Goal: Task Accomplishment & Management: Use online tool/utility

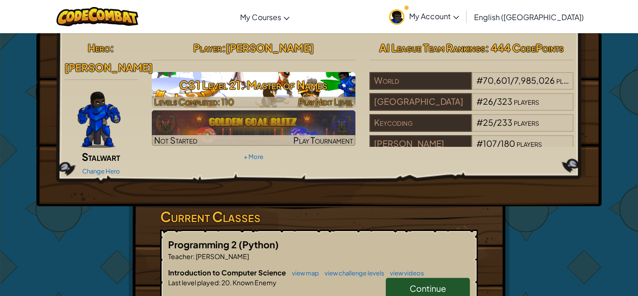
click at [295, 91] on h3 "CS1 Level 21: Master of Names" at bounding box center [254, 84] width 204 height 21
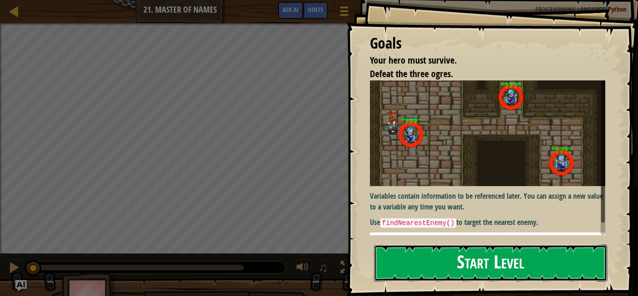
click at [485, 263] on button "Start Level" at bounding box center [490, 262] width 233 height 37
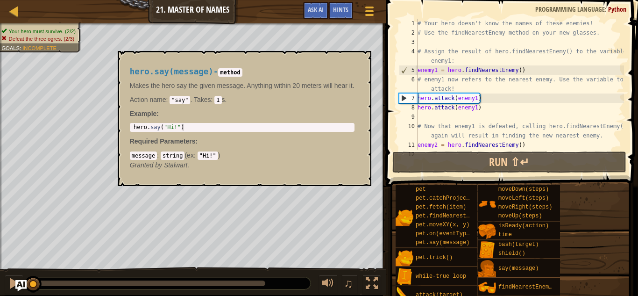
scroll to position [84, 0]
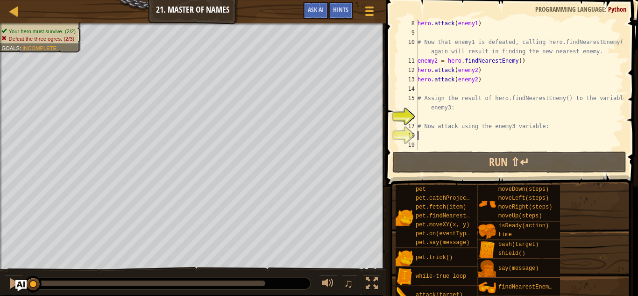
click at [450, 137] on div "hero . attack ( enemy1 ) # Now that enemy1 is defeated, calling hero.findNeares…" at bounding box center [520, 94] width 208 height 150
click at [447, 115] on div "hero . attack ( enemy1 ) # Now that enemy1 is defeated, calling hero.findNeares…" at bounding box center [520, 94] width 208 height 150
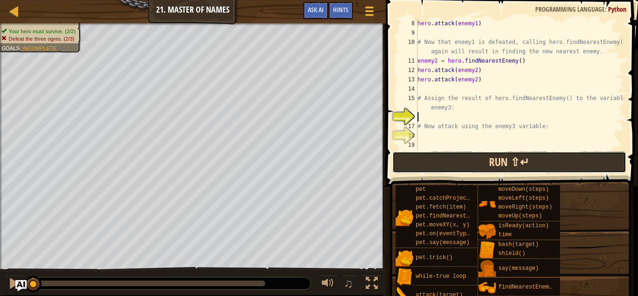
click at [495, 163] on button "Run ⇧↵" at bounding box center [510, 162] width 234 height 22
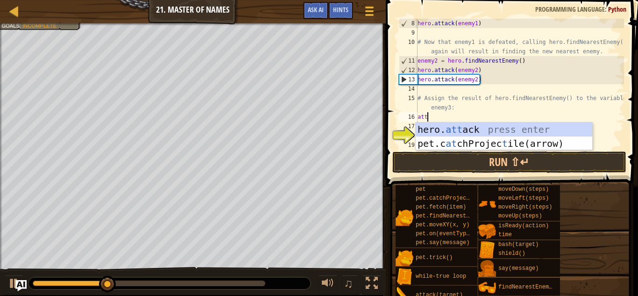
scroll to position [4, 1]
click at [493, 126] on div "hero. att ack press enter pet.c at chProjec t ile(arrow) press enter" at bounding box center [504, 150] width 177 height 56
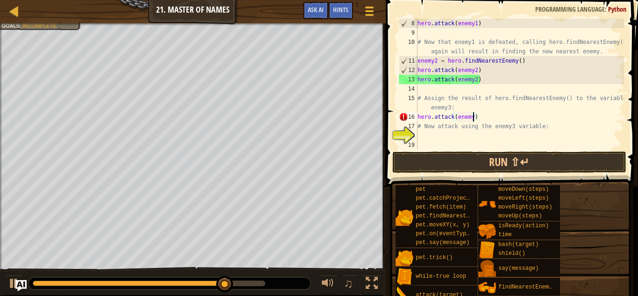
scroll to position [4, 8]
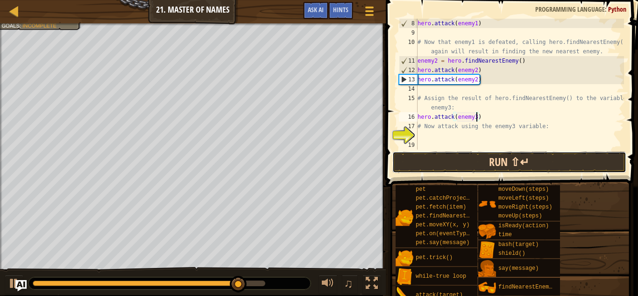
click at [504, 163] on button "Run ⇧↵" at bounding box center [510, 162] width 234 height 22
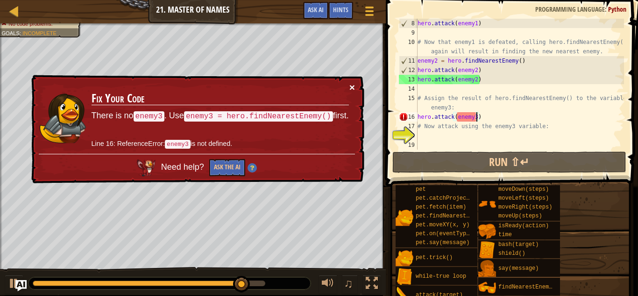
click at [353, 86] on button "×" at bounding box center [353, 87] width 6 height 10
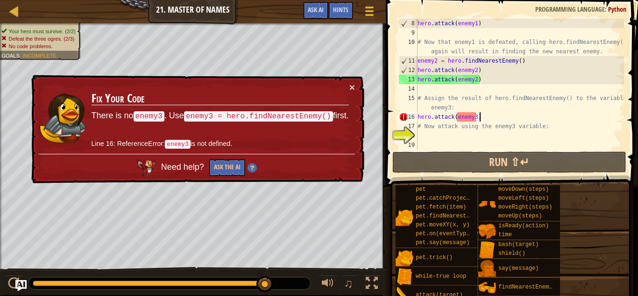
click at [487, 119] on div "hero . attack ( enemy1 ) # Now that enemy1 is defeated, calling hero.findNeares…" at bounding box center [520, 94] width 208 height 150
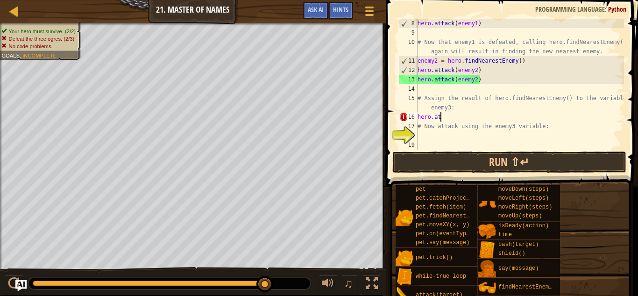
scroll to position [4, 1]
type textarea "h"
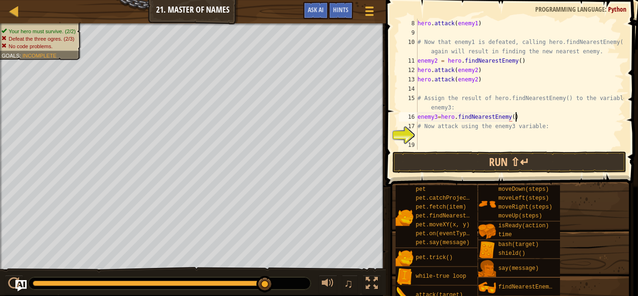
scroll to position [4, 14]
type textarea "enemy3=hero.findNearestEnemy()"
click at [496, 157] on button "Run ⇧↵" at bounding box center [510, 162] width 234 height 22
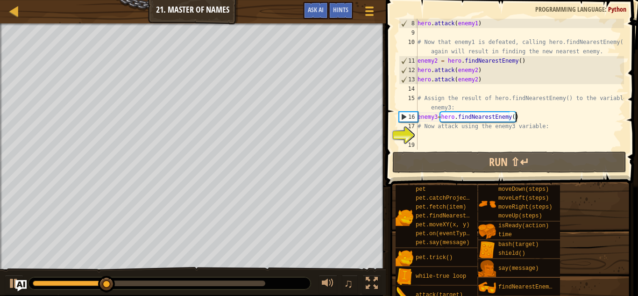
click at [528, 116] on div "hero . attack ( enemy1 ) # Now that enemy1 is defeated, calling hero.findNeares…" at bounding box center [520, 94] width 208 height 150
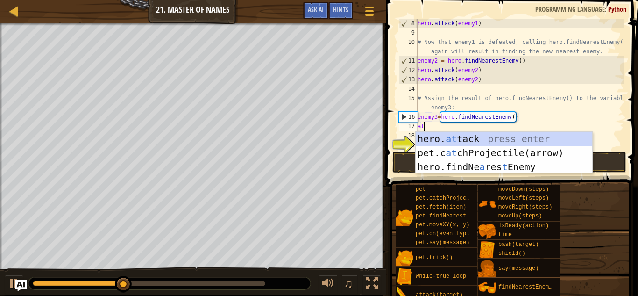
scroll to position [4, 1]
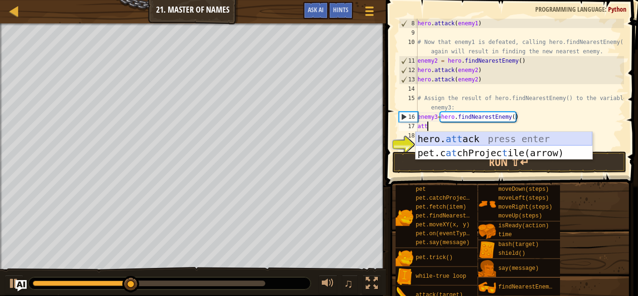
click at [537, 137] on div "hero. att ack press enter pet.c at chProjec t ile(arrow) press enter" at bounding box center [504, 160] width 177 height 56
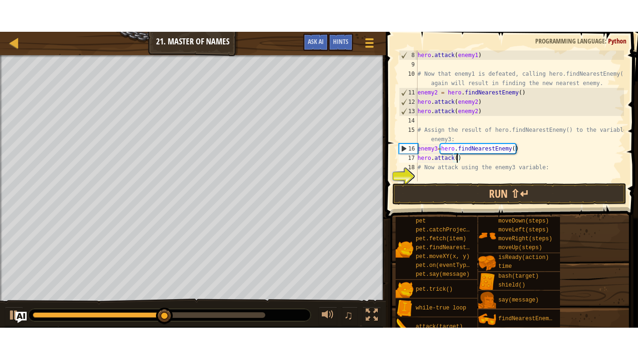
scroll to position [4, 6]
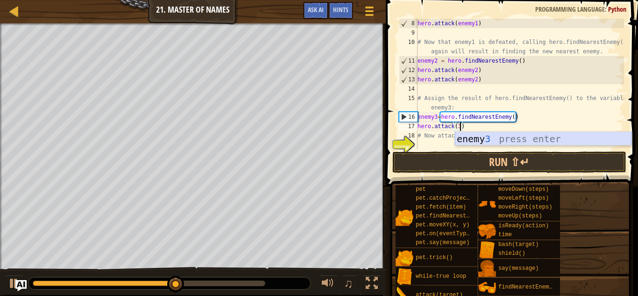
click at [544, 141] on div "enemy 3 press enter" at bounding box center [543, 153] width 177 height 42
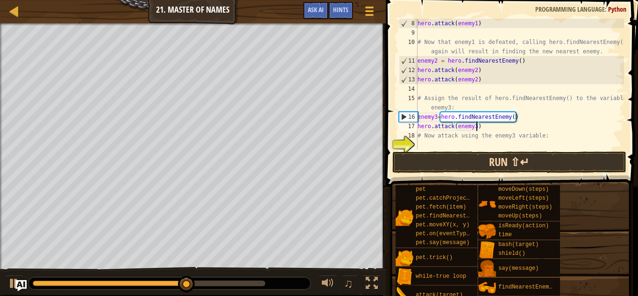
type textarea "hero.attack(enemy3)"
click at [533, 158] on button "Run ⇧↵" at bounding box center [510, 162] width 234 height 22
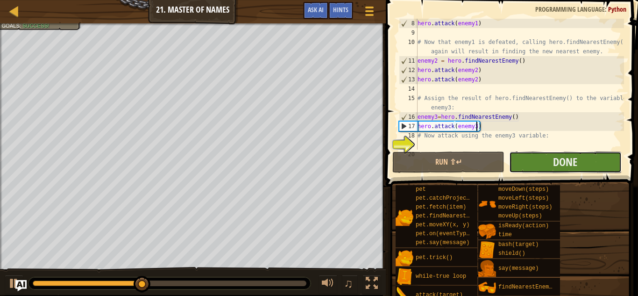
click at [550, 164] on button "Done" at bounding box center [565, 162] width 112 height 22
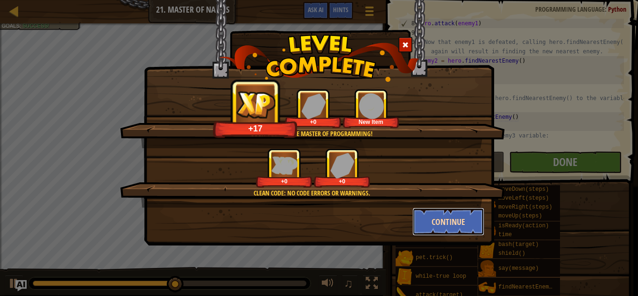
click at [465, 214] on button "Continue" at bounding box center [449, 222] width 72 height 28
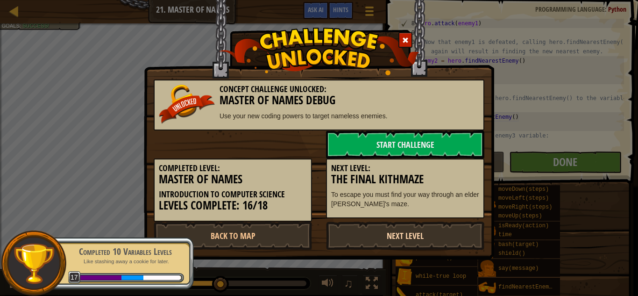
click at [392, 235] on link "Next Level" at bounding box center [405, 236] width 158 height 28
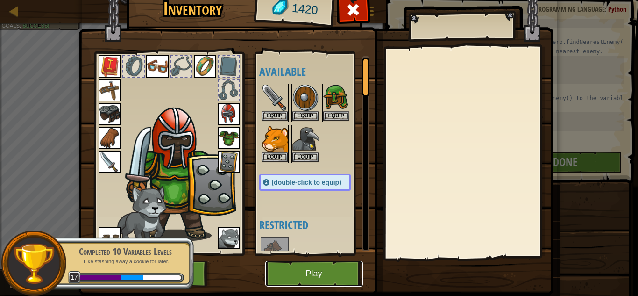
click at [312, 281] on button "Play" at bounding box center [314, 274] width 98 height 26
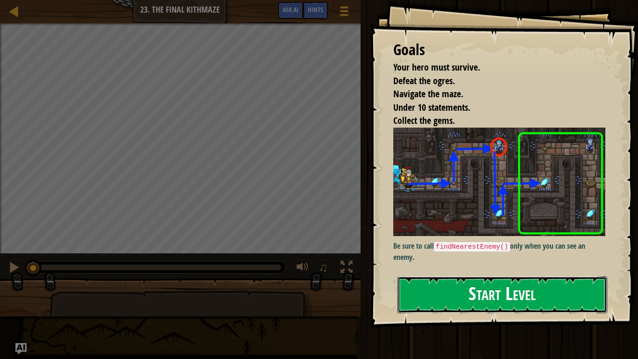
click at [509, 293] on button "Start Level" at bounding box center [503, 294] width 210 height 37
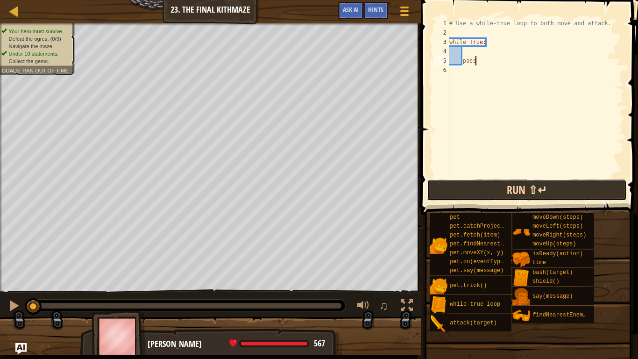
click at [496, 193] on button "Run ⇧↵" at bounding box center [527, 190] width 200 height 22
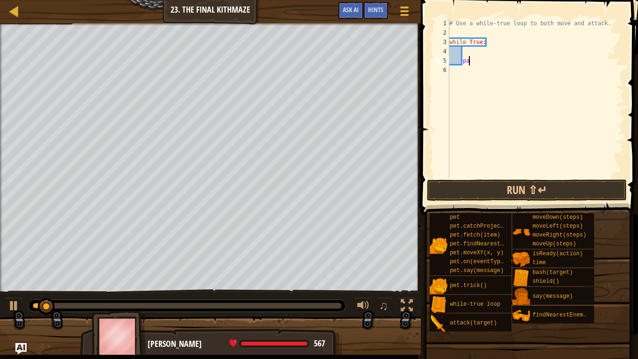
type textarea "p"
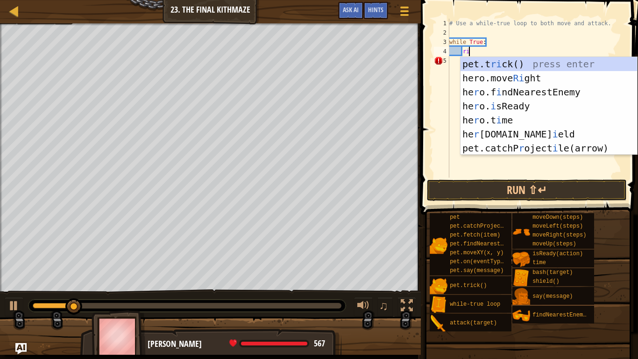
scroll to position [4, 2]
type textarea "r"
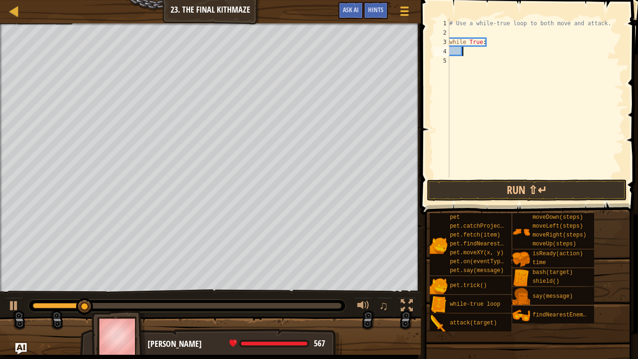
type textarea "he"
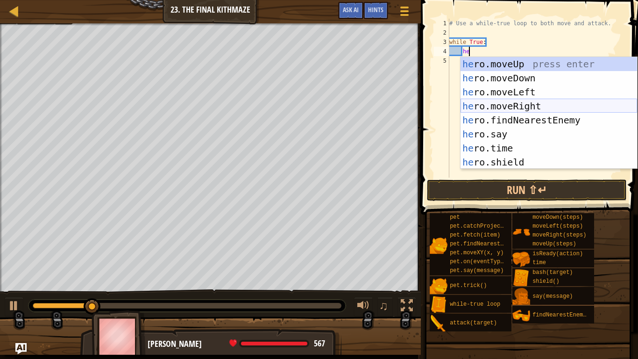
click at [511, 101] on div "he ro.moveUp press enter he ro.moveDown press enter he ro.moveLeft press enter …" at bounding box center [549, 127] width 177 height 140
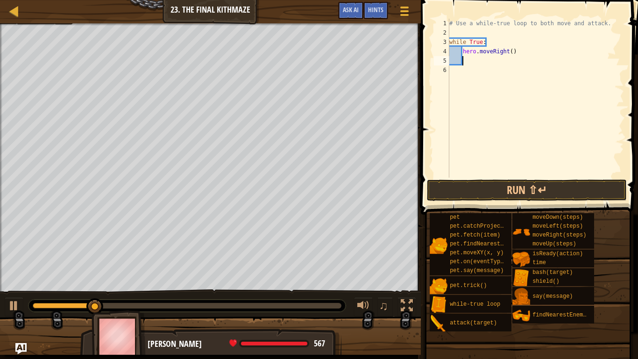
type textarea "h"
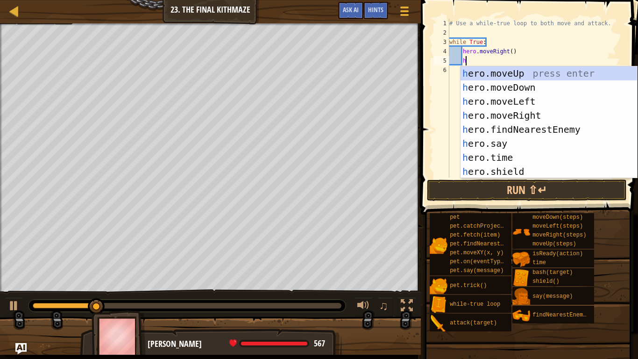
scroll to position [4, 2]
click at [522, 73] on div "h ero.moveUp press enter h ero.moveDown press enter h ero.moveLeft press enter …" at bounding box center [549, 136] width 177 height 140
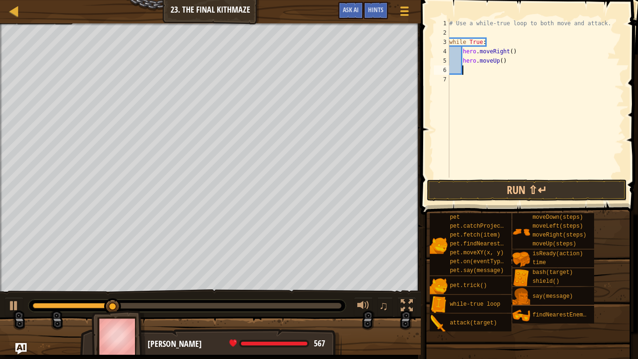
type textarea "h"
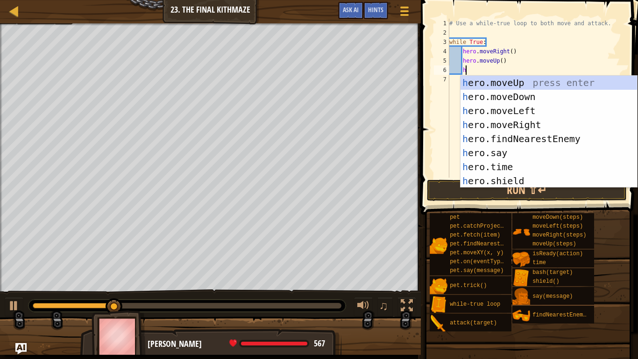
scroll to position [4, 2]
click at [547, 142] on div "h ero.moveUp press enter h ero.moveDown press enter h ero.moveLeft press enter …" at bounding box center [549, 146] width 177 height 140
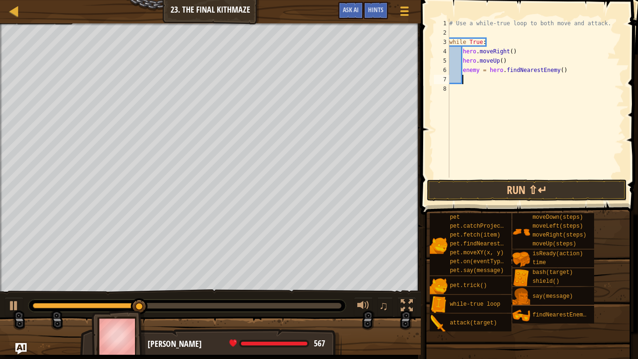
scroll to position [4, 1]
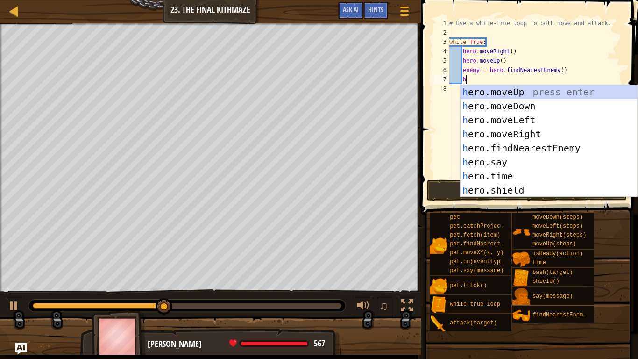
type textarea "h"
click at [491, 104] on div "h ero.moveUp press enter h ero.moveDown press enter h ero.moveLeft press enter …" at bounding box center [549, 155] width 177 height 140
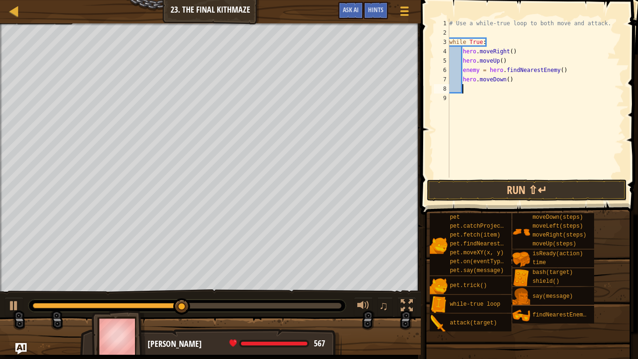
click at [509, 80] on div "# Use a while-true loop to both move and attack. while True : hero . moveRight …" at bounding box center [536, 108] width 177 height 178
click at [500, 186] on button "Run ⇧↵" at bounding box center [527, 190] width 200 height 22
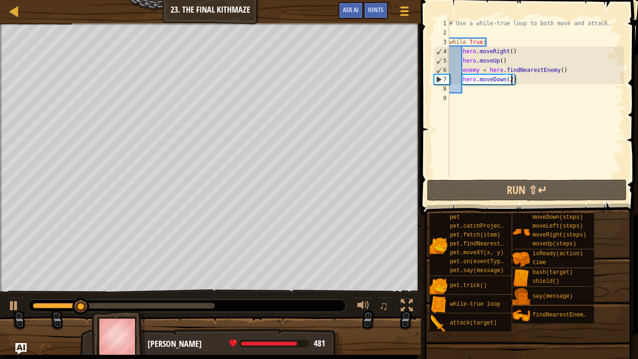
click at [517, 61] on div "# Use a while-true loop to both move and attack. while True : hero . moveRight …" at bounding box center [536, 108] width 177 height 178
type textarea "hero.moveUp()"
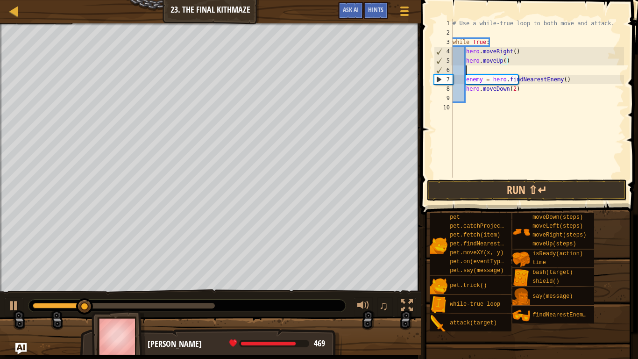
scroll to position [4, 1]
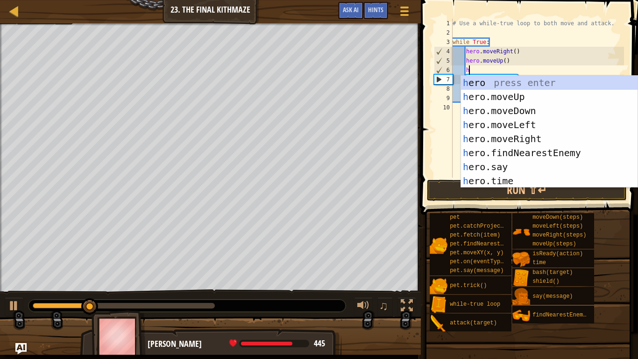
type textarea "he"
click at [531, 138] on div "he ro press enter he ro.moveUp press enter he ro.moveDown press enter he ro.mov…" at bounding box center [549, 146] width 177 height 140
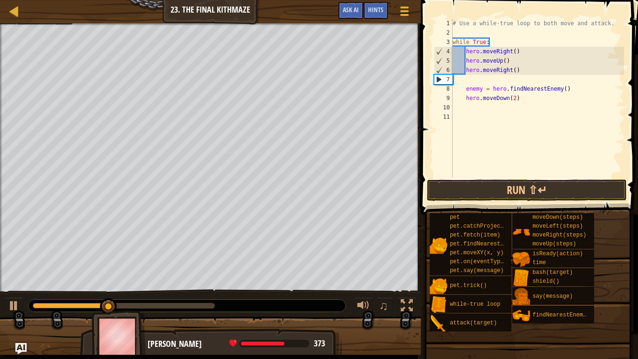
scroll to position [4, 0]
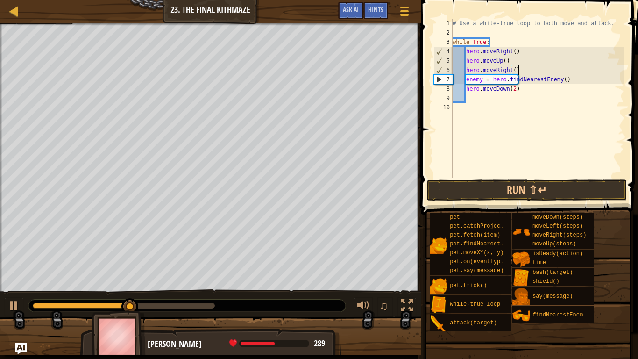
click at [574, 81] on div "# Use a while-true loop to both move and attack. while True : hero . moveRight …" at bounding box center [537, 108] width 173 height 178
type textarea "enemy = hero.findNearestEnemy()"
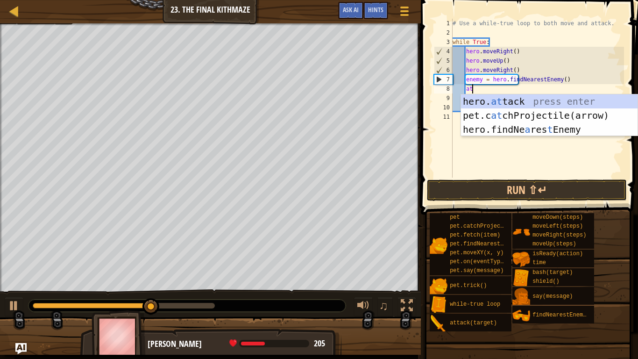
scroll to position [4, 3]
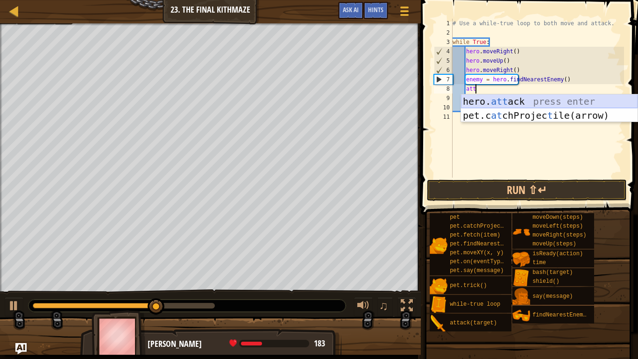
click at [589, 98] on div "hero. att ack press enter pet.c at chProjec t ile(arrow) press enter" at bounding box center [549, 122] width 177 height 56
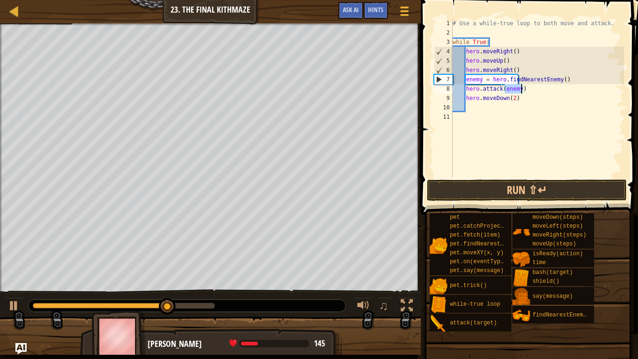
click at [575, 202] on span at bounding box center [530, 94] width 225 height 242
click at [573, 195] on button "Run ⇧↵" at bounding box center [527, 190] width 200 height 22
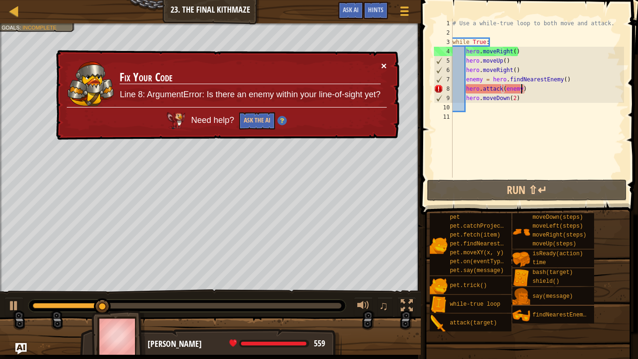
click at [384, 67] on button "×" at bounding box center [384, 66] width 6 height 10
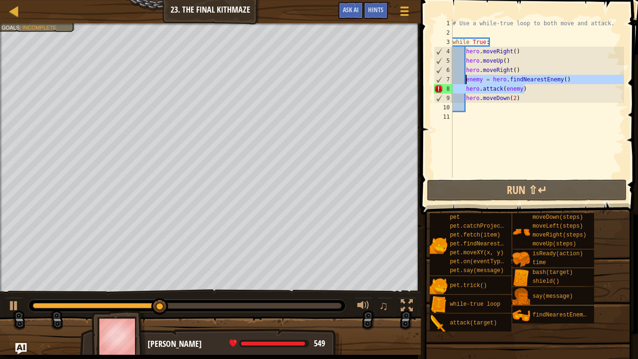
drag, startPoint x: 529, startPoint y: 86, endPoint x: 466, endPoint y: 79, distance: 63.1
click at [466, 79] on div "# Use a while-true loop to both move and attack. while True : hero . moveRight …" at bounding box center [537, 108] width 173 height 178
type textarea "enemy = hero.findNearestEnemy() hero.attack(enemy)"
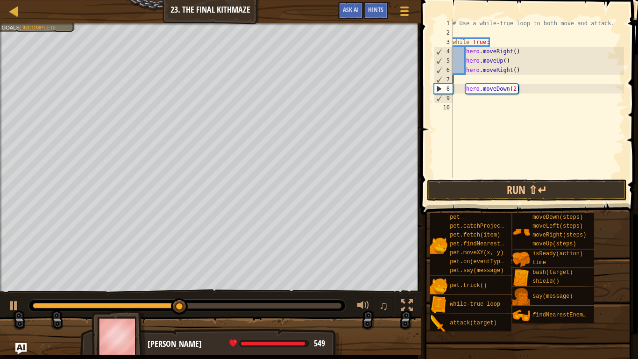
scroll to position [4, 0]
type textarea "hero.moveRight()"
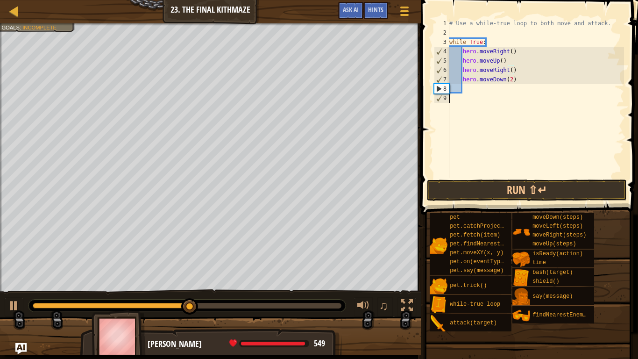
click at [463, 103] on div "# Use a while-true loop to both move and attack. while True : hero . moveRight …" at bounding box center [536, 108] width 177 height 178
paste textarea "hero.attack(enemy)"
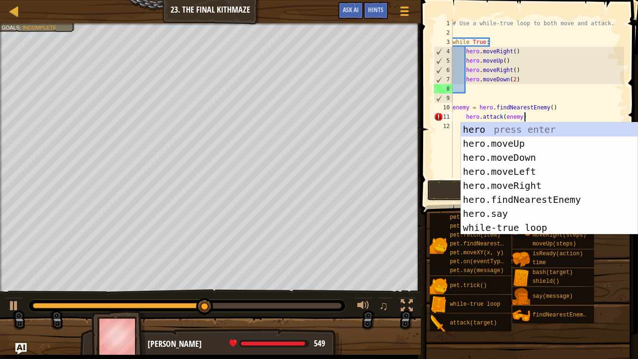
click at [456, 192] on button "Run ⇧↵" at bounding box center [527, 190] width 200 height 22
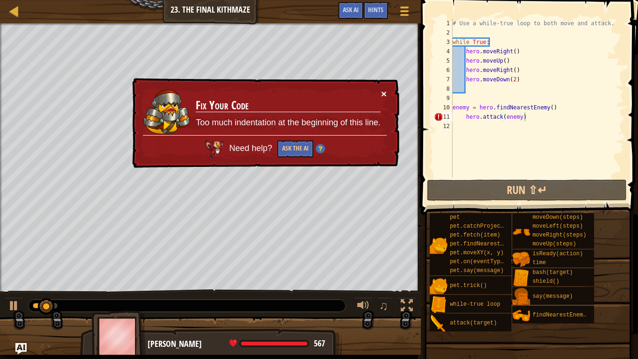
click at [387, 92] on button "×" at bounding box center [384, 94] width 6 height 10
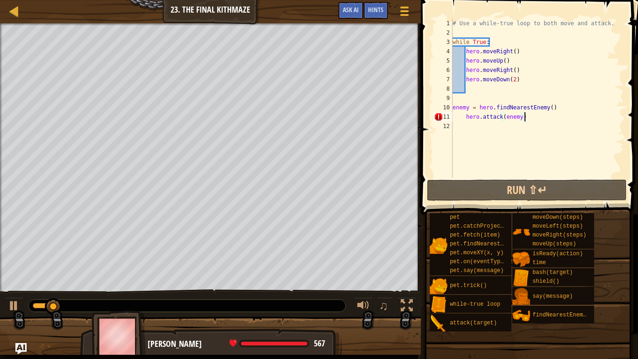
click at [462, 118] on div "# Use a while-true loop to both move and attack. while True : hero . moveRight …" at bounding box center [537, 108] width 173 height 178
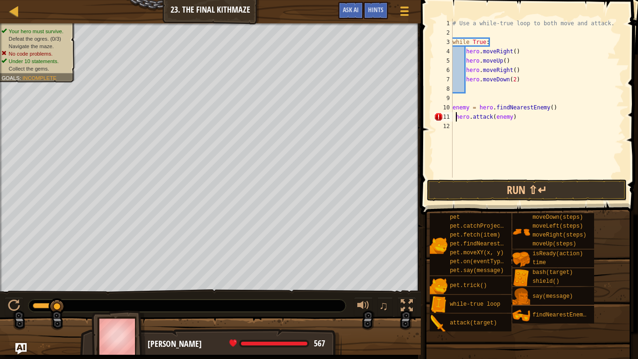
type textarea "hero.attack(enemy)"
click at [486, 189] on button "Run ⇧↵" at bounding box center [527, 190] width 200 height 22
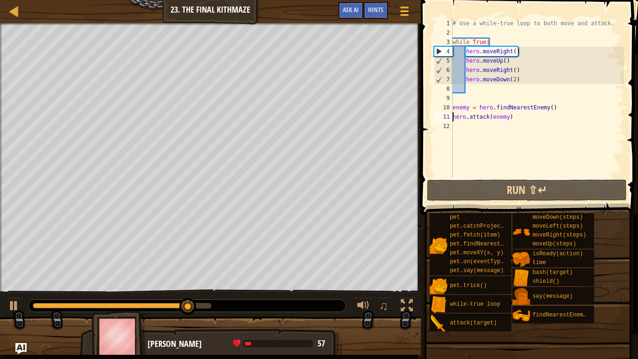
click at [471, 100] on div "# Use a while-true loop to both move and attack. while True : hero . moveRight …" at bounding box center [537, 108] width 173 height 178
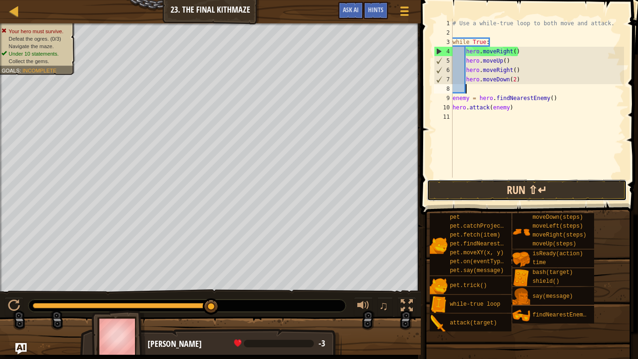
click at [500, 194] on button "Run ⇧↵" at bounding box center [527, 190] width 200 height 22
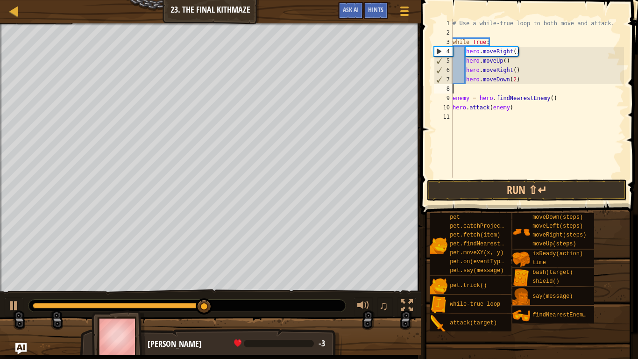
type textarea "hero.moveDown(2)"
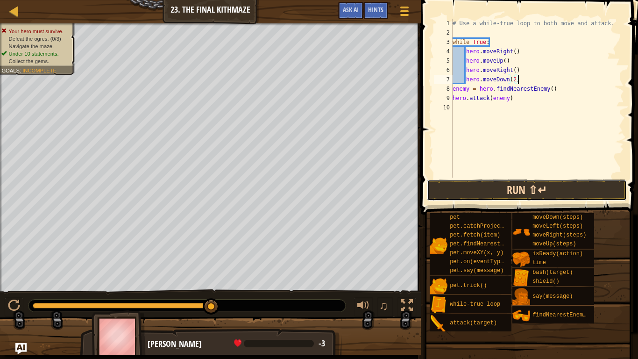
click at [543, 184] on button "Run ⇧↵" at bounding box center [527, 190] width 200 height 22
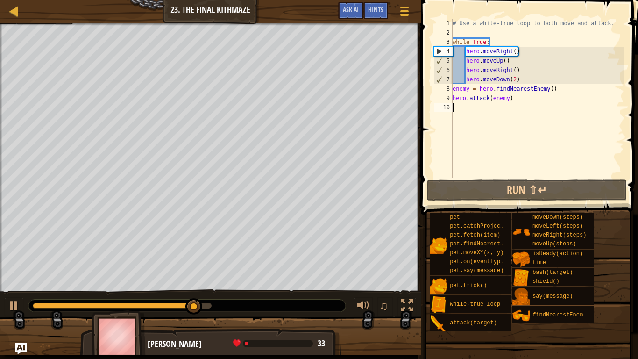
click at [520, 104] on div "# Use a while-true loop to both move and attack. while True : hero . moveRight …" at bounding box center [537, 108] width 173 height 178
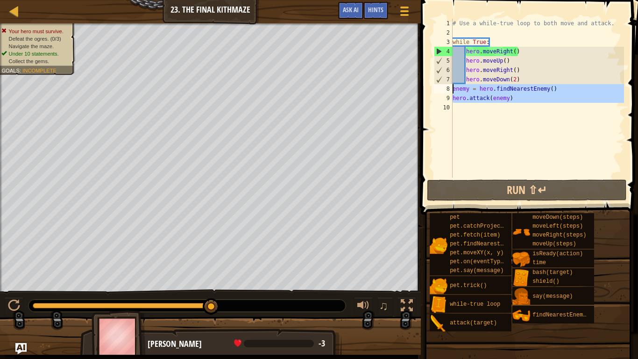
drag, startPoint x: 520, startPoint y: 104, endPoint x: 452, endPoint y: 87, distance: 70.7
click at [452, 87] on div "1 2 3 4 5 6 7 8 9 10 # Use a while-true loop to both move and attack. while Tru…" at bounding box center [528, 98] width 192 height 159
click at [452, 87] on div "8" at bounding box center [443, 88] width 19 height 9
drag, startPoint x: 521, startPoint y: 100, endPoint x: 454, endPoint y: 89, distance: 68.2
click at [454, 89] on div "# Use a while-true loop to both move and attack. while True : hero . moveRight …" at bounding box center [537, 108] width 173 height 178
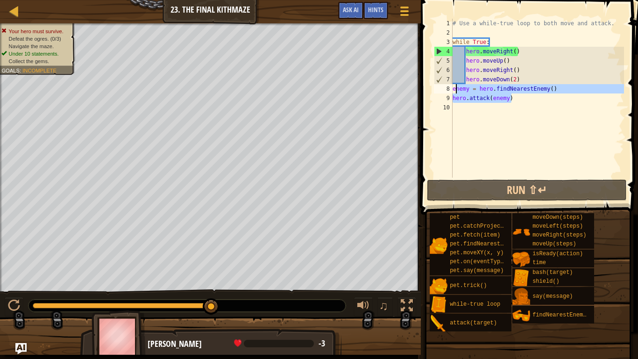
type textarea "enemy = hero.findNearestEnemy() hero.attack(enemy)"
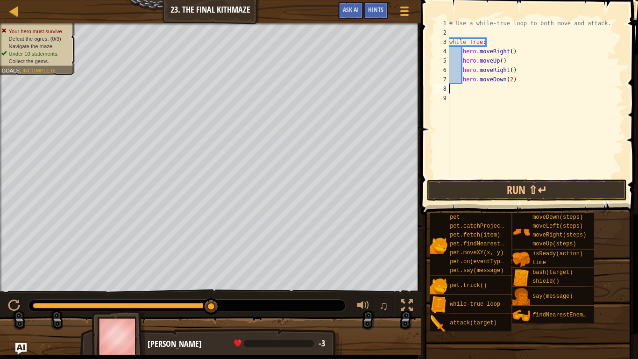
click at [455, 33] on div "# Use a while-true loop to both move and attack. while True : hero . moveRight …" at bounding box center [536, 108] width 177 height 178
paste textarea "hero.attack(enemy)"
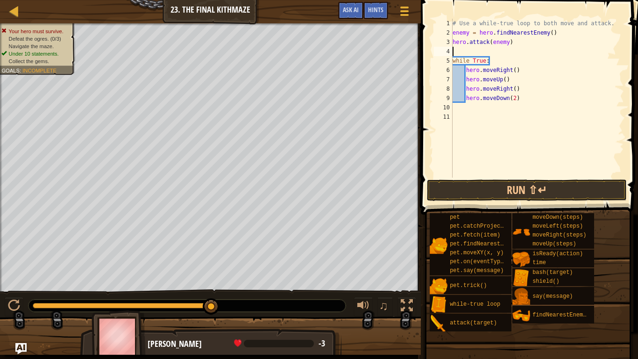
type textarea "hero.attack(enemy)"
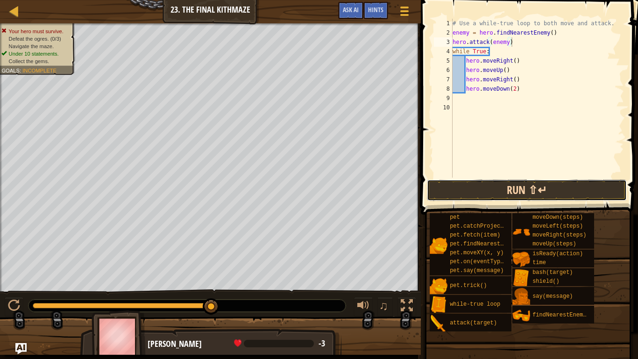
click at [555, 194] on button "Run ⇧↵" at bounding box center [527, 190] width 200 height 22
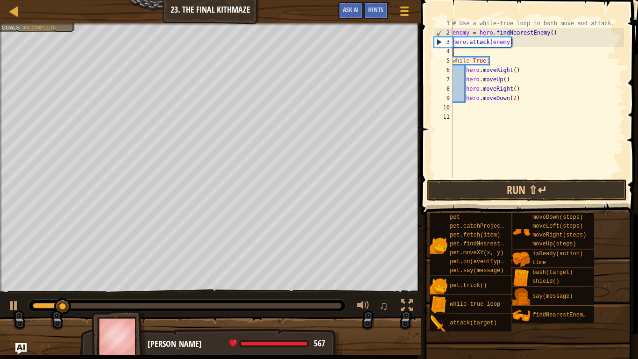
type textarea "m"
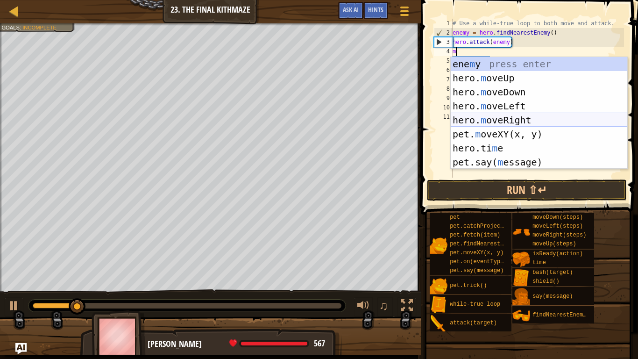
click at [527, 117] on div "ene m y press enter hero. m oveUp press enter hero. m oveDown press enter hero.…" at bounding box center [539, 127] width 177 height 140
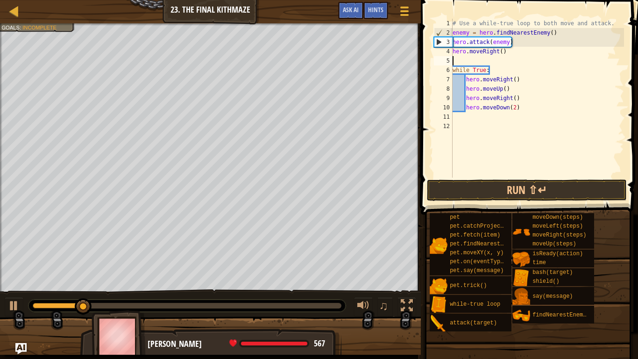
type textarea "m"
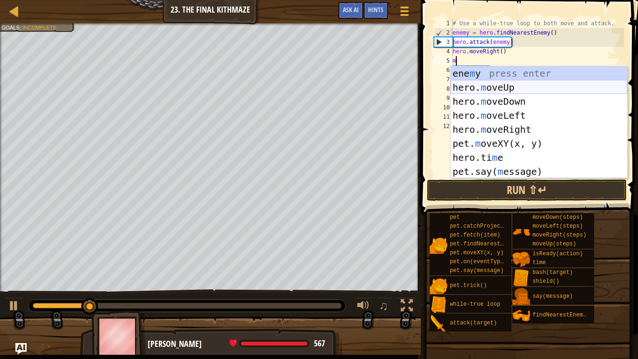
click at [512, 91] on div "ene m y press enter hero. m oveUp press enter hero. m oveDown press enter hero.…" at bounding box center [539, 136] width 177 height 140
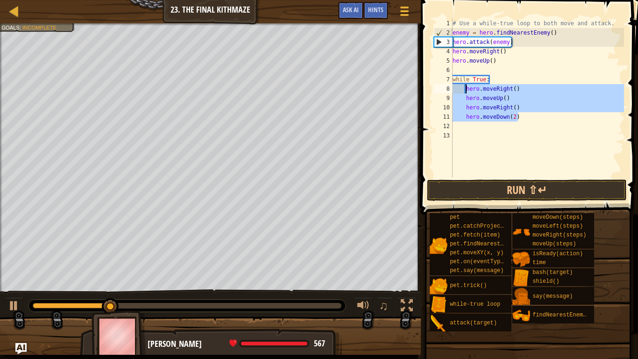
drag, startPoint x: 528, startPoint y: 121, endPoint x: 466, endPoint y: 89, distance: 69.2
click at [466, 89] on div "# Use a while-true loop to both move and attack. enemy = hero . findNearestEnem…" at bounding box center [537, 108] width 173 height 178
type textarea "hero.moveRight() hero.moveUp()"
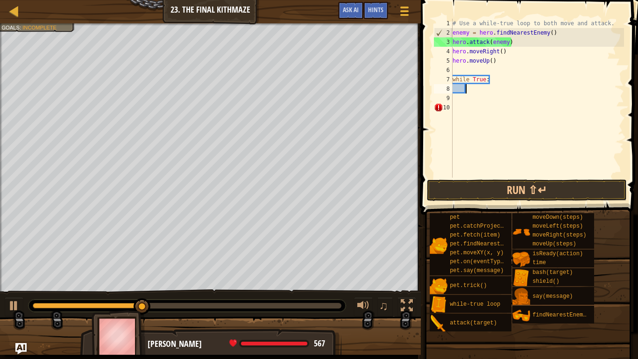
type textarea "m"
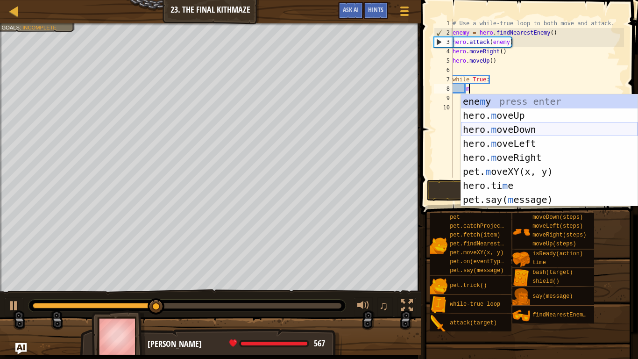
click at [510, 133] on div "ene m y press enter hero. m oveUp press enter hero. m oveDown press enter hero.…" at bounding box center [549, 164] width 177 height 140
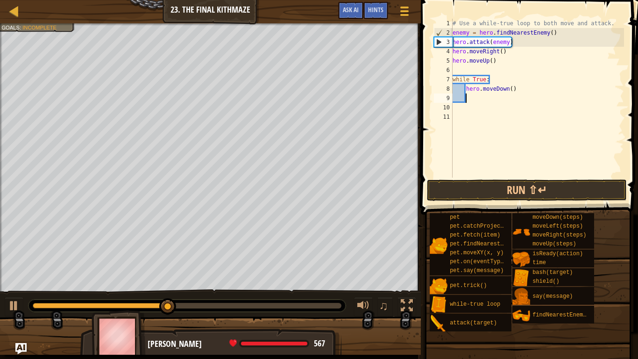
click at [511, 90] on div "# Use a while-true loop to both move and attack. enemy = hero . findNearestEnem…" at bounding box center [537, 108] width 173 height 178
type textarea "hero.moveDown(2)"
click at [481, 97] on div "# Use a while-true loop to both move and attack. enemy = hero . findNearestEnem…" at bounding box center [537, 108] width 173 height 178
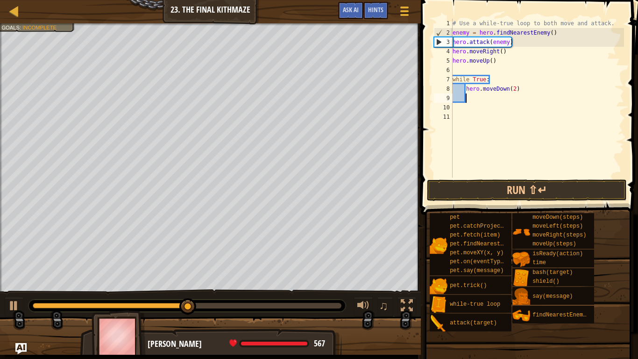
type textarea "m"
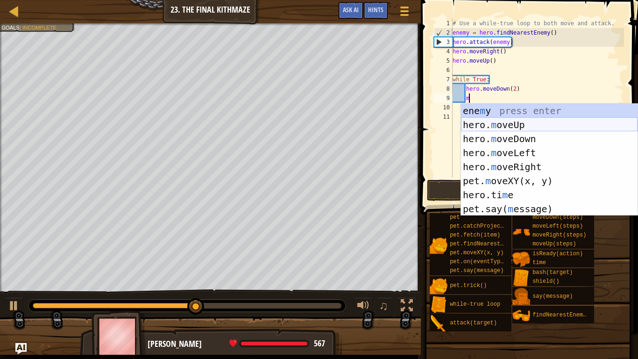
click at [512, 126] on div "ene m y press enter hero. m oveUp press enter hero. m oveDown press enter hero.…" at bounding box center [549, 174] width 177 height 140
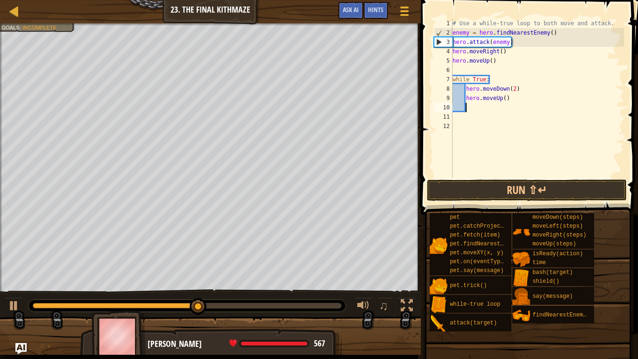
type textarea "m"
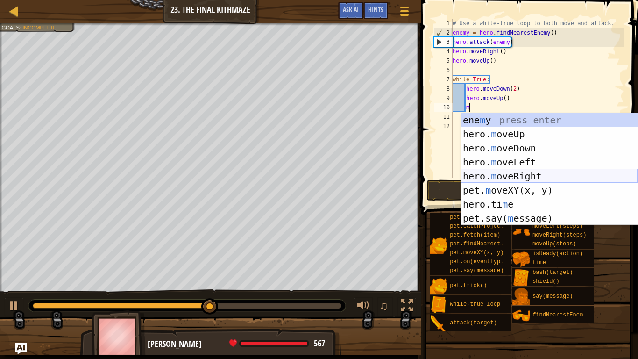
click at [522, 173] on div "ene m y press enter hero. m oveUp press enter hero. m oveDown press enter hero.…" at bounding box center [549, 183] width 177 height 140
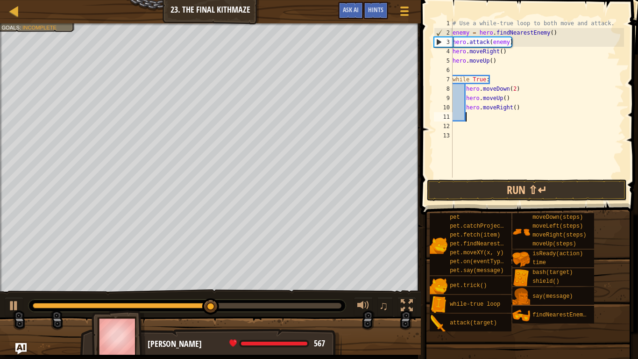
scroll to position [4, 1]
click at [445, 180] on button "Run ⇧↵" at bounding box center [527, 190] width 200 height 22
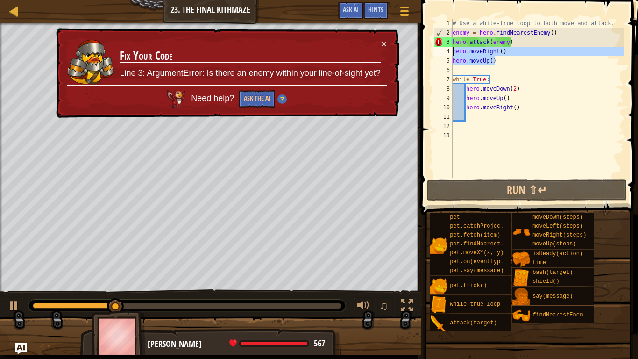
drag, startPoint x: 502, startPoint y: 65, endPoint x: 453, endPoint y: 52, distance: 51.1
click at [453, 52] on div "# Use a while-true loop to both move and attack. enemy = hero . findNearestEnem…" at bounding box center [537, 108] width 173 height 178
type textarea "hero.moveRight() hero.moveUp()"
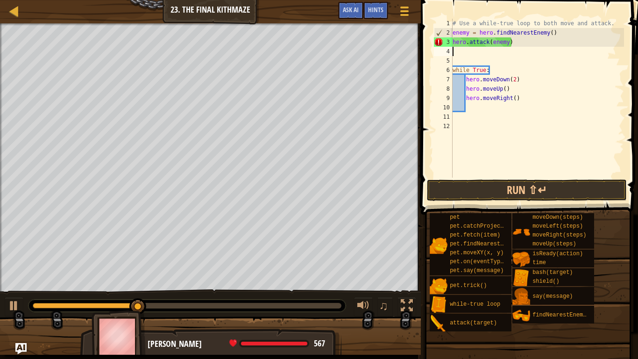
scroll to position [4, 0]
click at [610, 25] on div "# Use a while-true loop to both move and attack. enemy = hero . findNearestEnem…" at bounding box center [537, 108] width 173 height 178
type textarea "# Use a while-true loop to both move and attack."
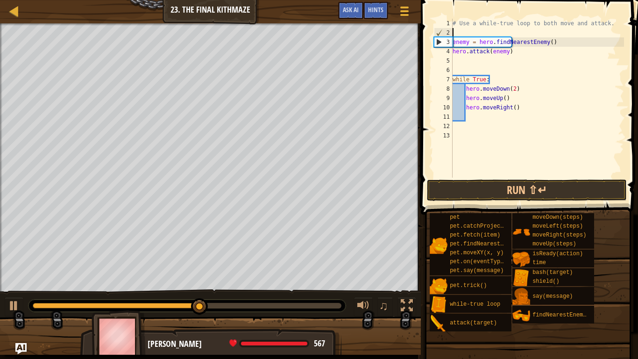
paste textarea "hero.moveUp()"
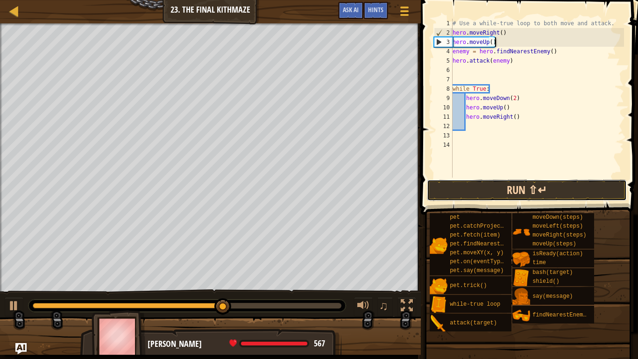
click at [559, 185] on button "Run ⇧↵" at bounding box center [527, 190] width 200 height 22
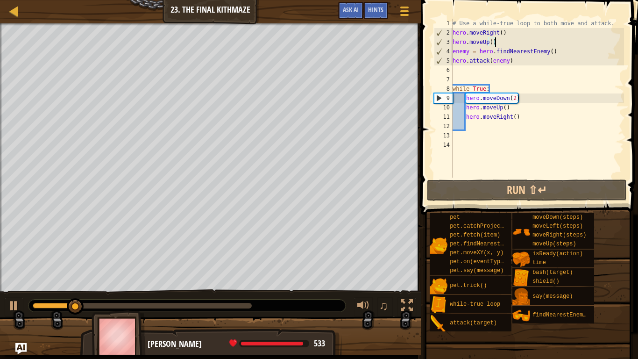
click at [503, 90] on div "# Use a while-true loop to both move and attack. hero . moveRight ( ) hero . mo…" at bounding box center [537, 108] width 173 height 178
type textarea "while True:"
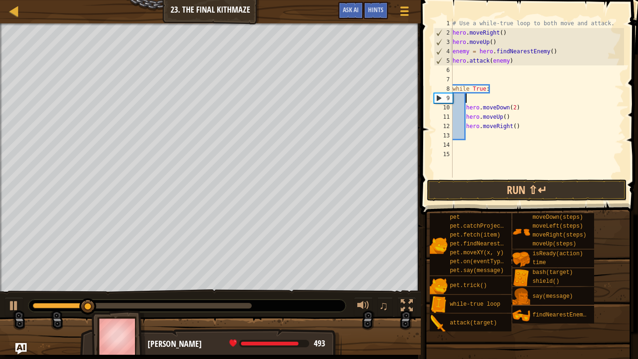
type textarea "m"
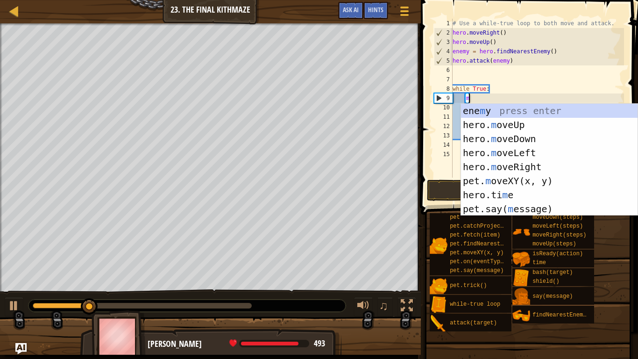
scroll to position [4, 2]
click at [560, 167] on div "ene m y press enter hero. m oveUp press enter hero. m oveDown press enter hero.…" at bounding box center [549, 174] width 177 height 140
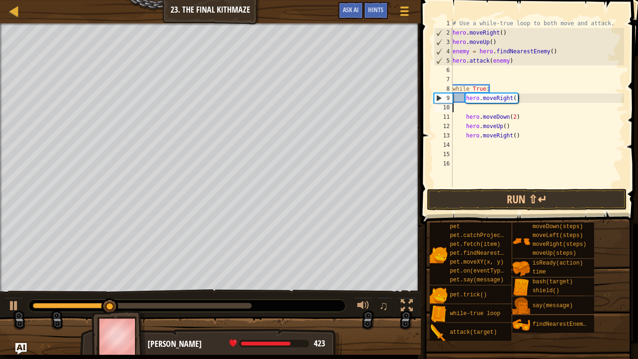
scroll to position [4, 0]
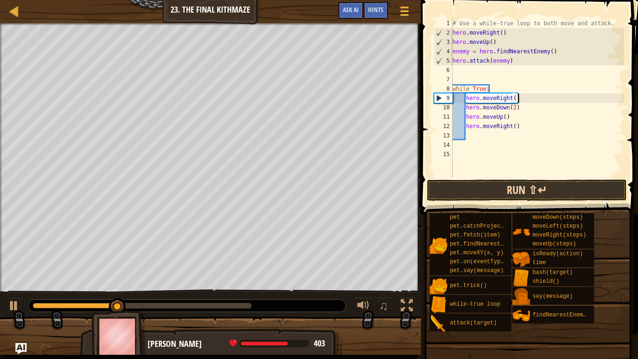
type textarea "hero.moveRight()"
click at [527, 187] on button "Run ⇧↵" at bounding box center [527, 190] width 200 height 22
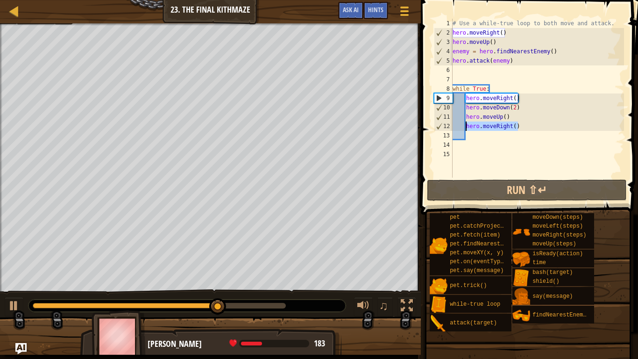
drag, startPoint x: 521, startPoint y: 128, endPoint x: 466, endPoint y: 127, distance: 55.6
click at [466, 127] on div "# Use a while-true loop to both move and attack. hero . moveRight ( ) hero . mo…" at bounding box center [537, 108] width 173 height 178
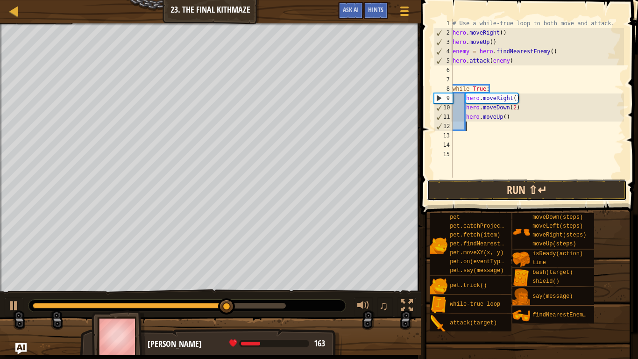
click at [497, 187] on button "Run ⇧↵" at bounding box center [527, 190] width 200 height 22
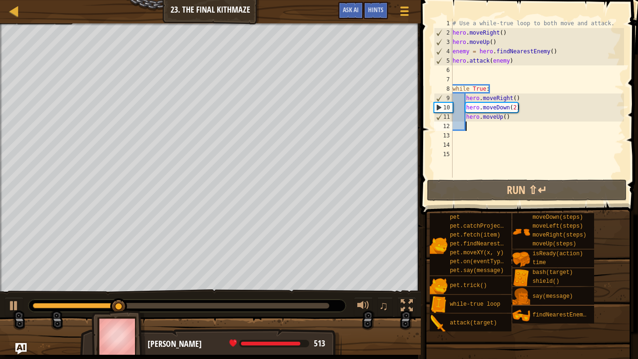
click at [529, 100] on div "# Use a while-true loop to both move and attack. hero . moveRight ( ) hero . mo…" at bounding box center [537, 108] width 173 height 178
type textarea "hero.moveRight()"
click at [515, 126] on div "# Use a while-true loop to both move and attack. hero . moveRight ( ) hero . mo…" at bounding box center [537, 108] width 173 height 178
type textarea "m"
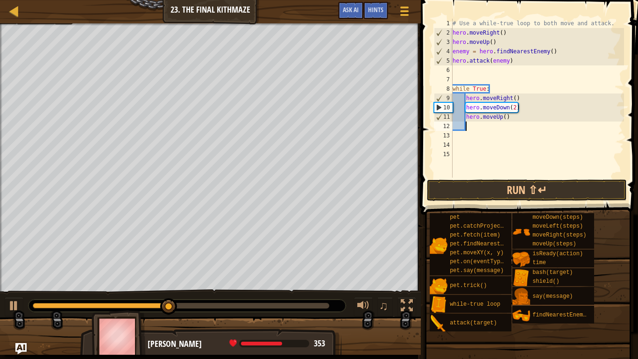
scroll to position [4, 1]
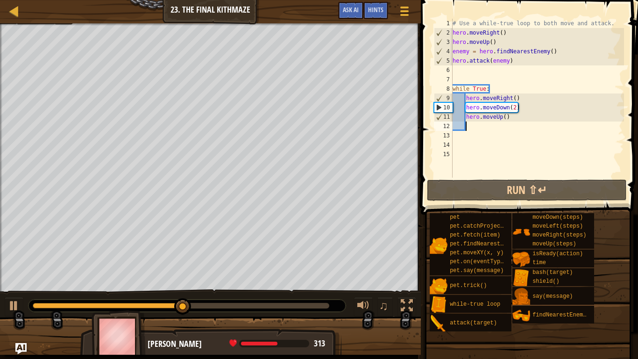
type textarea "m"
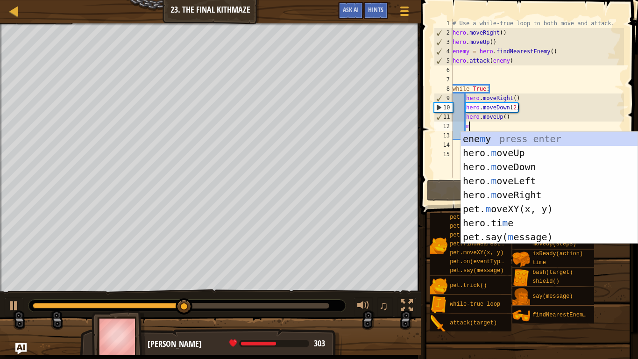
scroll to position [4, 2]
click at [517, 190] on div "ene m y press enter hero. m oveUp press enter hero. m oveDown press enter hero.…" at bounding box center [549, 202] width 177 height 140
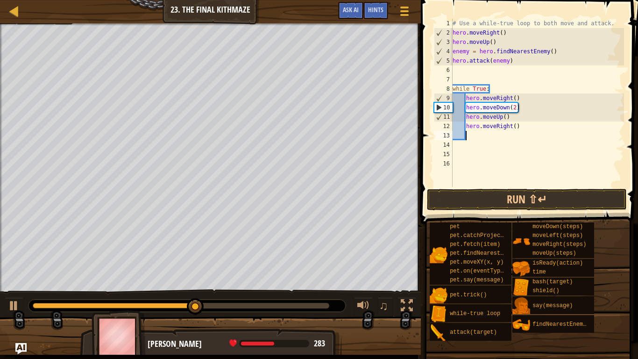
type textarea "m"
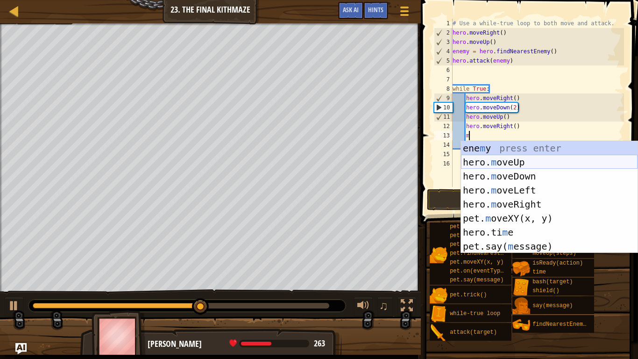
click at [509, 165] on div "ene m y press enter hero. m oveUp press enter hero. m oveDown press enter hero.…" at bounding box center [549, 211] width 177 height 140
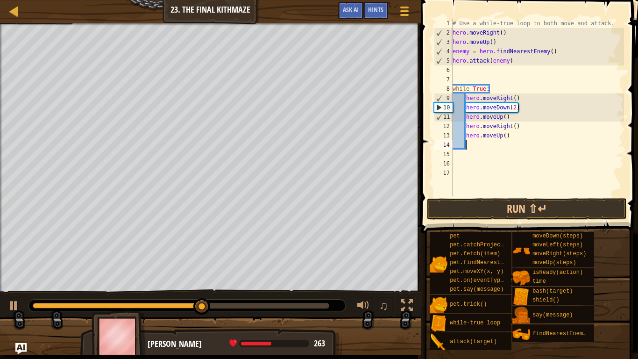
scroll to position [4, 1]
click at [493, 214] on button "Run ⇧↵" at bounding box center [527, 209] width 200 height 22
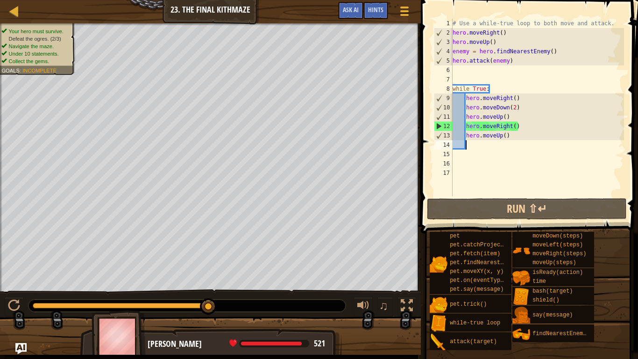
drag, startPoint x: 210, startPoint y: 303, endPoint x: 228, endPoint y: 305, distance: 18.3
drag, startPoint x: 215, startPoint y: 307, endPoint x: 251, endPoint y: 308, distance: 36.0
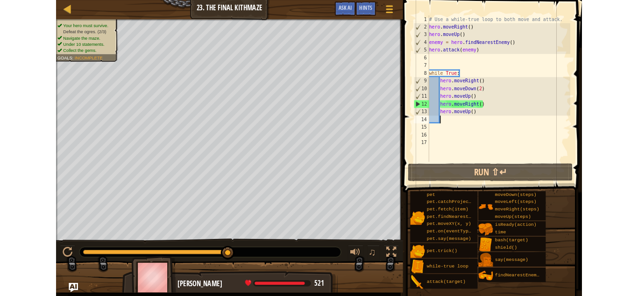
scroll to position [4, 0]
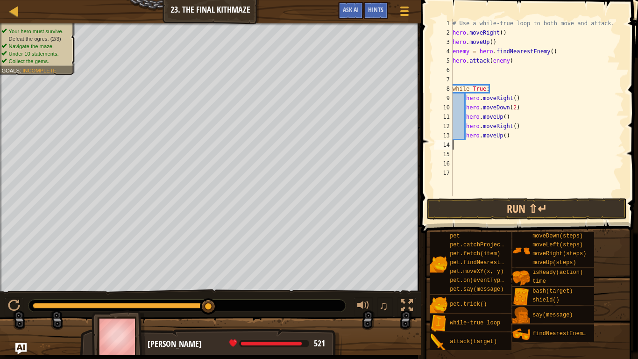
type textarea "m"
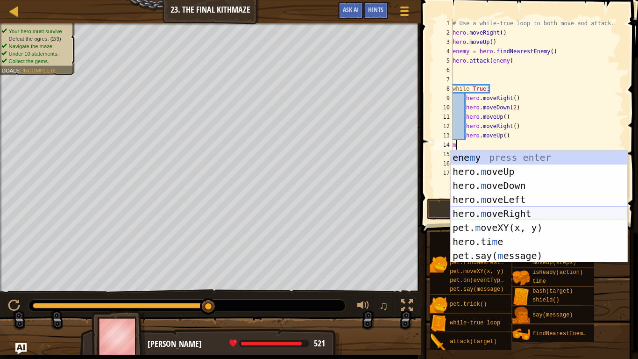
click at [505, 215] on div "ene m y press enter hero. m oveUp press enter hero. m oveDown press enter hero.…" at bounding box center [539, 221] width 177 height 140
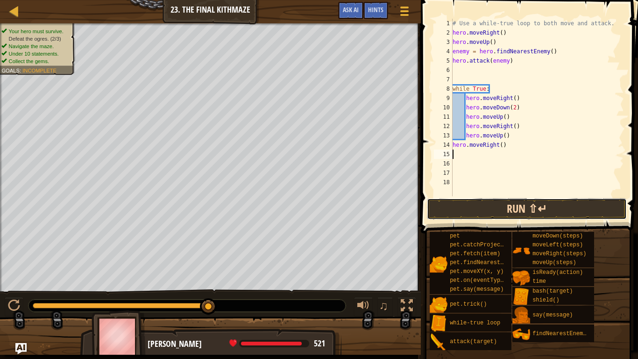
click at [516, 215] on button "Run ⇧↵" at bounding box center [527, 209] width 200 height 22
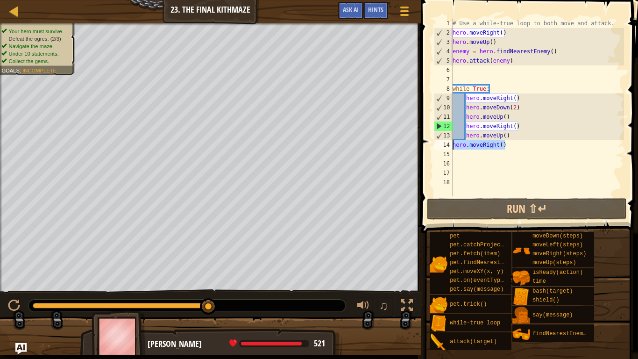
drag, startPoint x: 508, startPoint y: 143, endPoint x: 453, endPoint y: 146, distance: 54.8
click at [453, 146] on div "# Use a while-true loop to both move and attack. hero . moveRight ( ) hero . mo…" at bounding box center [537, 117] width 173 height 196
type textarea "hero.moveRight()"
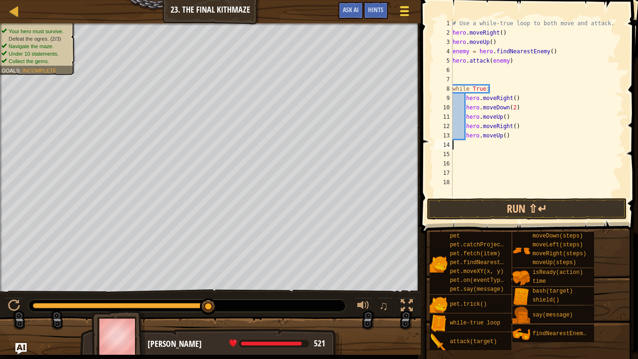
click at [400, 6] on div at bounding box center [404, 11] width 13 height 14
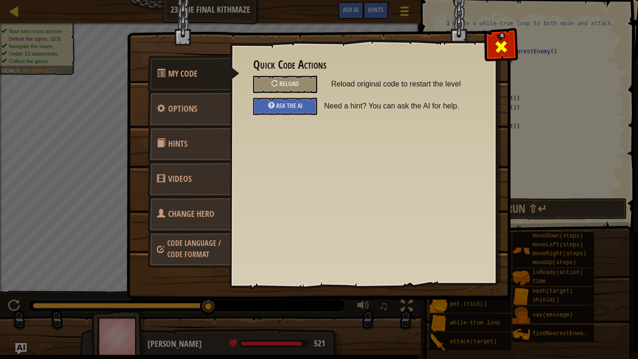
click at [509, 51] on div at bounding box center [501, 44] width 29 height 29
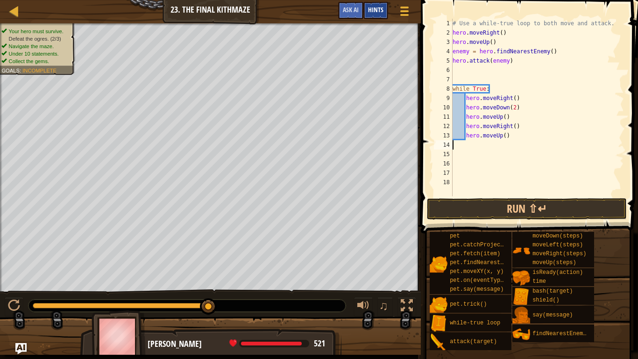
click at [371, 12] on span "Hints" at bounding box center [375, 9] width 15 height 9
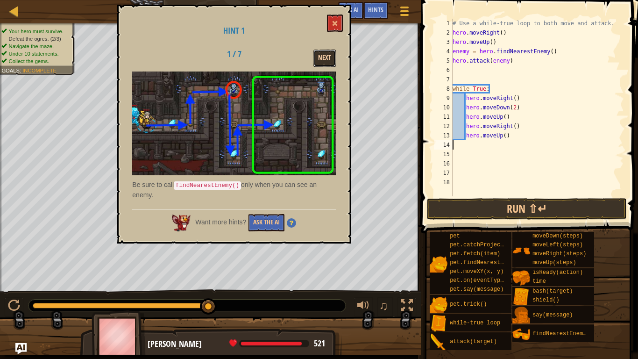
click at [325, 62] on button "Next" at bounding box center [325, 58] width 22 height 17
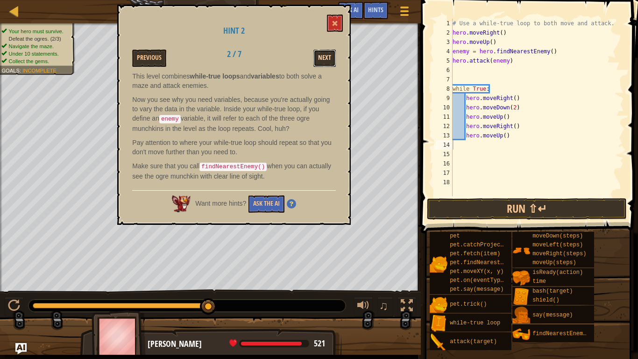
click at [326, 55] on button "Next" at bounding box center [325, 58] width 22 height 17
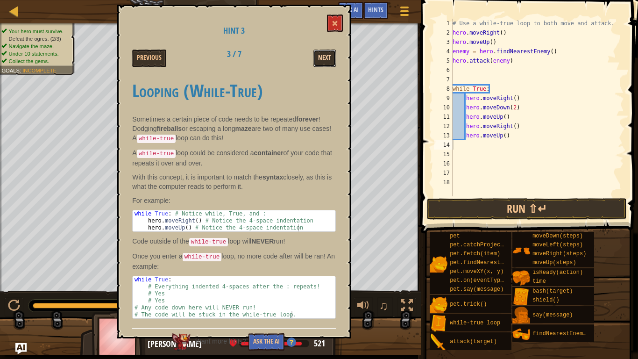
click at [326, 57] on button "Next" at bounding box center [325, 58] width 22 height 17
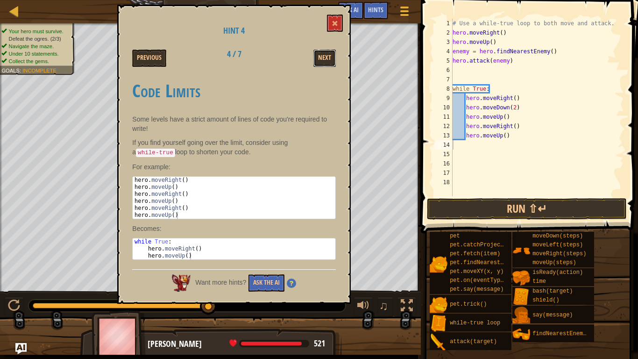
click at [326, 57] on button "Next" at bounding box center [325, 58] width 22 height 17
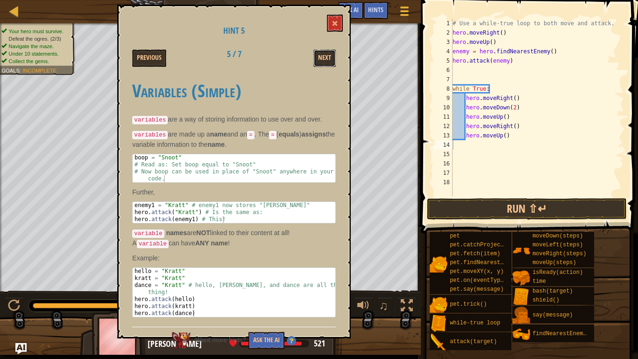
click at [326, 57] on button "Next" at bounding box center [325, 58] width 22 height 17
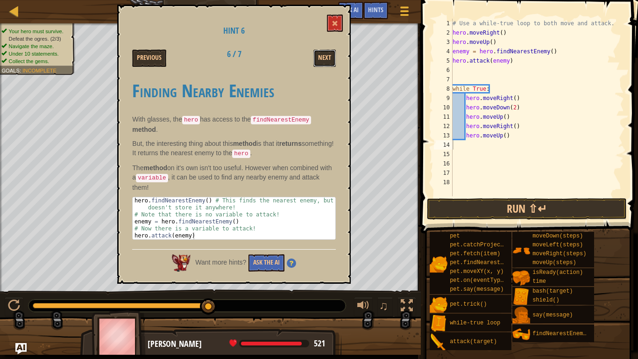
click at [326, 57] on button "Next" at bounding box center [325, 58] width 22 height 17
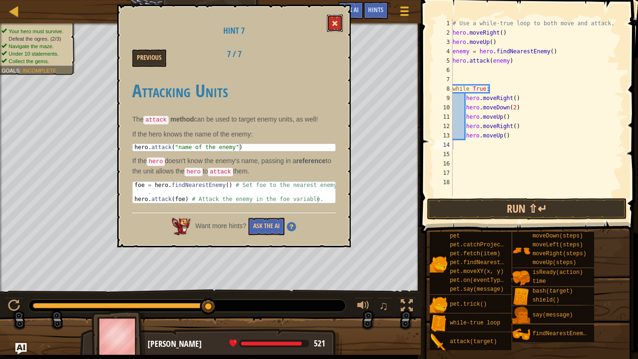
click at [333, 21] on span at bounding box center [335, 23] width 7 height 7
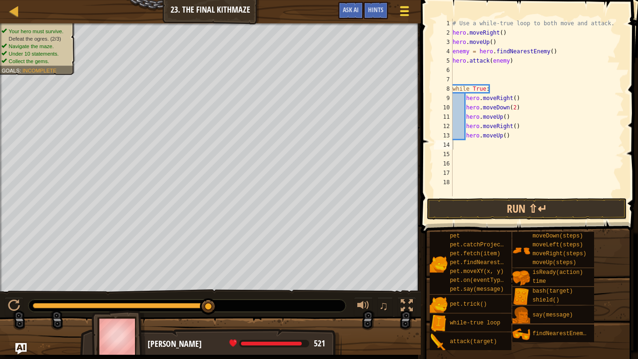
click at [405, 4] on div at bounding box center [404, 11] width 13 height 14
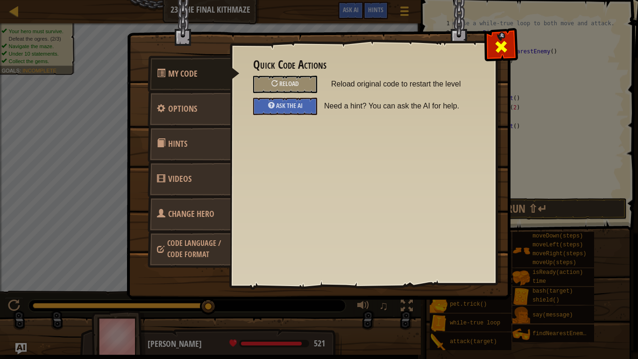
click at [508, 51] on span at bounding box center [501, 46] width 15 height 15
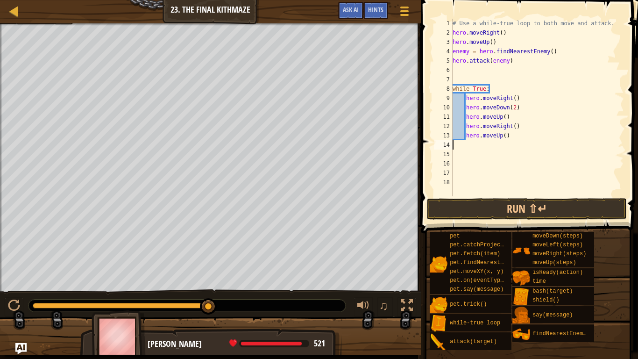
click at [214, 18] on div "Map Introduction to Computer Science 23. The Final Kithmaze Game Menu Done Hint…" at bounding box center [210, 11] width 421 height 23
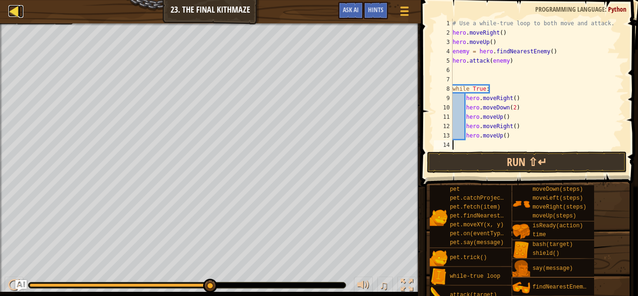
click at [18, 12] on div at bounding box center [14, 11] width 12 height 12
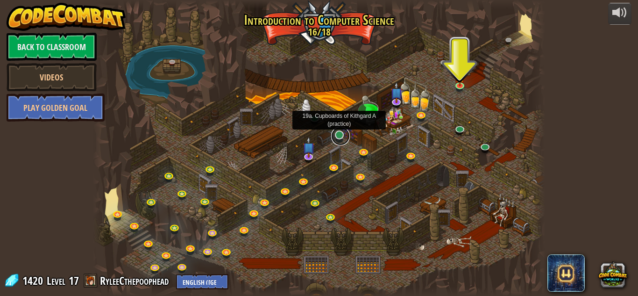
click at [336, 137] on link at bounding box center [340, 136] width 19 height 19
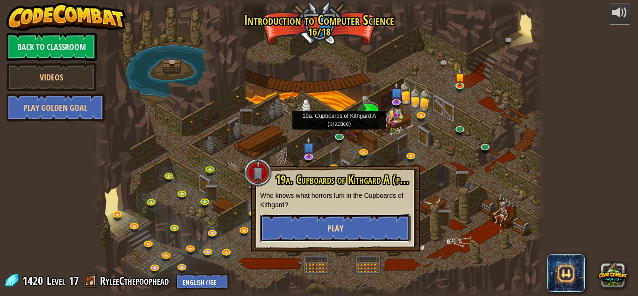
click at [384, 235] on button "Play" at bounding box center [335, 228] width 151 height 28
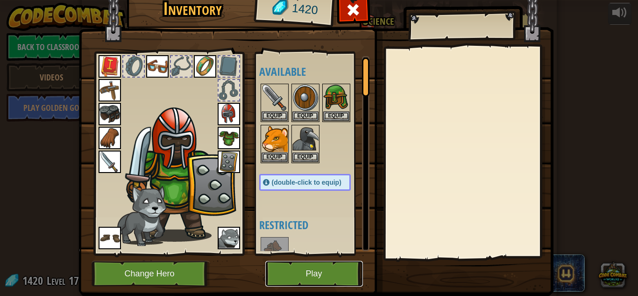
click at [325, 265] on button "Play" at bounding box center [314, 274] width 98 height 26
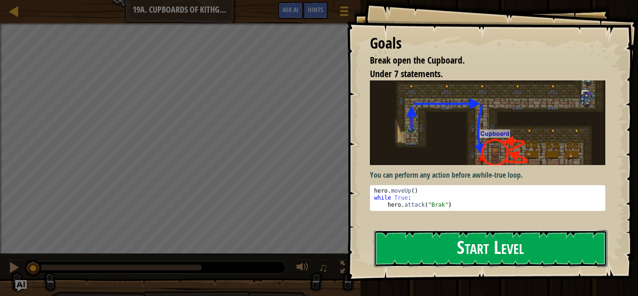
click at [434, 235] on button "Start Level" at bounding box center [490, 248] width 233 height 37
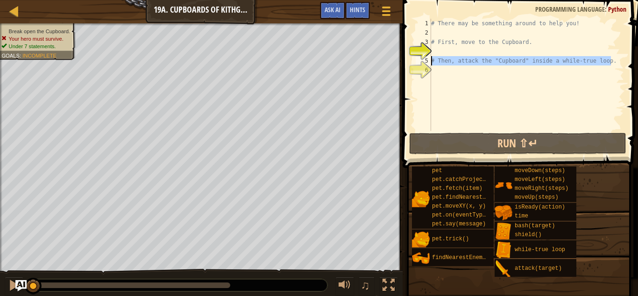
drag, startPoint x: 615, startPoint y: 61, endPoint x: 416, endPoint y: 65, distance: 198.7
click at [416, 65] on div "1 2 3 4 5 6 # There may be something around to help you! # First, move to the C…" at bounding box center [519, 75] width 210 height 112
type textarea "# Then, attack the "Cupboard" inside a while-true loop."
click at [447, 50] on div "# There may be something around to help you! # First, move to the Cupboard. # T…" at bounding box center [527, 84] width 195 height 131
type textarea "m"
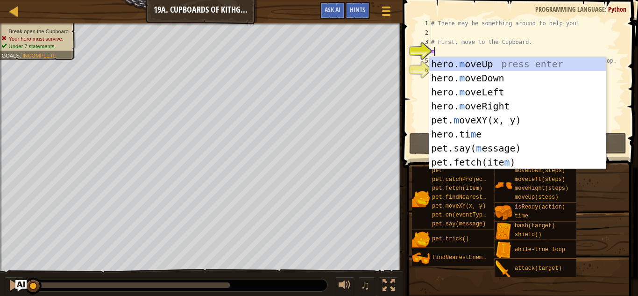
scroll to position [4, 0]
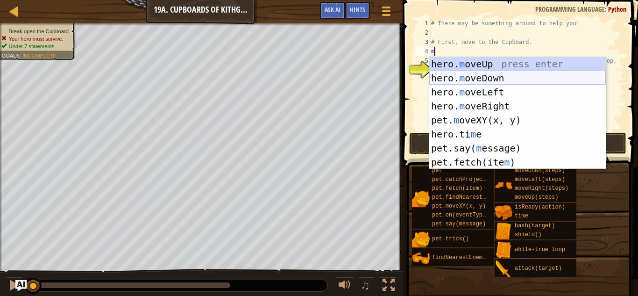
click at [477, 79] on div "hero. m oveUp press enter hero. m oveDown press enter hero. m oveLeft press ent…" at bounding box center [518, 127] width 177 height 140
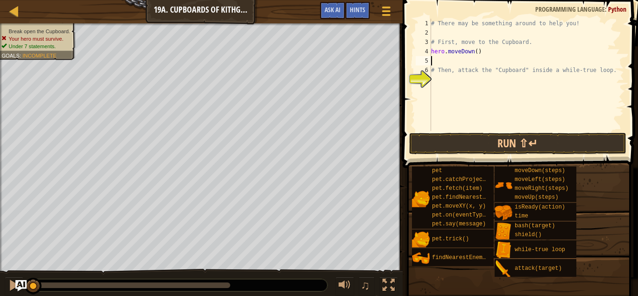
type textarea "m"
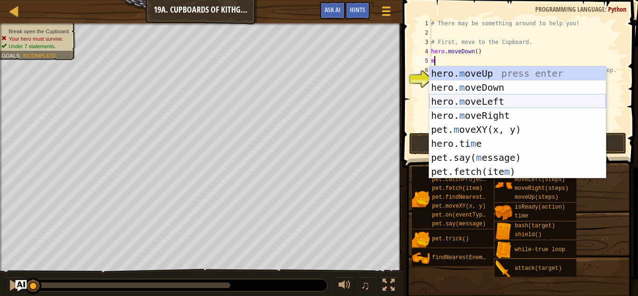
click at [479, 100] on div "hero. m oveUp press enter hero. m oveDown press enter hero. m oveLeft press ent…" at bounding box center [518, 136] width 177 height 140
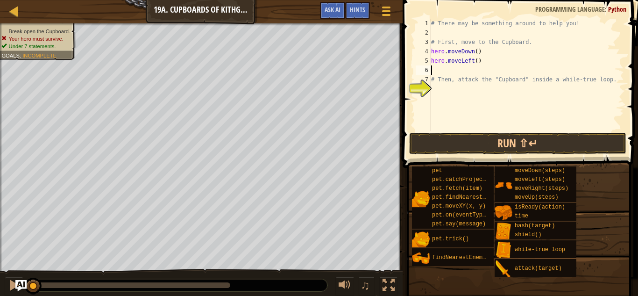
click at [478, 63] on div "# There may be something around to help you! # First, move to the Cupboard. her…" at bounding box center [527, 84] width 195 height 131
type textarea "hero.moveLeft(2)"
click at [474, 72] on div "# There may be something around to help you! # First, move to the Cupboard. her…" at bounding box center [527, 84] width 195 height 131
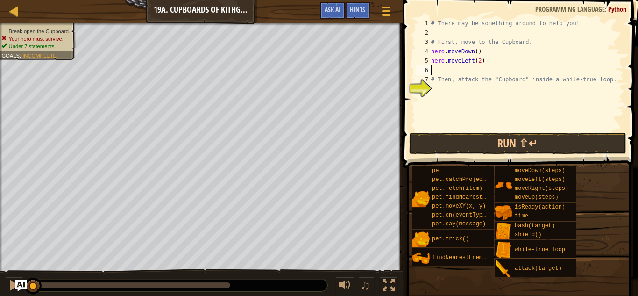
type textarea "m"
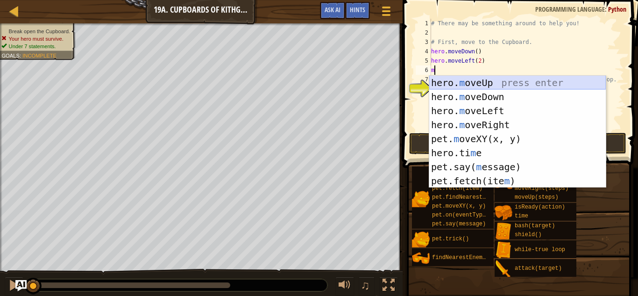
click at [510, 79] on div "hero. m oveUp press enter hero. m oveDown press enter hero. m oveLeft press ent…" at bounding box center [518, 146] width 177 height 140
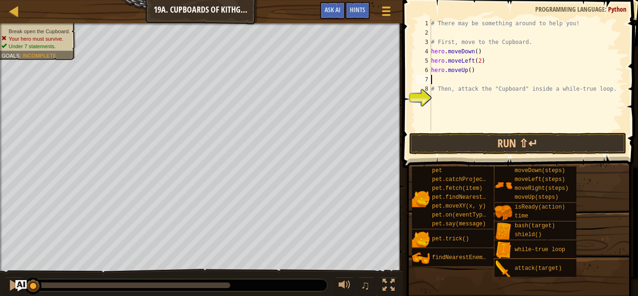
click at [469, 71] on div "# There may be something around to help you! # First, move to the Cupboard. her…" at bounding box center [527, 84] width 195 height 131
type textarea "hero.moveUp(2)"
click at [446, 80] on div "# There may be something around to help you! # First, move to the Cupboard. her…" at bounding box center [527, 84] width 195 height 131
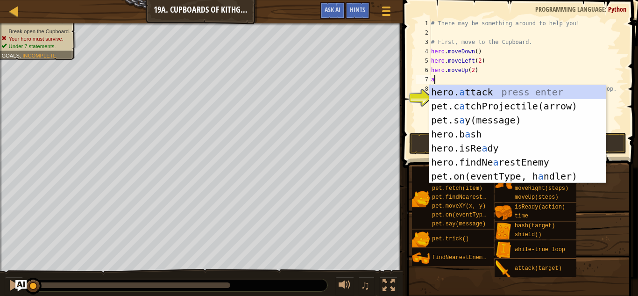
scroll to position [4, 0]
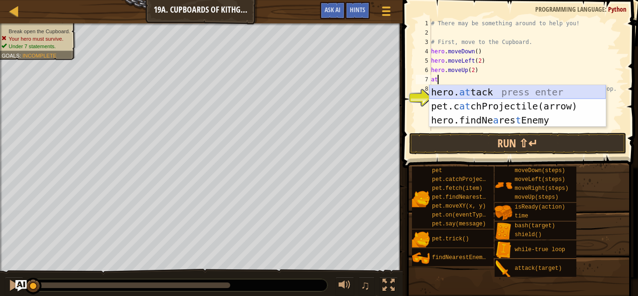
click at [471, 91] on div "hero. at tack press enter pet.c at chProjectile(arrow) press enter hero.findNe …" at bounding box center [518, 120] width 177 height 70
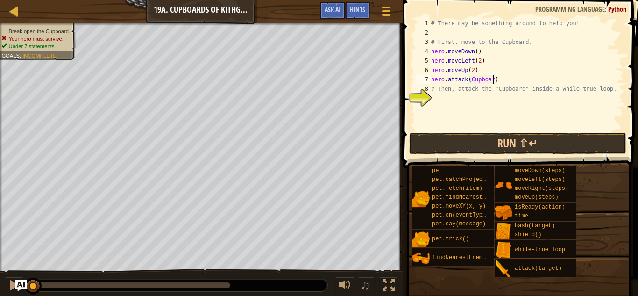
scroll to position [4, 9]
drag, startPoint x: 503, startPoint y: 79, endPoint x: 432, endPoint y: 79, distance: 71.0
click at [432, 79] on div "# There may be something around to help you! # First, move to the Cupboard. her…" at bounding box center [527, 84] width 195 height 131
type textarea "hero.attack(Cupboard)"
click at [432, 79] on div "# There may be something around to help you! # First, move to the Cupboard. her…" at bounding box center [527, 75] width 195 height 112
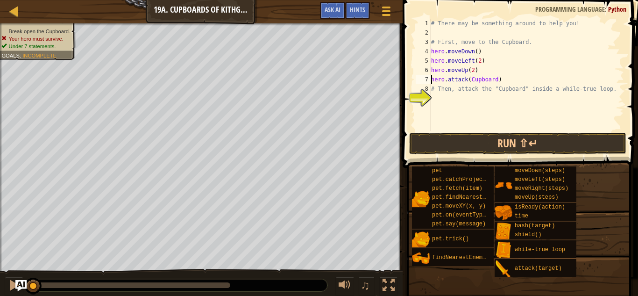
click at [507, 77] on div "# There may be something around to help you! # First, move to the Cupboard. her…" at bounding box center [527, 84] width 195 height 131
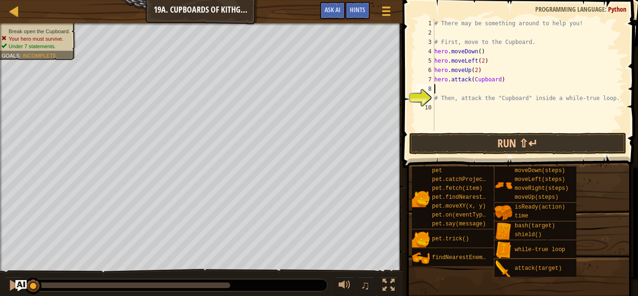
paste textarea "hero.attack(Cupboard)"
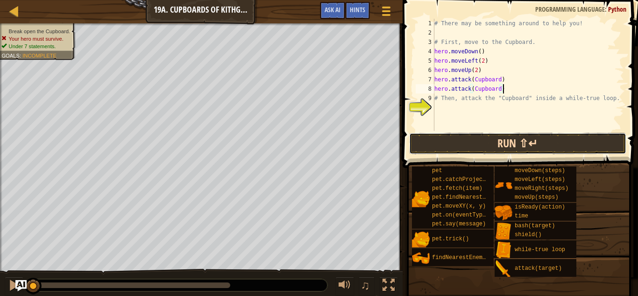
click at [506, 140] on button "Run ⇧↵" at bounding box center [518, 144] width 218 height 22
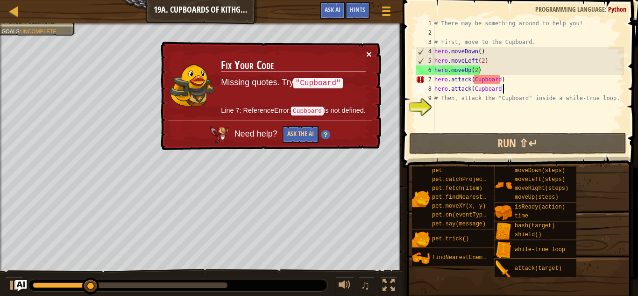
click at [371, 57] on button "×" at bounding box center [369, 54] width 6 height 10
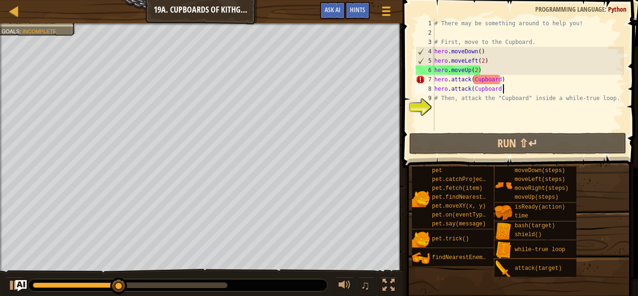
click at [499, 82] on div "# There may be something around to help you! # First, move to the Cupboard. her…" at bounding box center [529, 84] width 192 height 131
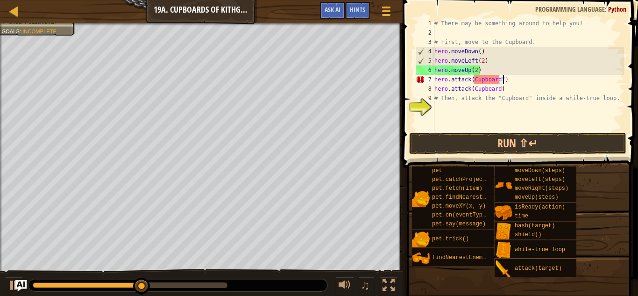
scroll to position [4, 10]
click at [475, 80] on div "# There may be something around to help you! # First, move to the Cupboard. her…" at bounding box center [529, 84] width 192 height 131
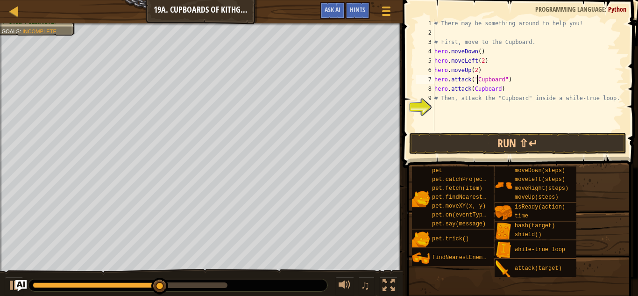
click at [475, 88] on div "# There may be something around to help you! # First, move to the Cupboard. her…" at bounding box center [529, 84] width 192 height 131
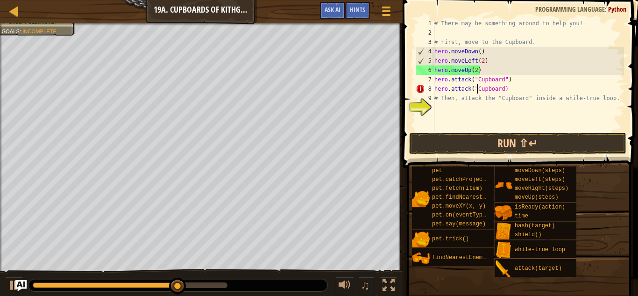
click at [504, 88] on div "# There may be something around to help you! # First, move to the Cupboard. her…" at bounding box center [529, 84] width 192 height 131
type textarea "hero.attack("Cupboard")"
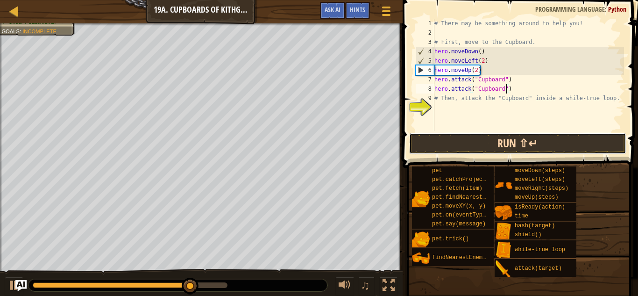
click at [515, 139] on button "Run ⇧↵" at bounding box center [518, 144] width 218 height 22
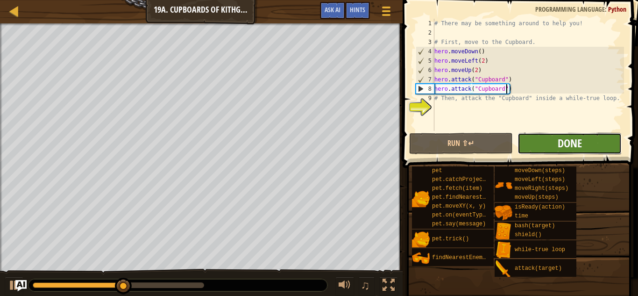
click at [560, 146] on span "Done" at bounding box center [570, 143] width 24 height 15
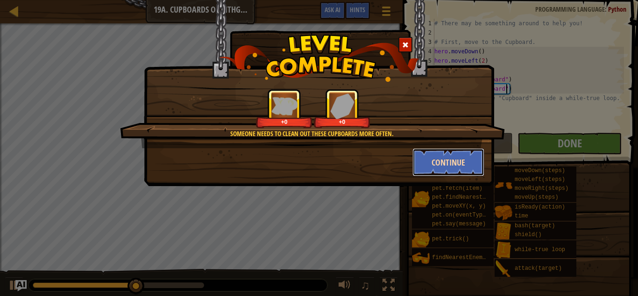
click at [449, 158] on button "Continue" at bounding box center [449, 162] width 72 height 28
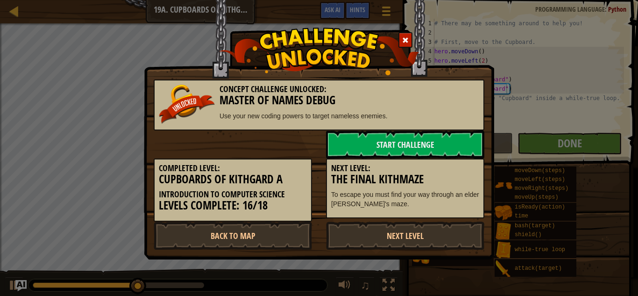
click at [453, 168] on h5 "Next Level:" at bounding box center [405, 168] width 148 height 9
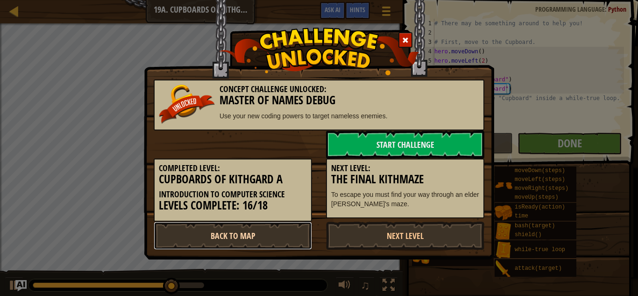
click at [272, 234] on link "Back to Map" at bounding box center [233, 236] width 158 height 28
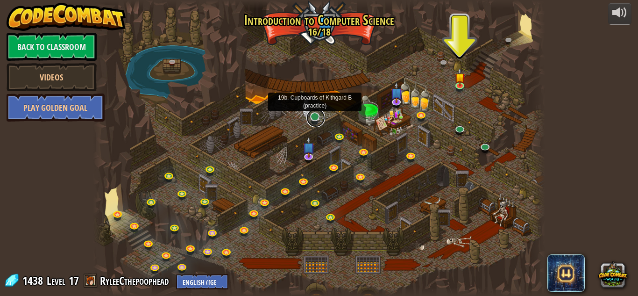
click at [313, 116] on link at bounding box center [316, 117] width 19 height 19
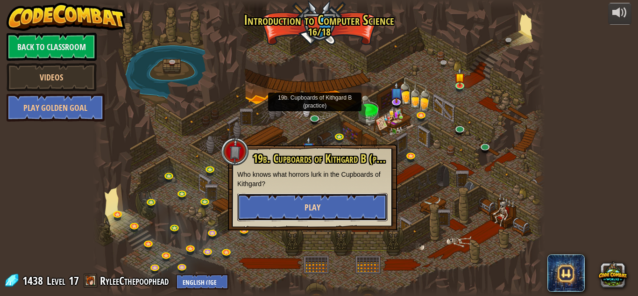
click at [286, 214] on button "Play" at bounding box center [312, 207] width 151 height 28
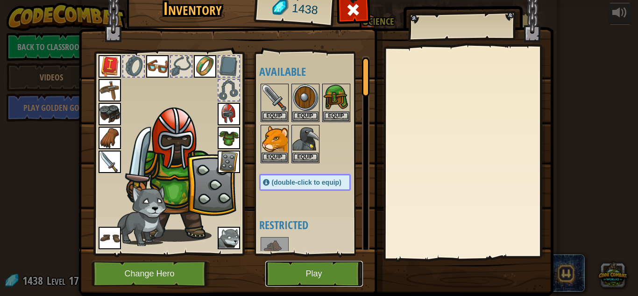
click at [331, 277] on button "Play" at bounding box center [314, 274] width 98 height 26
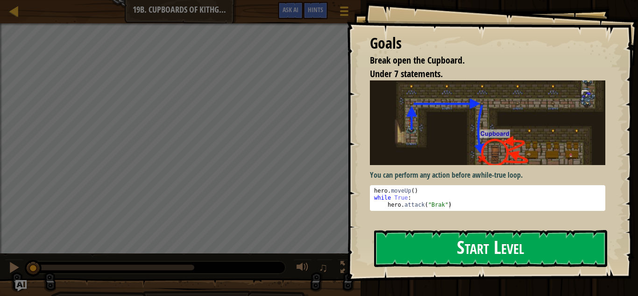
click at [497, 164] on img at bounding box center [488, 122] width 236 height 84
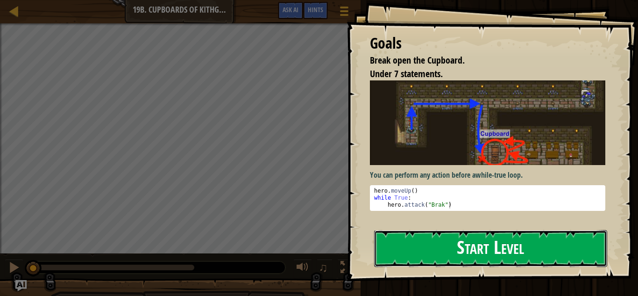
click at [466, 255] on button "Start Level" at bounding box center [490, 248] width 233 height 37
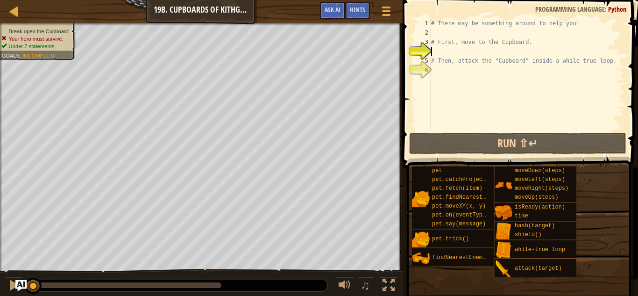
type textarea "m"
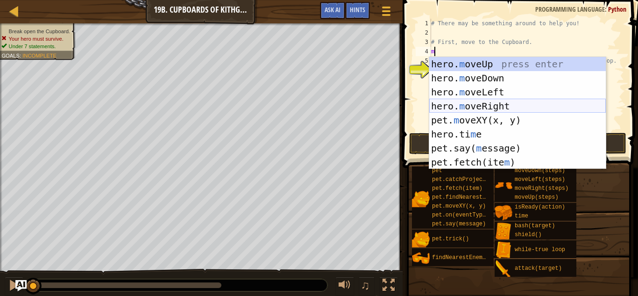
click at [473, 103] on div "hero. m oveUp press enter hero. m oveDown press enter hero. m oveLeft press ent…" at bounding box center [518, 127] width 177 height 140
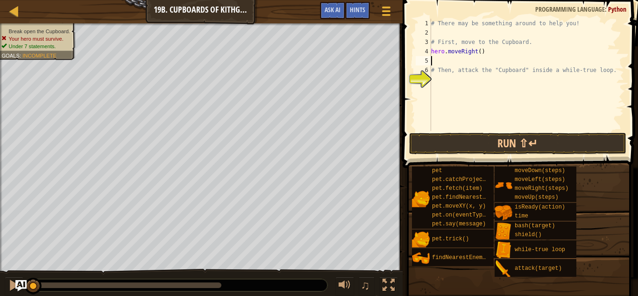
type textarea "m"
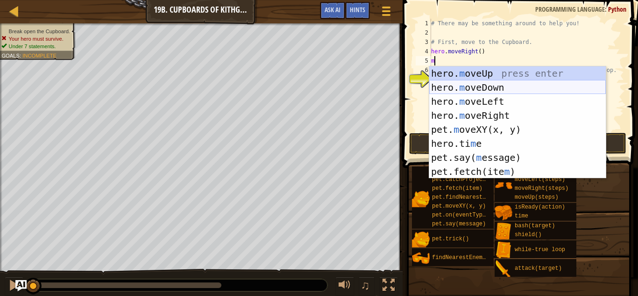
click at [493, 90] on div "hero. m oveUp press enter hero. m oveDown press enter hero. m oveLeft press ent…" at bounding box center [518, 136] width 177 height 140
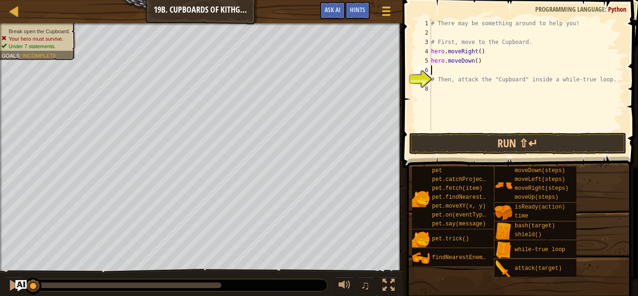
type textarea "m"
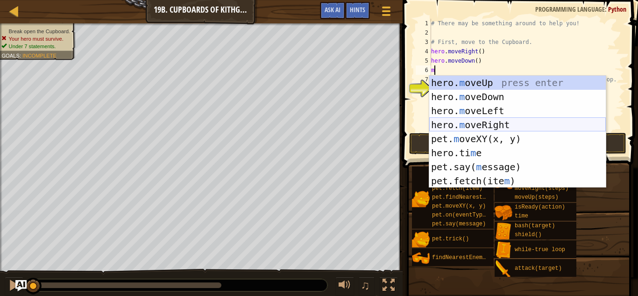
click at [499, 123] on div "hero. m oveUp press enter hero. m oveDown press enter hero. m oveLeft press ent…" at bounding box center [518, 146] width 177 height 140
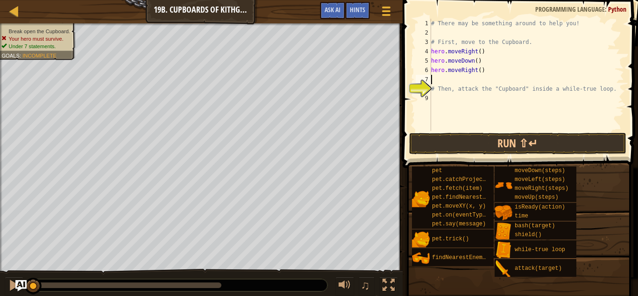
type textarea "m"
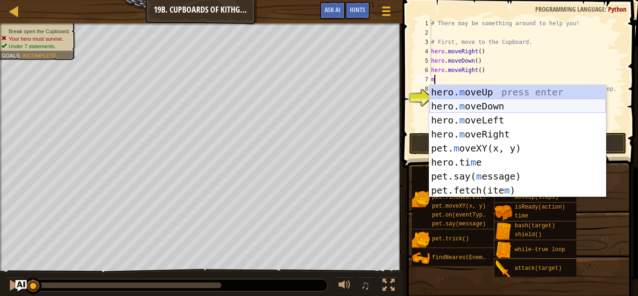
click at [500, 105] on div "hero. m oveUp press enter hero. m oveDown press enter hero. m oveLeft press ent…" at bounding box center [518, 155] width 177 height 140
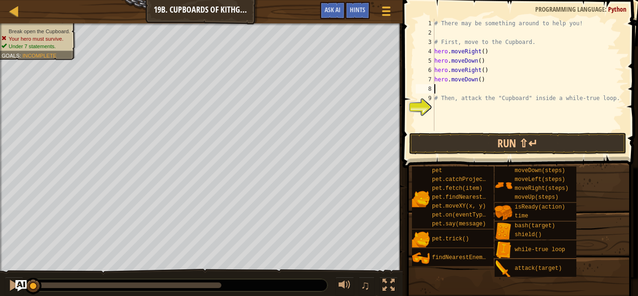
click at [479, 82] on div "# There may be something around to help you! # First, move to the Cupboard. her…" at bounding box center [529, 84] width 192 height 131
type textarea "hero.moveDown(2)"
click at [470, 89] on div "# There may be something around to help you! # First, move to the Cupboard. her…" at bounding box center [529, 84] width 192 height 131
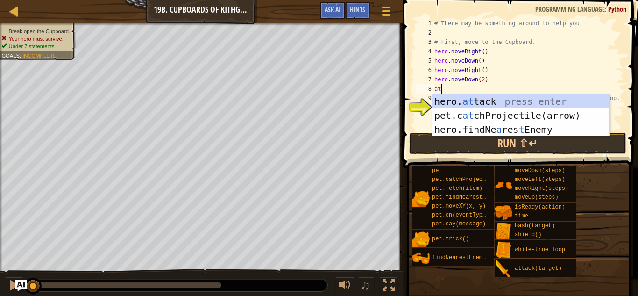
scroll to position [4, 1]
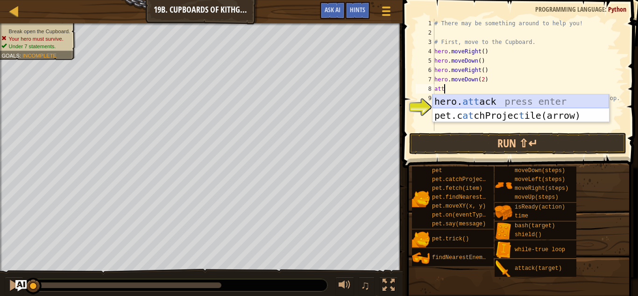
click at [477, 99] on div "hero. att ack press enter pet.c at chProjec t ile(arrow) press enter" at bounding box center [521, 122] width 177 height 56
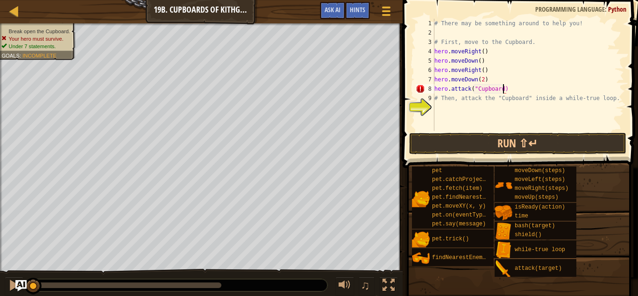
scroll to position [4, 10]
drag, startPoint x: 513, startPoint y: 87, endPoint x: 435, endPoint y: 88, distance: 77.6
click at [435, 88] on div "# There may be something around to help you! # First, move to the Cupboard. her…" at bounding box center [529, 84] width 192 height 131
type textarea "hero.attack("Cupboard")"
click at [435, 88] on div "# There may be something around to help you! # First, move to the Cupboard. her…" at bounding box center [529, 75] width 192 height 112
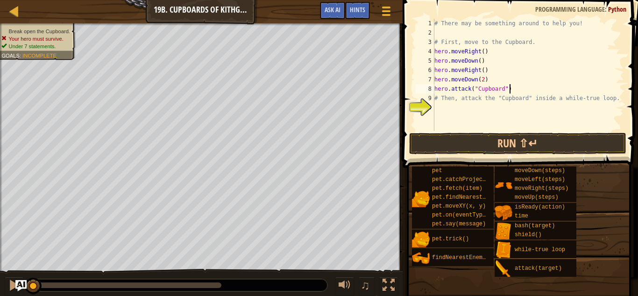
click at [517, 87] on div "# There may be something around to help you! # First, move to the Cupboard. her…" at bounding box center [529, 84] width 192 height 131
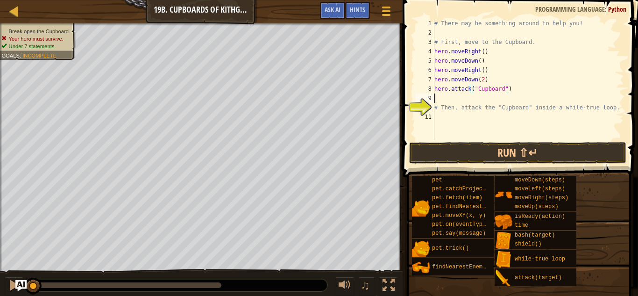
scroll to position [4, 0]
paste textarea "hero.attack("Cupboard")"
type textarea "hero.attack("Cupboard")"
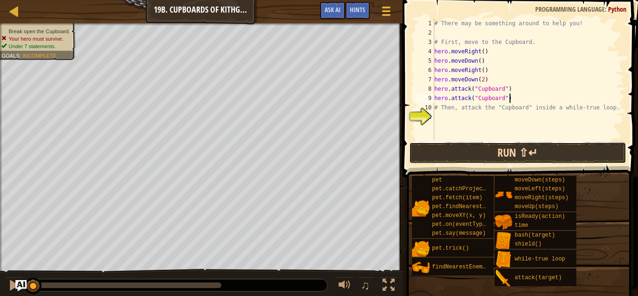
click at [542, 151] on button "Run ⇧↵" at bounding box center [518, 153] width 218 height 22
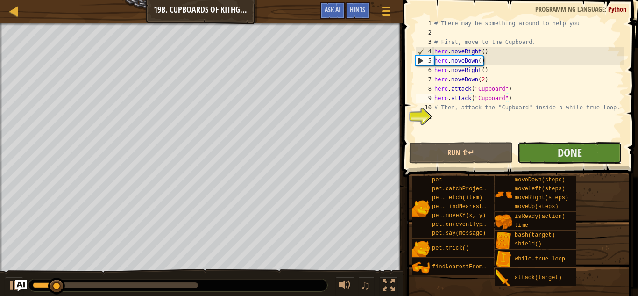
click at [542, 151] on button "Done" at bounding box center [570, 153] width 104 height 22
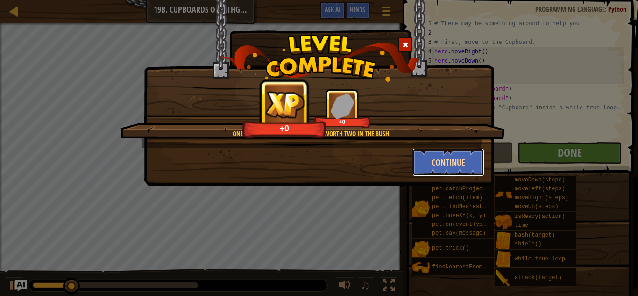
click at [449, 164] on button "Continue" at bounding box center [449, 162] width 72 height 28
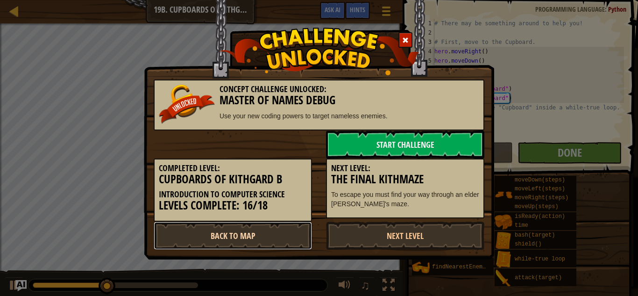
click at [246, 227] on link "Back to Map" at bounding box center [233, 236] width 158 height 28
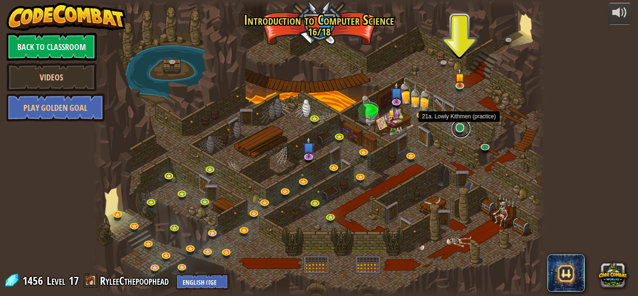
click at [462, 125] on link at bounding box center [461, 128] width 19 height 19
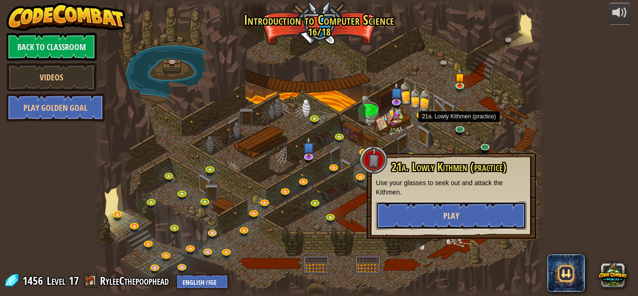
click at [463, 207] on button "Play" at bounding box center [451, 215] width 151 height 28
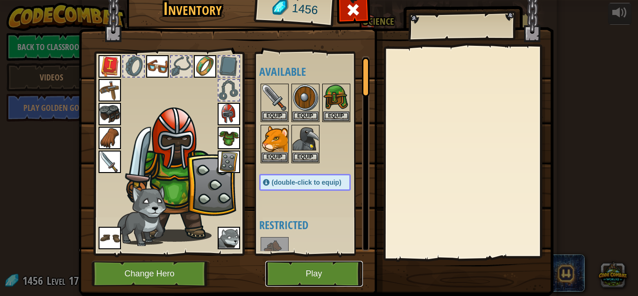
click at [326, 271] on button "Play" at bounding box center [314, 274] width 98 height 26
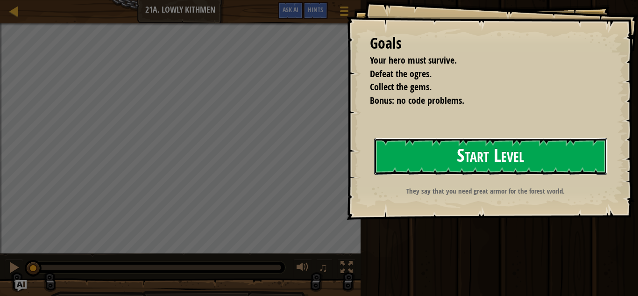
click at [467, 152] on button "Start Level" at bounding box center [490, 156] width 233 height 37
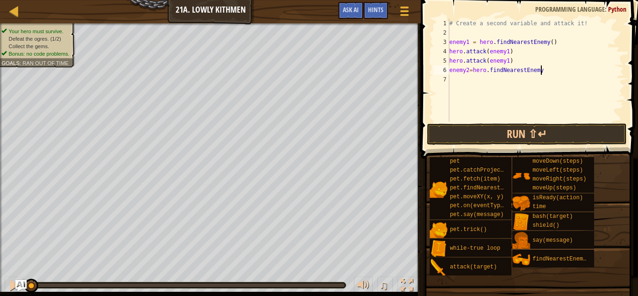
scroll to position [4, 14]
type textarea "enemy2=hero.findNearestEnemy()"
click at [465, 80] on div "# Create a second variable and attack it! enemy1 = hero . findNearestEnemy ( ) …" at bounding box center [536, 80] width 177 height 122
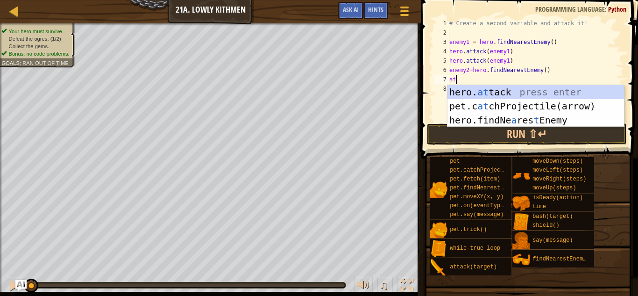
scroll to position [4, 1]
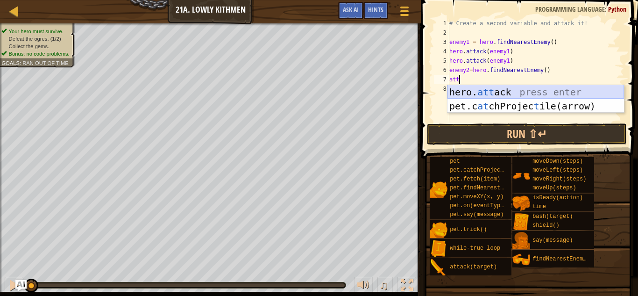
click at [473, 90] on div "hero. att ack press enter pet.c at chProjec t ile(arrow) press enter" at bounding box center [536, 113] width 177 height 56
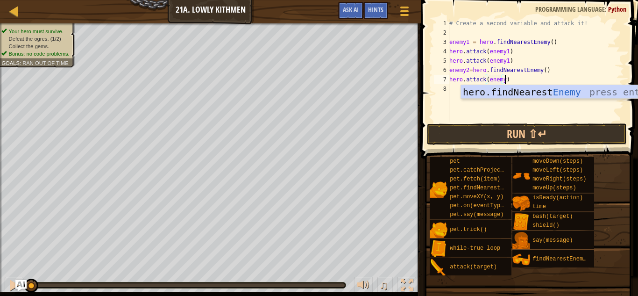
scroll to position [4, 8]
type textarea "hero.attack(enemy2)"
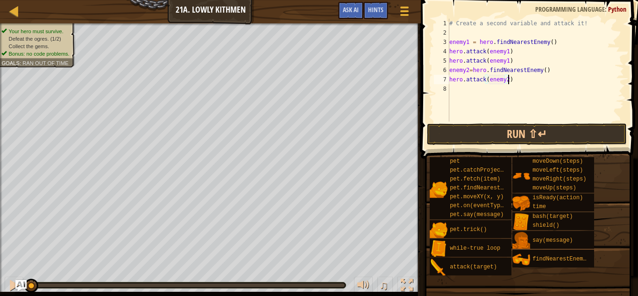
scroll to position [4, 8]
drag, startPoint x: 514, startPoint y: 80, endPoint x: 443, endPoint y: 82, distance: 71.5
click at [443, 82] on div "hero.attack(enemy2) 1 2 3 4 5 6 7 8 # Create a second variable and attack it! e…" at bounding box center [528, 70] width 192 height 103
click at [452, 86] on div "# Create a second variable and attack it! enemy1 = hero . findNearestEnemy ( ) …" at bounding box center [536, 80] width 177 height 122
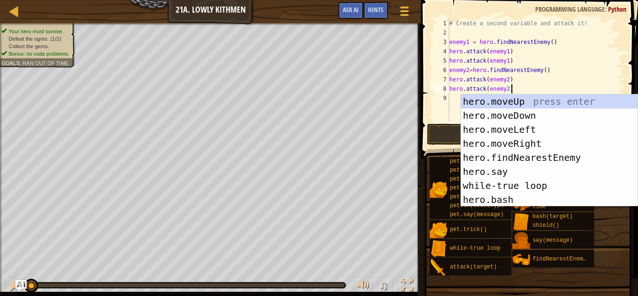
type textarea "hero.attack(enemy2)"
click at [426, 125] on span at bounding box center [530, 66] width 225 height 186
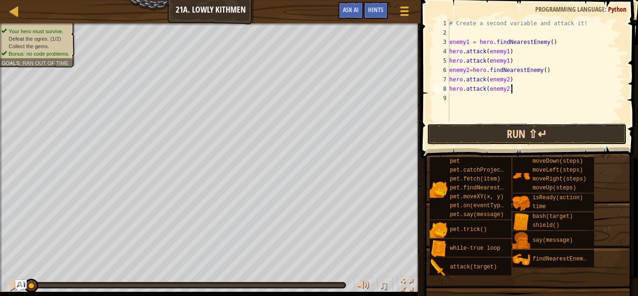
click at [440, 129] on button "Run ⇧↵" at bounding box center [527, 134] width 200 height 22
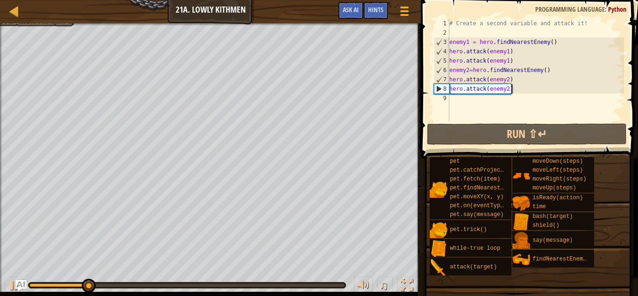
click at [510, 108] on div "# Create a second variable and attack it! enemy1 = hero . findNearestEnemy ( ) …" at bounding box center [536, 80] width 177 height 122
type textarea "h"
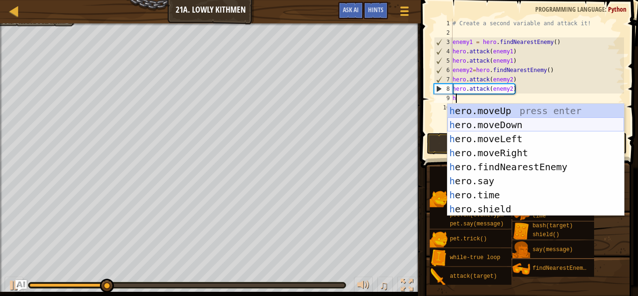
click at [513, 129] on div "h ero.moveUp press enter h ero.moveDown press enter h ero.moveLeft press enter …" at bounding box center [536, 174] width 177 height 140
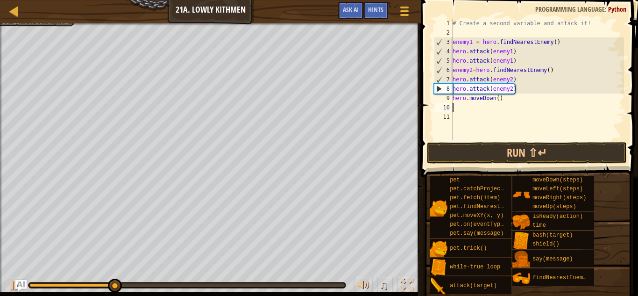
type textarea "h"
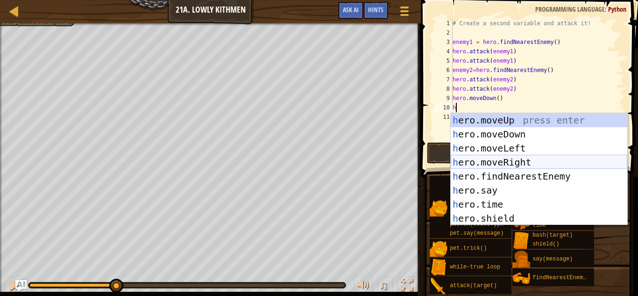
click at [526, 156] on div "h ero.moveUp press enter h ero.moveDown press enter h ero.moveLeft press enter …" at bounding box center [539, 183] width 177 height 140
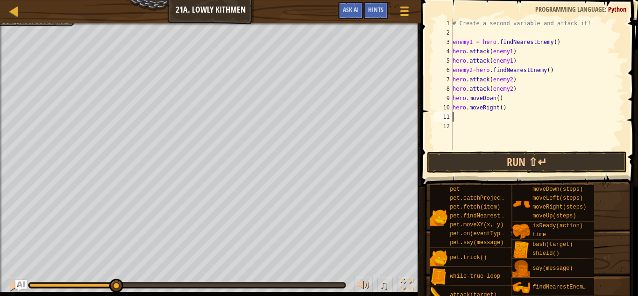
click at [502, 107] on div "# Create a second variable and attack it! enemy1 = hero . findNearestEnemy ( ) …" at bounding box center [537, 94] width 173 height 150
type textarea "hero.moveRight(3)"
click at [535, 167] on button "Run ⇧↵" at bounding box center [527, 162] width 200 height 22
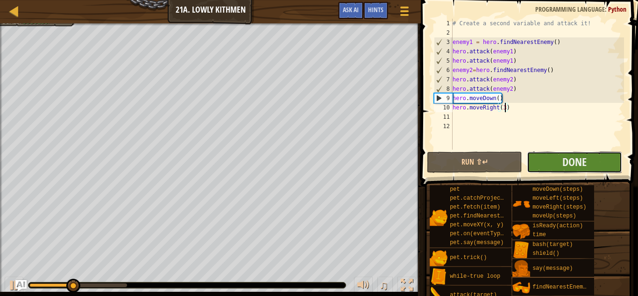
click at [540, 166] on button "Done" at bounding box center [574, 162] width 95 height 22
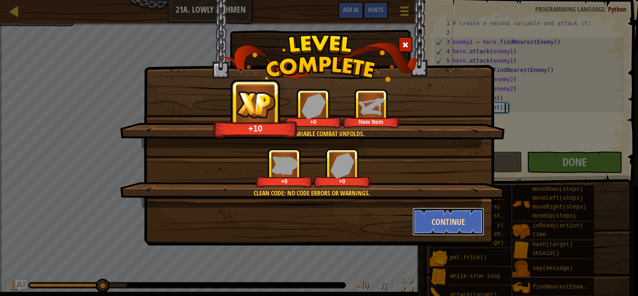
click at [451, 219] on button "Continue" at bounding box center [449, 222] width 72 height 28
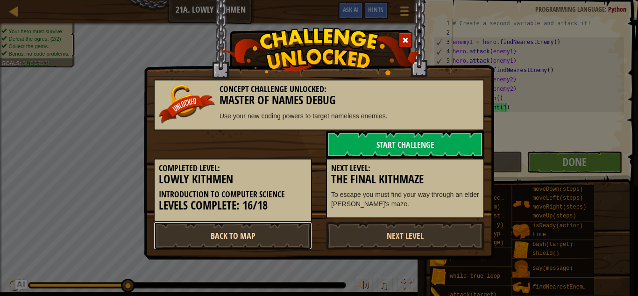
click at [274, 229] on link "Back to Map" at bounding box center [233, 236] width 158 height 28
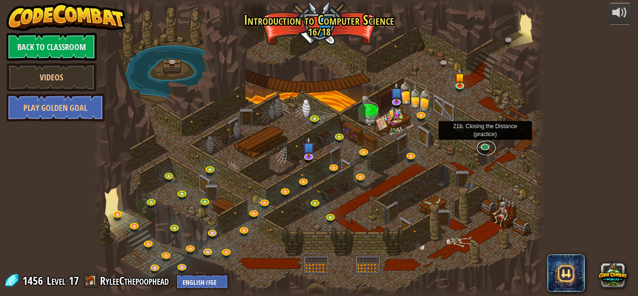
click at [486, 143] on link at bounding box center [486, 148] width 19 height 14
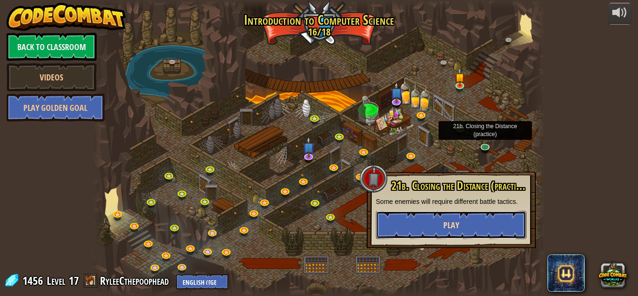
click at [427, 223] on button "Play" at bounding box center [451, 225] width 151 height 28
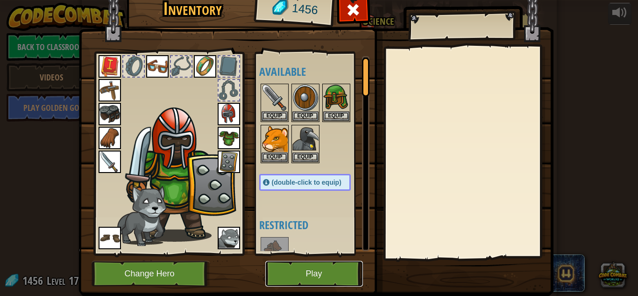
click at [336, 267] on button "Play" at bounding box center [314, 274] width 98 height 26
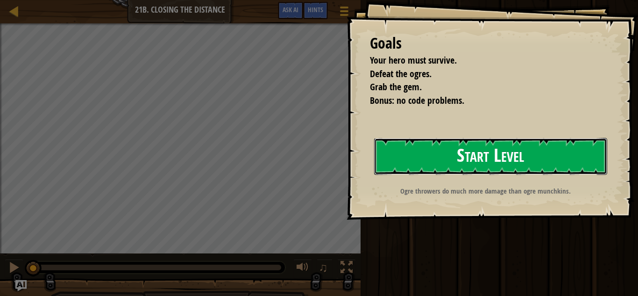
click at [445, 143] on button "Start Level" at bounding box center [490, 156] width 233 height 37
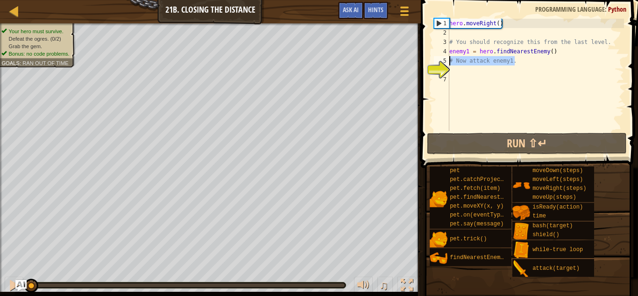
drag, startPoint x: 517, startPoint y: 62, endPoint x: 432, endPoint y: 63, distance: 85.5
click at [432, 63] on div "1 2 3 4 5 6 7 hero . moveRight ( ) # You should recognize this from the last le…" at bounding box center [528, 75] width 192 height 112
type textarea "# Now attack enemy1."
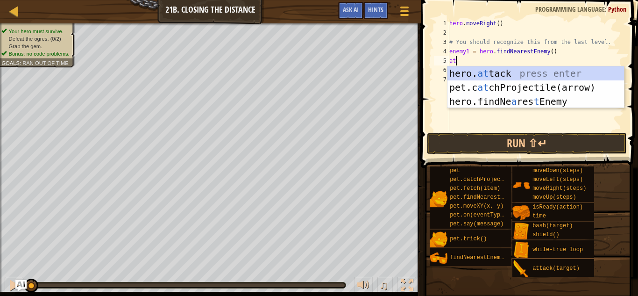
scroll to position [4, 1]
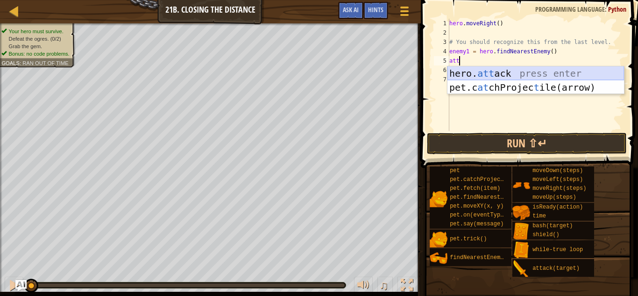
click at [464, 74] on div "hero. att ack press enter pet.c at chProjec t ile(arrow) press enter" at bounding box center [536, 94] width 177 height 56
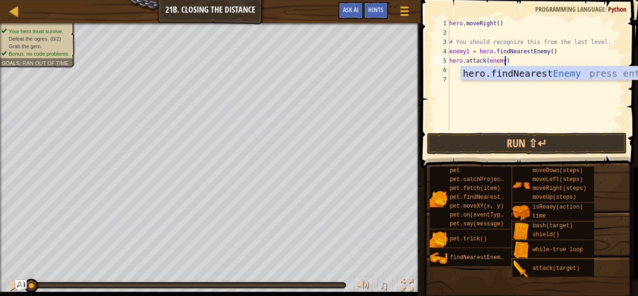
scroll to position [4, 8]
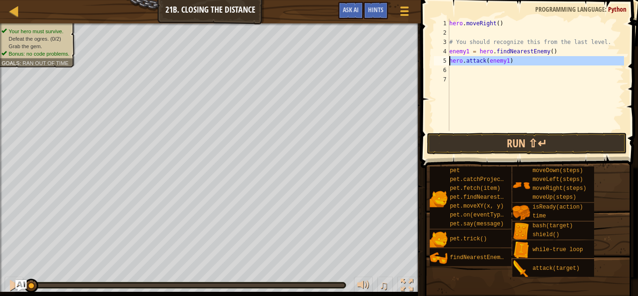
drag, startPoint x: 514, startPoint y: 66, endPoint x: 436, endPoint y: 65, distance: 78.1
click at [436, 65] on div "hero.attack(enemy1) 1 2 3 4 5 6 7 hero . moveRight ( ) # You should recognize t…" at bounding box center [528, 75] width 192 height 112
type textarea "hero.attack(enemy1)"
click at [455, 69] on div "hero . moveRight ( ) # You should recognize this from the last level. enemy1 = …" at bounding box center [536, 75] width 177 height 112
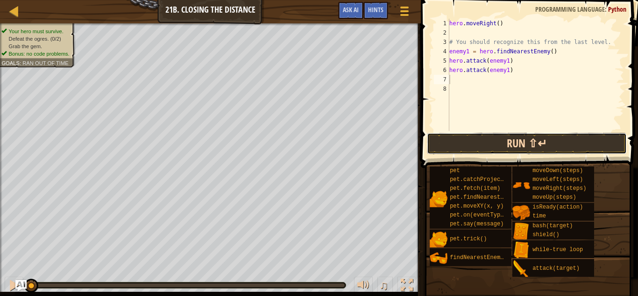
click at [490, 141] on button "Run ⇧↵" at bounding box center [527, 144] width 200 height 22
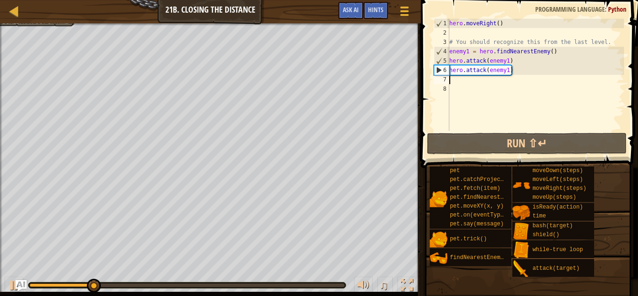
type textarea "m"
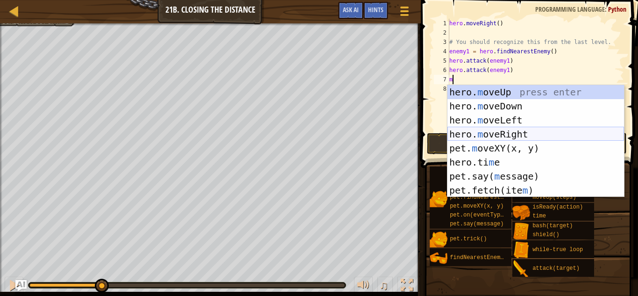
click at [504, 138] on div "hero. m oveUp press enter hero. m oveDown press enter hero. m oveLeft press ent…" at bounding box center [536, 155] width 177 height 140
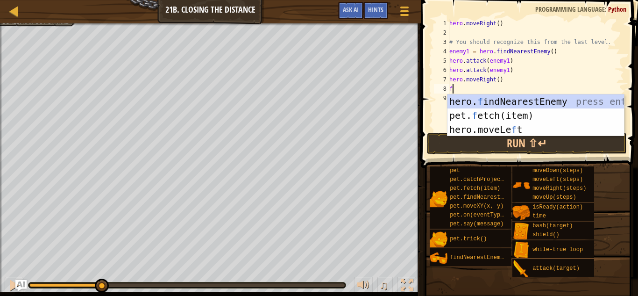
type textarea "fi"
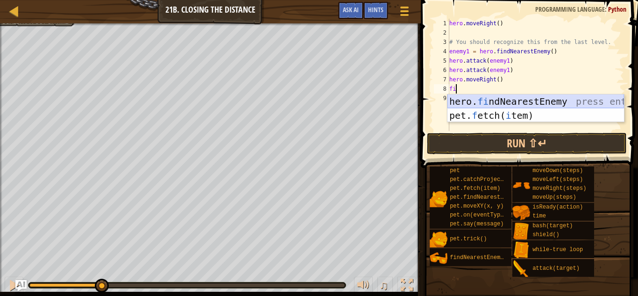
click at [525, 102] on div "hero. fi ndNearestEnemy press enter pet. f etch( i tem) press enter" at bounding box center [536, 122] width 177 height 56
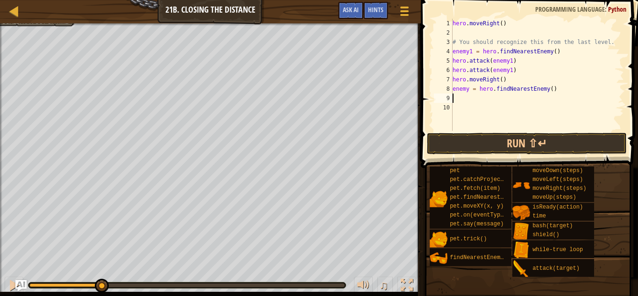
scroll to position [4, 0]
click at [469, 91] on div "hero . moveRight ( ) # You should recognize this from the last level. enemy1 = …" at bounding box center [537, 84] width 173 height 131
type textarea "enemy2 = hero.findNearestEnemy()"
click at [474, 97] on div "hero . moveRight ( ) # You should recognize this from the last level. enemy1 = …" at bounding box center [537, 84] width 173 height 131
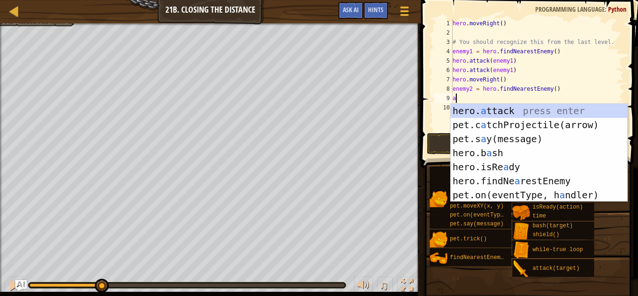
scroll to position [4, 0]
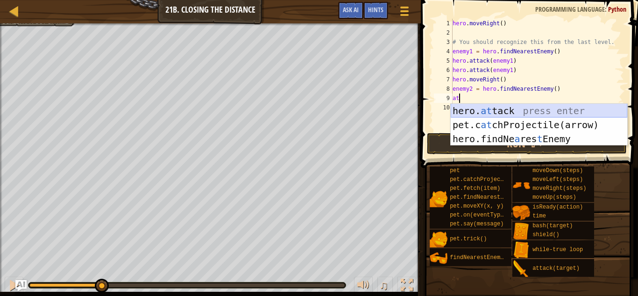
click at [495, 109] on div "hero. at tack press enter pet.c at chProjectile(arrow) press enter hero.findNe …" at bounding box center [539, 139] width 177 height 70
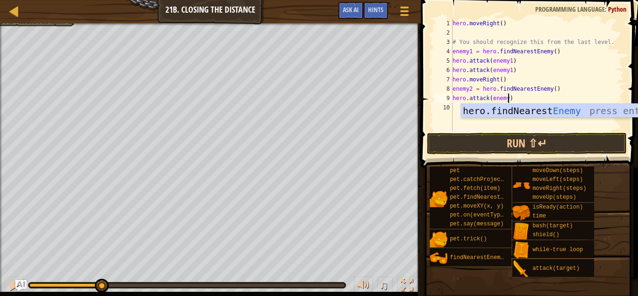
type textarea "hero.attack(enemy2)"
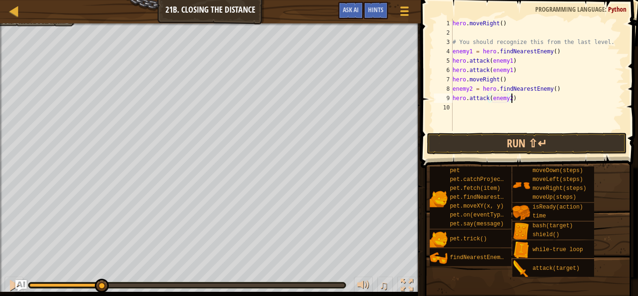
scroll to position [4, 8]
drag, startPoint x: 519, startPoint y: 98, endPoint x: 445, endPoint y: 100, distance: 74.3
click at [445, 100] on div "hero.attack(enemy2) 1 2 3 4 5 6 7 8 9 10 hero . moveRight ( ) # You should reco…" at bounding box center [528, 75] width 192 height 112
click at [463, 108] on div "hero . moveRight ( ) # You should recognize this from the last level. enemy1 = …" at bounding box center [537, 84] width 173 height 131
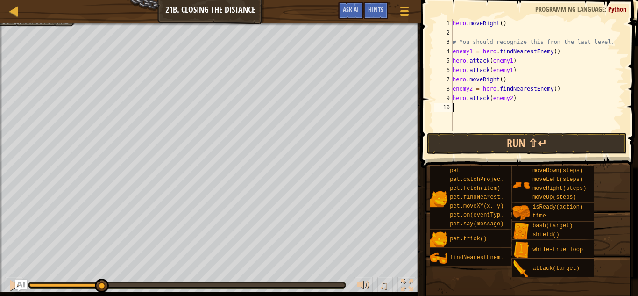
paste textarea "hero.attack(enemy2)"
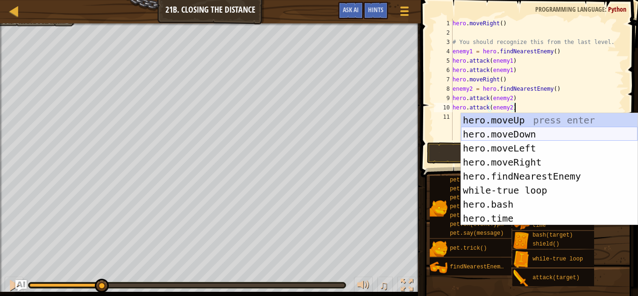
click at [461, 136] on div "hero.moveUp press enter hero.moveDown press enter hero.moveLeft press enter her…" at bounding box center [549, 183] width 177 height 140
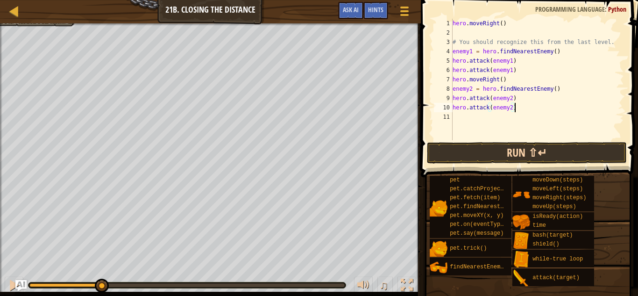
type textarea "hero.attack(enemy2)"
click at [521, 143] on button "Run ⇧↵" at bounding box center [527, 153] width 200 height 22
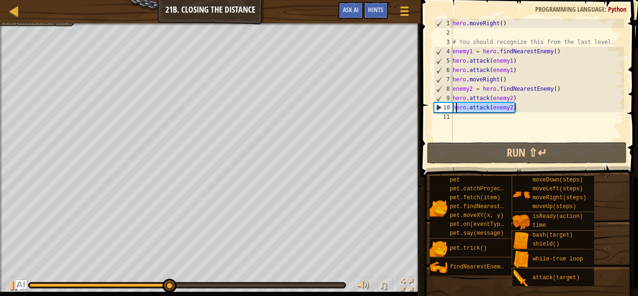
drag, startPoint x: 519, startPoint y: 107, endPoint x: 453, endPoint y: 108, distance: 65.9
click at [453, 108] on div "hero . moveRight ( ) # You should recognize this from the last level. enemy1 = …" at bounding box center [537, 89] width 173 height 140
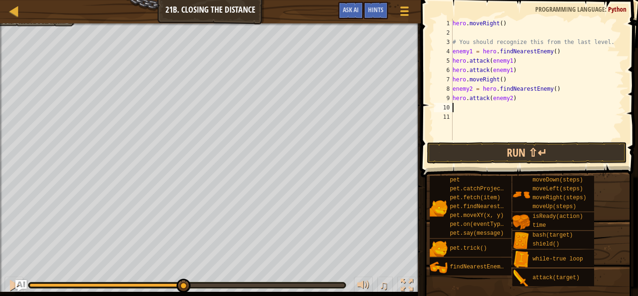
type textarea "m"
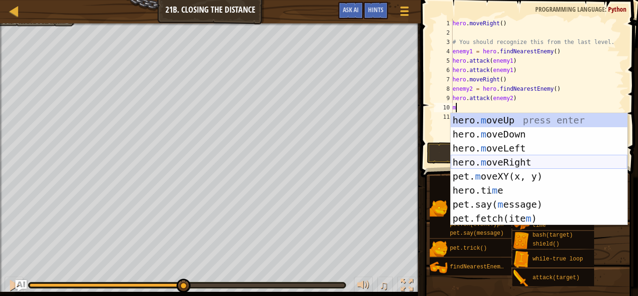
click at [509, 162] on div "hero. m oveUp press enter hero. m oveDown press enter hero. m oveLeft press ent…" at bounding box center [539, 183] width 177 height 140
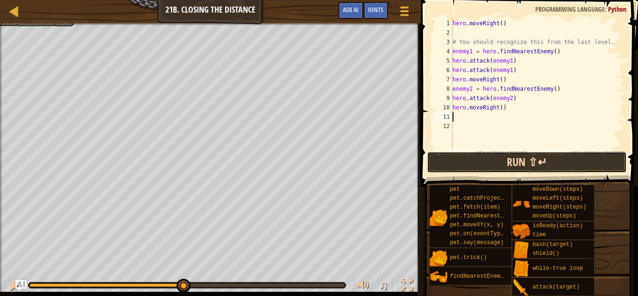
click at [497, 168] on button "Run ⇧↵" at bounding box center [527, 162] width 200 height 22
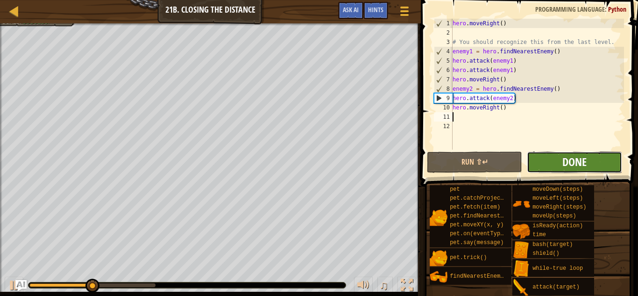
click at [565, 164] on span "Done" at bounding box center [575, 161] width 24 height 15
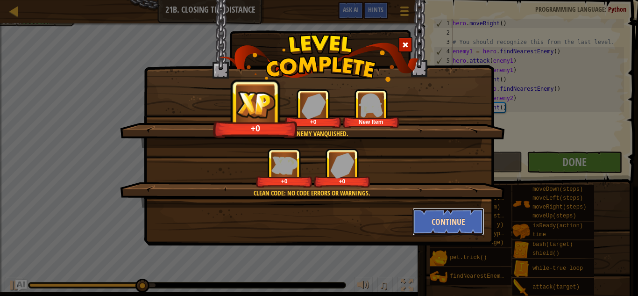
click at [458, 216] on button "Continue" at bounding box center [449, 222] width 72 height 28
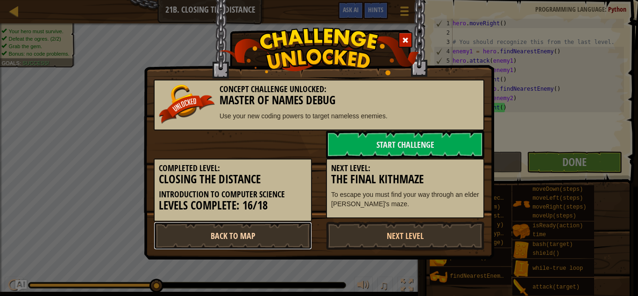
click at [278, 228] on link "Back to Map" at bounding box center [233, 236] width 158 height 28
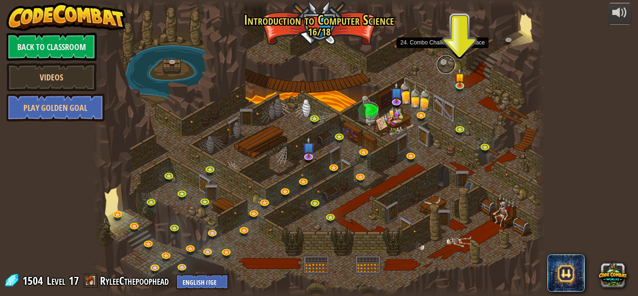
click at [444, 61] on link at bounding box center [446, 64] width 19 height 19
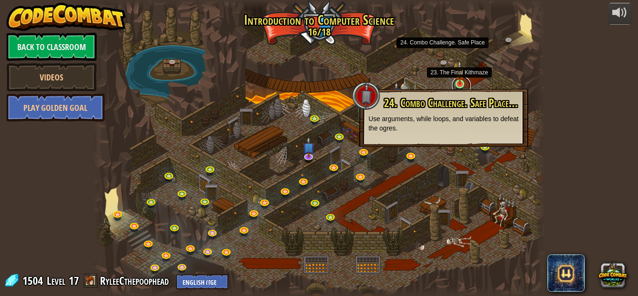
click at [461, 87] on link at bounding box center [461, 85] width 19 height 19
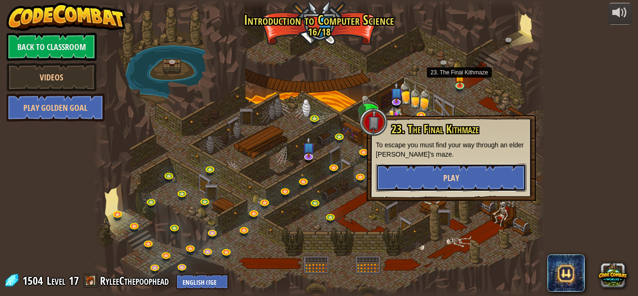
click at [500, 180] on button "Play" at bounding box center [451, 178] width 151 height 28
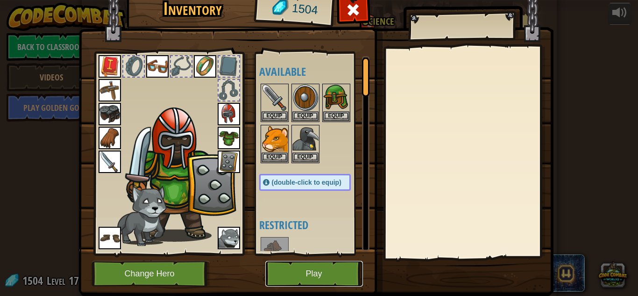
click at [333, 277] on button "Play" at bounding box center [314, 274] width 98 height 26
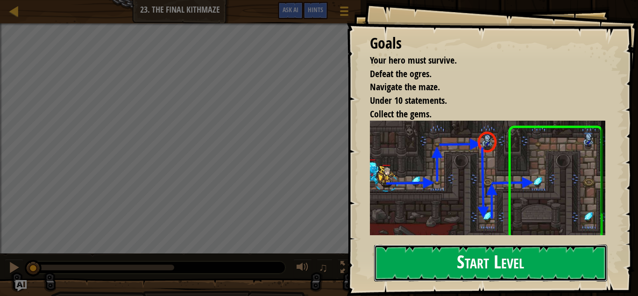
click at [521, 264] on button "Start Level" at bounding box center [490, 262] width 233 height 37
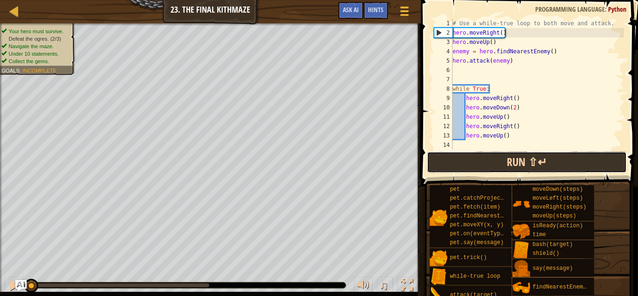
click at [499, 165] on button "Run ⇧↵" at bounding box center [527, 162] width 200 height 22
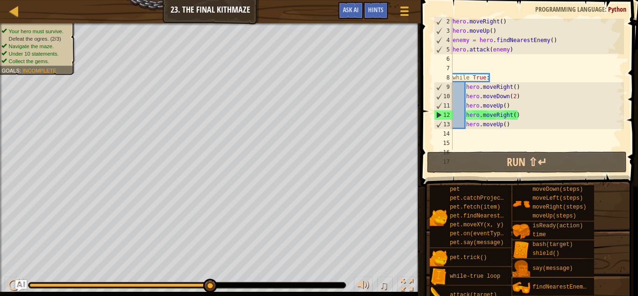
scroll to position [12, 0]
click at [472, 134] on div "hero . moveRight ( ) hero . moveUp ( ) enemy = hero . findNearestEnemy ( ) hero…" at bounding box center [537, 92] width 173 height 150
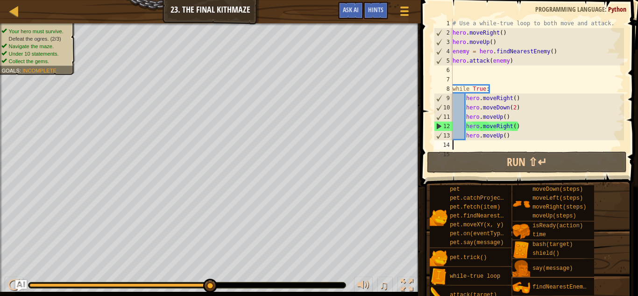
scroll to position [0, 0]
click at [350, 9] on span "Ask AI" at bounding box center [351, 9] width 16 height 9
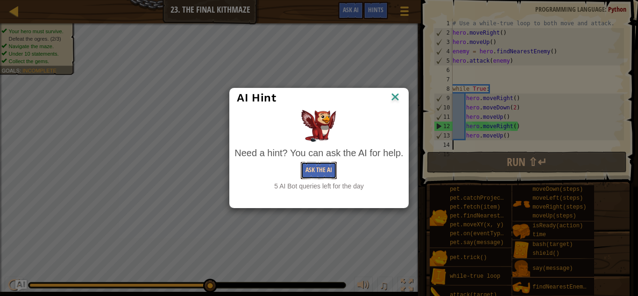
click at [319, 174] on button "Ask the AI" at bounding box center [319, 170] width 36 height 17
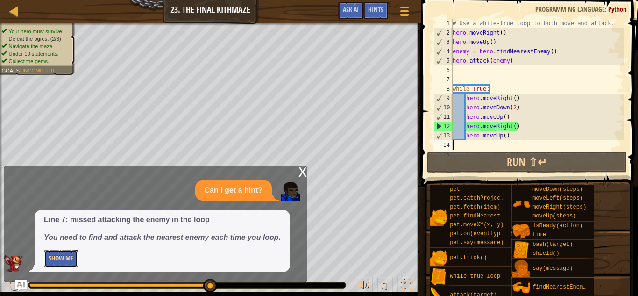
click at [55, 261] on button "Show Me" at bounding box center [61, 258] width 34 height 17
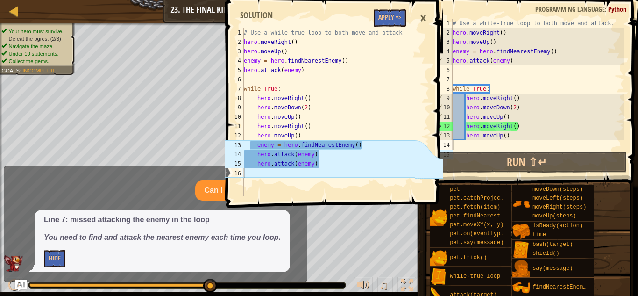
type textarea "hero.moveUp()"
click at [511, 138] on div "# Use a while-true loop to both move and attack. hero . moveRight ( ) hero . mo…" at bounding box center [537, 94] width 173 height 150
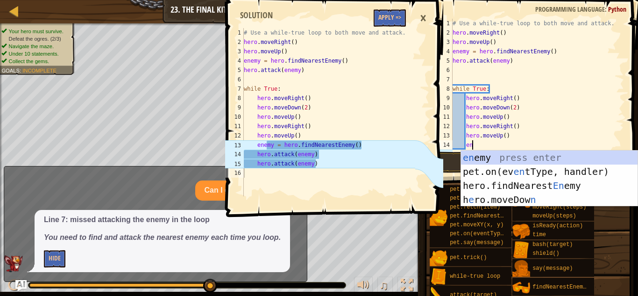
type textarea "ene"
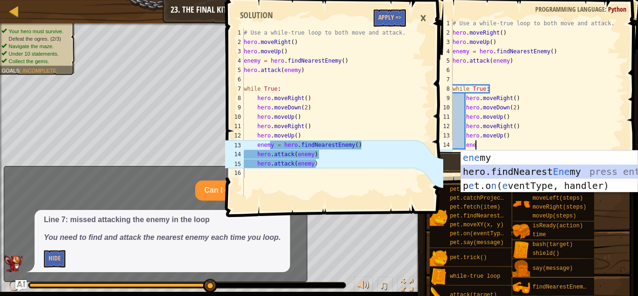
click at [527, 170] on div "ene my press enter hero.findNearest Ene my press enter p e t.o n ( e ventType, …" at bounding box center [549, 186] width 177 height 70
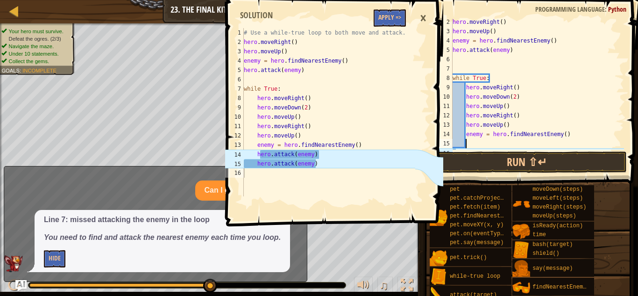
scroll to position [11, 0]
click at [482, 135] on div "hero . moveRight ( ) hero . moveUp ( ) enemy = hero . findNearestEnemy ( ) hero…" at bounding box center [537, 92] width 173 height 150
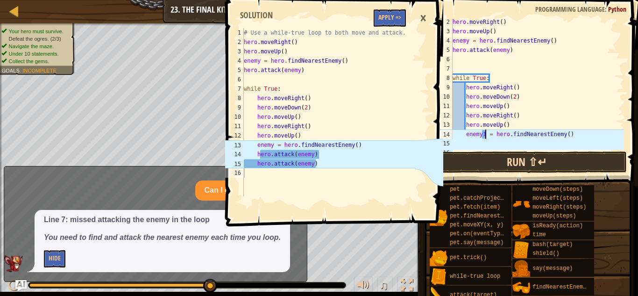
scroll to position [4, 5]
type textarea "enemy = hero.findNearestEnemy()"
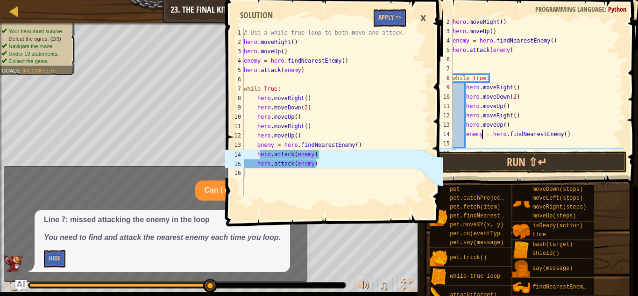
click at [477, 140] on div "hero . moveRight ( ) hero . moveUp ( ) enemy = hero . findNearestEnemy ( ) hero…" at bounding box center [537, 92] width 173 height 150
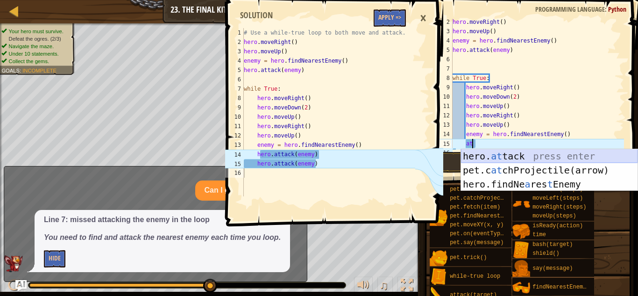
click at [488, 158] on div "hero. at tack press enter pet.c at chProjectile(arrow) press enter hero.findNe …" at bounding box center [549, 184] width 177 height 70
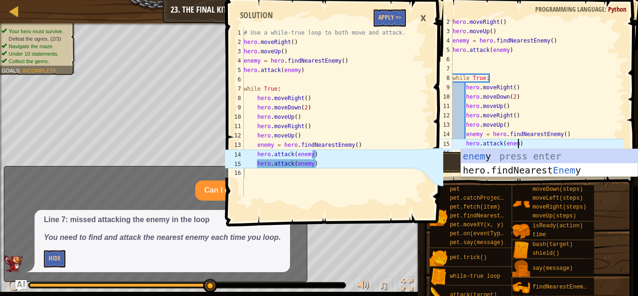
scroll to position [4, 10]
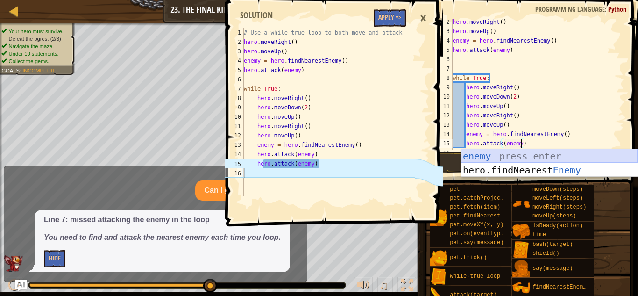
click at [526, 154] on div "enemy press enter hero.findNearest Enemy press enter" at bounding box center [549, 177] width 177 height 56
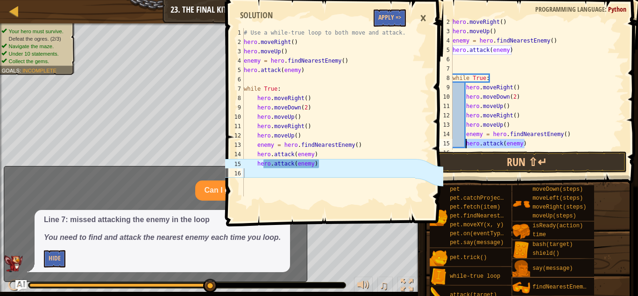
drag, startPoint x: 527, startPoint y: 143, endPoint x: 466, endPoint y: 144, distance: 61.7
click at [466, 144] on div "hero . moveRight ( ) hero . moveUp ( ) enemy = hero . findNearestEnemy ( ) hero…" at bounding box center [537, 92] width 173 height 150
type textarea "hero.attack(enemy)"
click at [526, 142] on div "hero . moveRight ( ) hero . moveUp ( ) enemy = hero . findNearestEnemy ( ) hero…" at bounding box center [537, 84] width 173 height 131
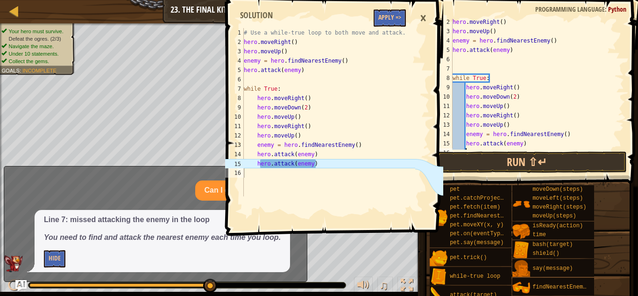
paste textarea "hero.attack(enemy)"
type textarea "hero.attack(enemy)"
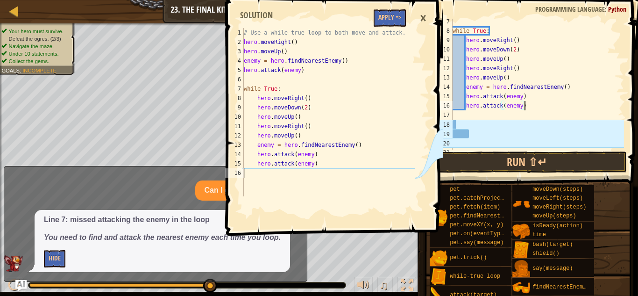
scroll to position [59, 0]
click at [425, 17] on div "×" at bounding box center [424, 18] width 16 height 22
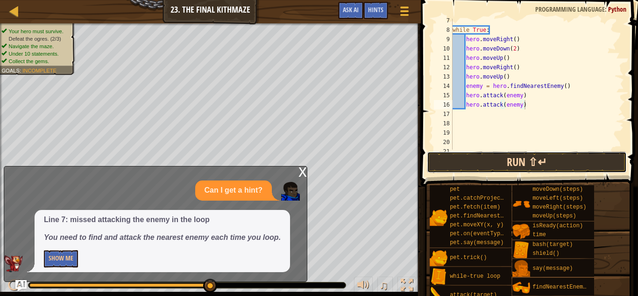
click at [518, 167] on button "Run ⇧↵" at bounding box center [527, 162] width 200 height 22
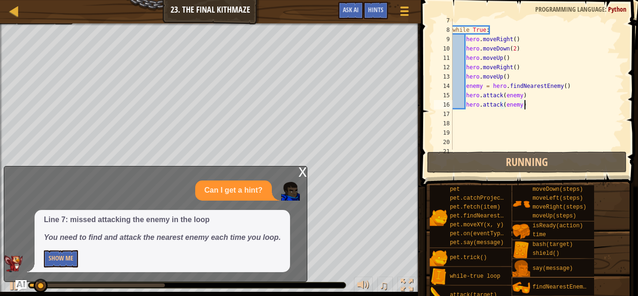
click at [301, 173] on div "x" at bounding box center [303, 170] width 8 height 9
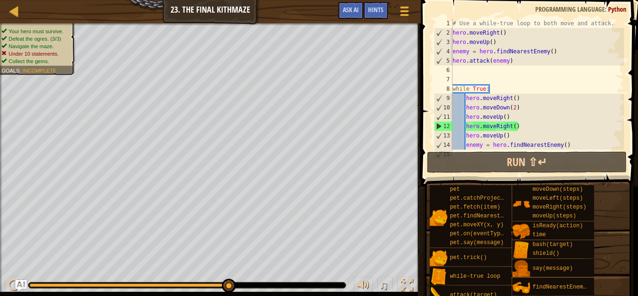
scroll to position [4, 0]
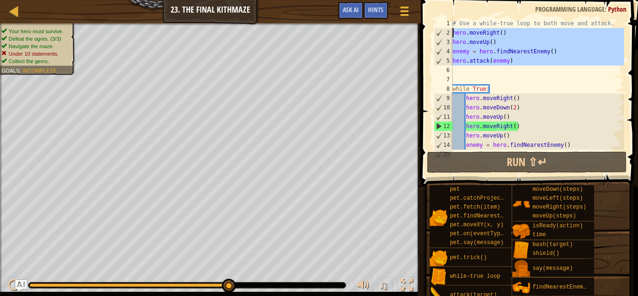
drag, startPoint x: 519, startPoint y: 65, endPoint x: 449, endPoint y: 32, distance: 77.6
click at [449, 32] on div "1 2 3 4 5 6 7 8 9 10 11 12 13 14 15 # Use a while-true loop to both move and at…" at bounding box center [528, 84] width 192 height 131
type textarea "hero.moveRight() hero.moveUp()"
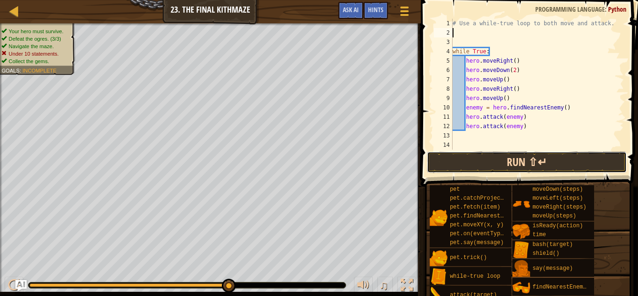
click at [509, 165] on button "Run ⇧↵" at bounding box center [527, 162] width 200 height 22
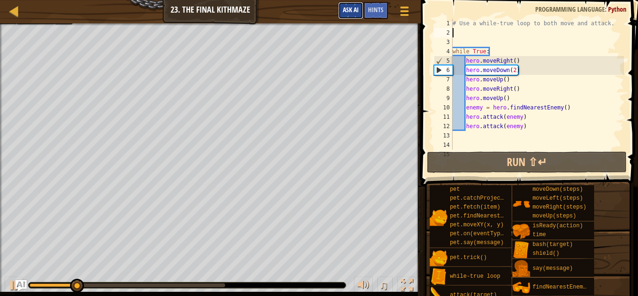
click at [358, 13] on span "Ask AI" at bounding box center [351, 9] width 16 height 9
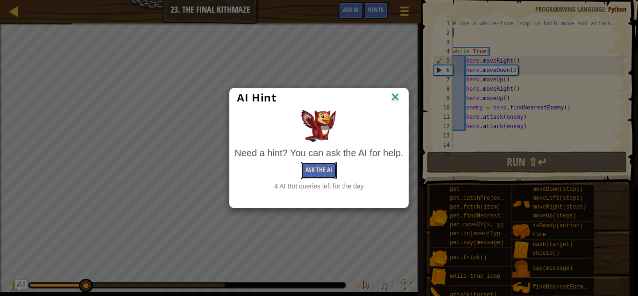
click at [311, 167] on button "Ask the AI" at bounding box center [319, 170] width 36 height 17
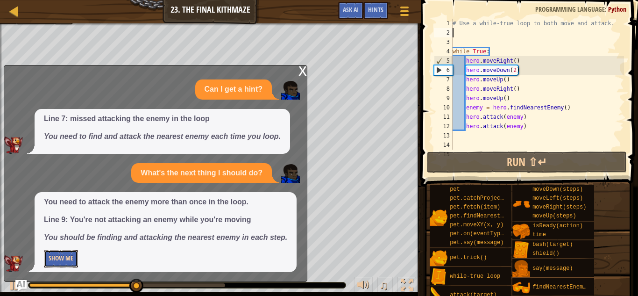
click at [74, 254] on button "Show Me" at bounding box center [61, 258] width 34 height 17
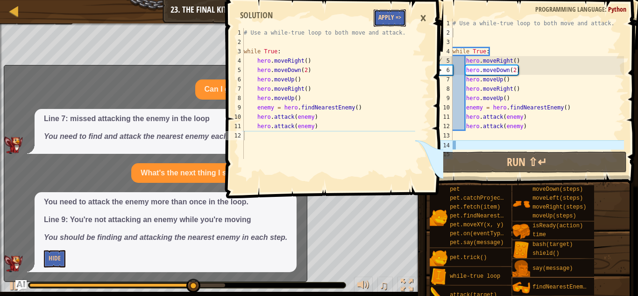
click at [396, 19] on button "Apply =>" at bounding box center [390, 17] width 32 height 17
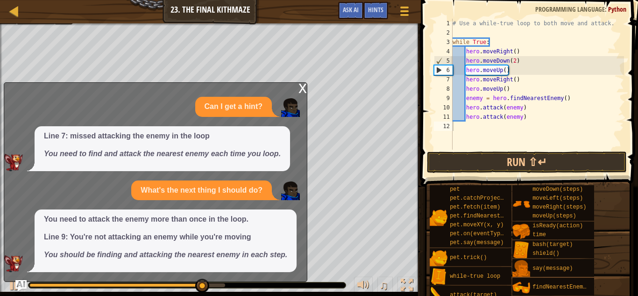
click at [464, 150] on span at bounding box center [530, 80] width 225 height 214
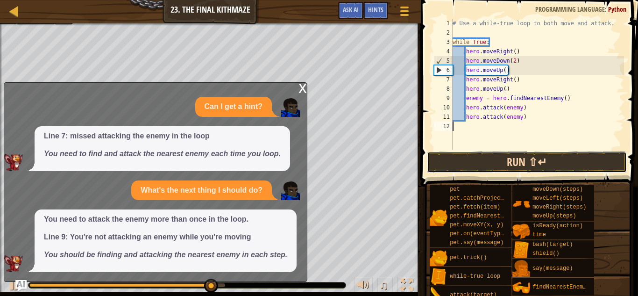
click at [462, 156] on button "Run ⇧↵" at bounding box center [527, 162] width 200 height 22
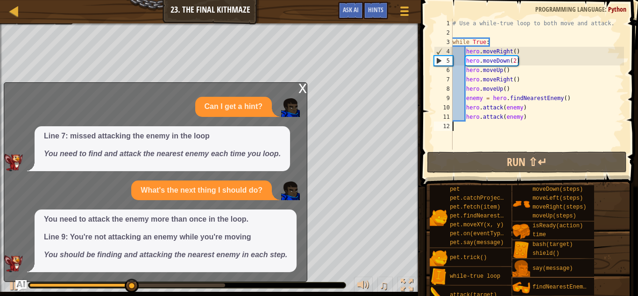
click at [301, 90] on div "x" at bounding box center [303, 87] width 8 height 9
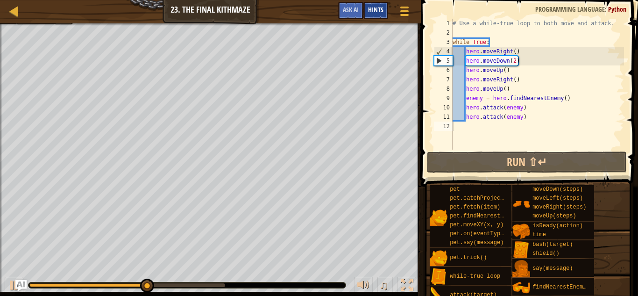
click at [380, 10] on span "Hints" at bounding box center [375, 9] width 15 height 9
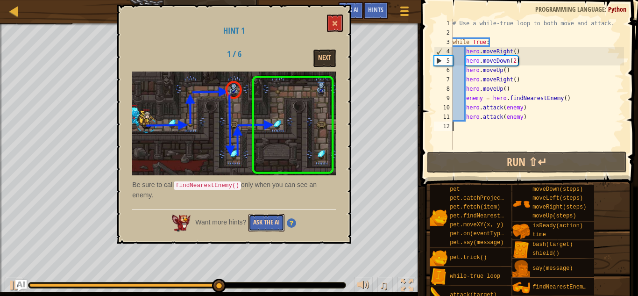
click at [265, 225] on button "Ask the AI" at bounding box center [267, 222] width 36 height 17
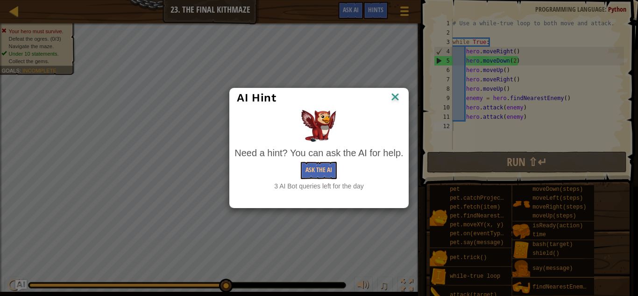
click at [392, 97] on img at bounding box center [395, 98] width 12 height 14
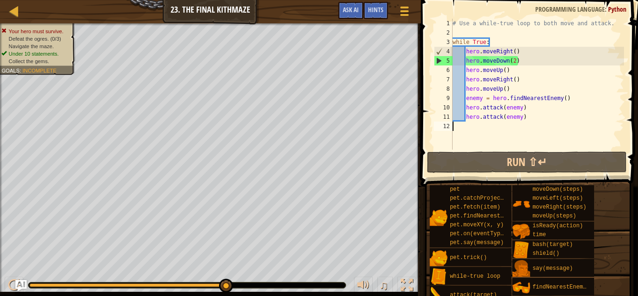
click at [461, 33] on div "# Use a while-true loop to both move and attack. while True : hero . moveRight …" at bounding box center [537, 94] width 173 height 150
type textarea "m"
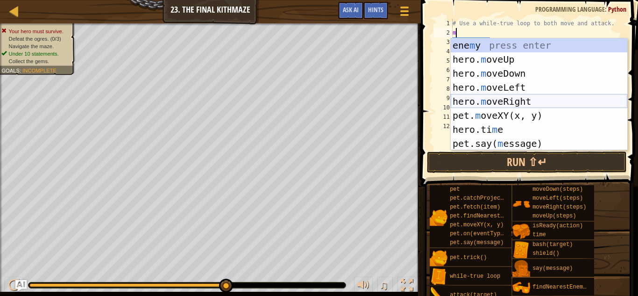
click at [503, 96] on div "ene m y press enter hero. m oveUp press enter hero. m oveDown press enter hero.…" at bounding box center [539, 108] width 177 height 140
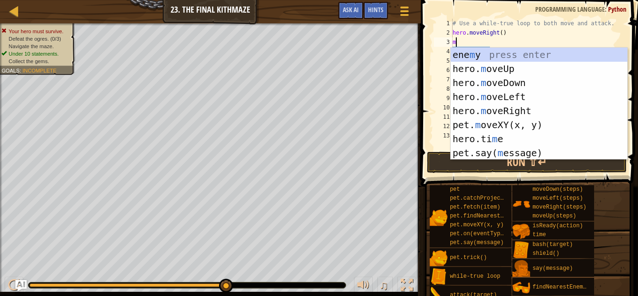
type textarea "m"
click at [523, 65] on div "ene m y press enter hero. m oveUp press enter hero. m oveDown press enter hero.…" at bounding box center [539, 118] width 177 height 140
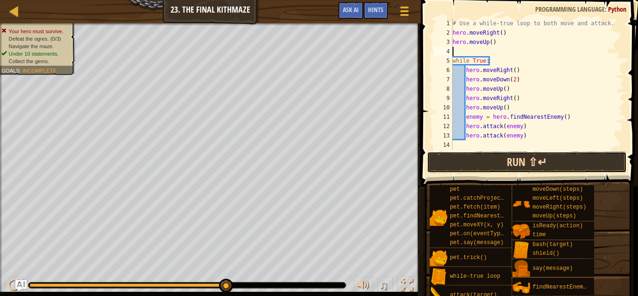
click at [509, 158] on button "Run ⇧↵" at bounding box center [527, 162] width 200 height 22
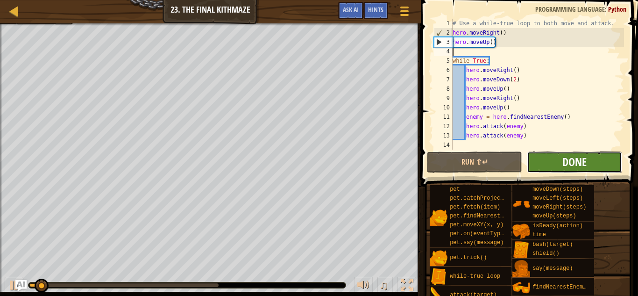
click at [570, 161] on span "Done" at bounding box center [575, 161] width 24 height 15
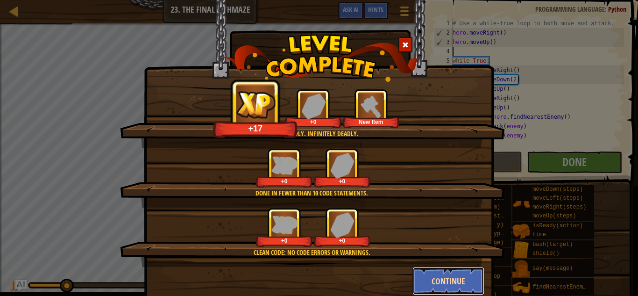
click at [440, 276] on button "Continue" at bounding box center [449, 281] width 72 height 28
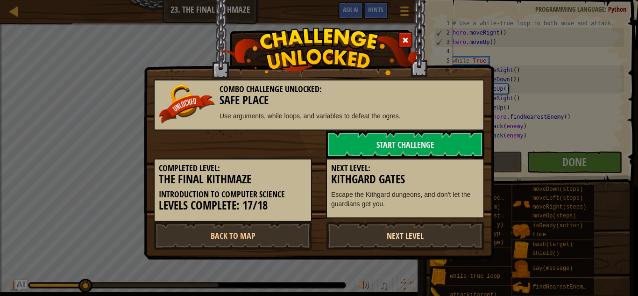
click at [401, 228] on link "Next Level" at bounding box center [405, 236] width 158 height 28
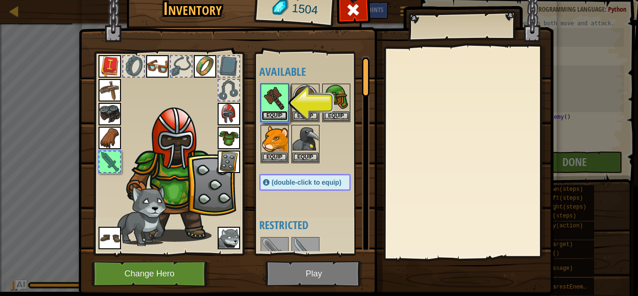
click at [280, 111] on button "Equip" at bounding box center [275, 116] width 26 height 10
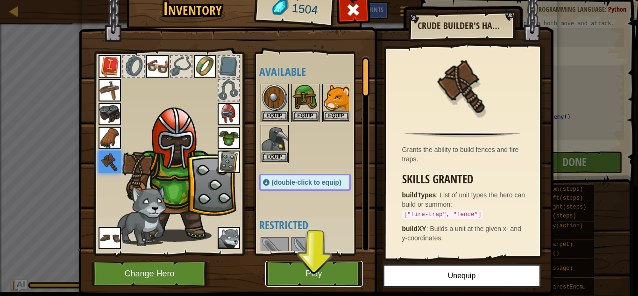
click at [345, 281] on button "Play" at bounding box center [314, 274] width 98 height 26
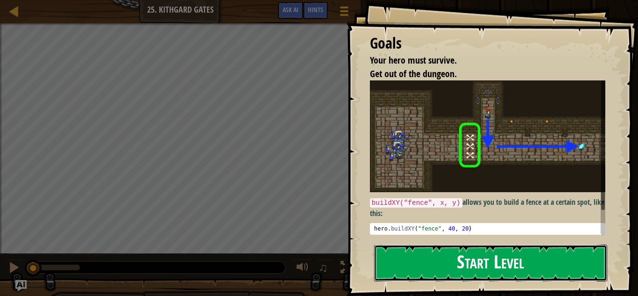
click at [461, 256] on button "Start Level" at bounding box center [490, 262] width 233 height 37
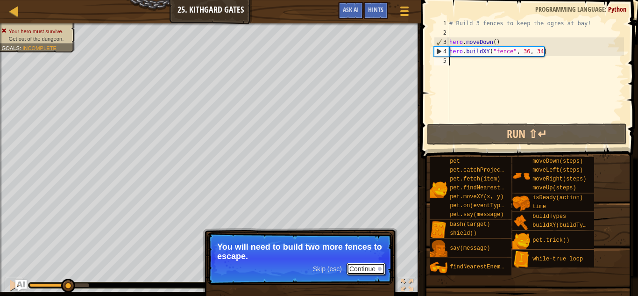
click at [372, 270] on button "Continue" at bounding box center [366, 269] width 39 height 12
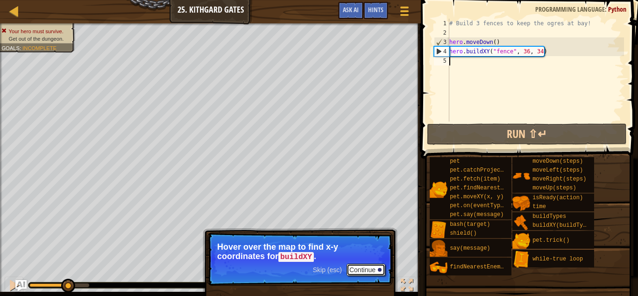
click at [369, 272] on button "Continue" at bounding box center [366, 270] width 39 height 12
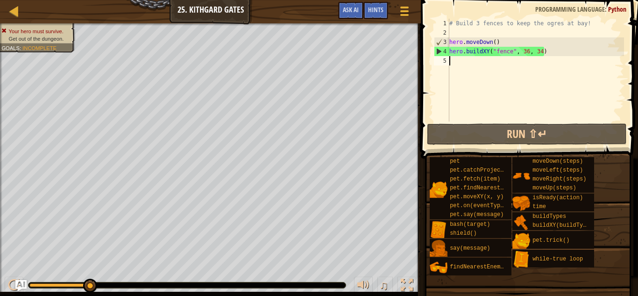
type textarea "h"
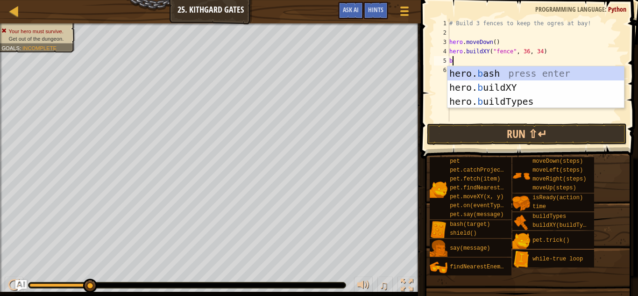
scroll to position [4, 0]
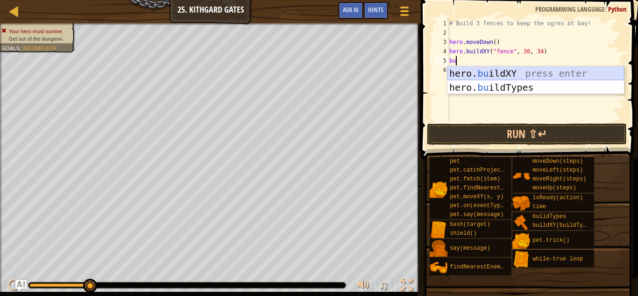
click at [530, 75] on div "hero. bu ildXY press enter hero. bu ildTypes press enter" at bounding box center [536, 94] width 177 height 56
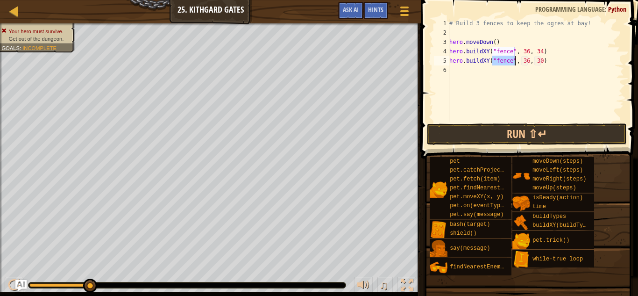
click at [541, 63] on div "# Build 3 fences to keep the ogres at bay! hero . moveDown ( ) hero . buildXY (…" at bounding box center [536, 80] width 177 height 122
type textarea "hero.buildXY("fence", 36, 31)"
click at [549, 135] on button "Run ⇧↵" at bounding box center [527, 134] width 200 height 22
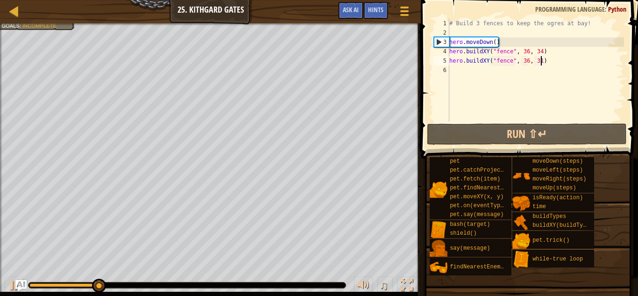
click at [480, 76] on div "# Build 3 fences to keep the ogres at bay! hero . moveDown ( ) hero . buildXY (…" at bounding box center [536, 80] width 177 height 122
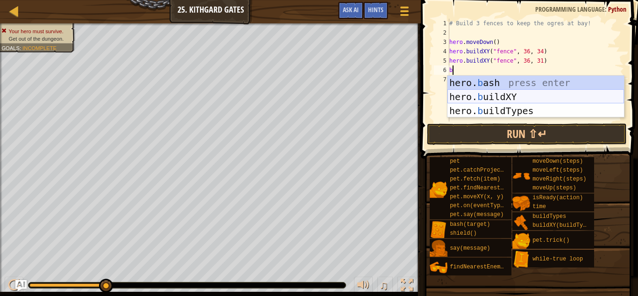
click at [513, 93] on div "hero. b ash press enter hero. b uildXY press enter hero. b uildTypes press enter" at bounding box center [536, 111] width 177 height 70
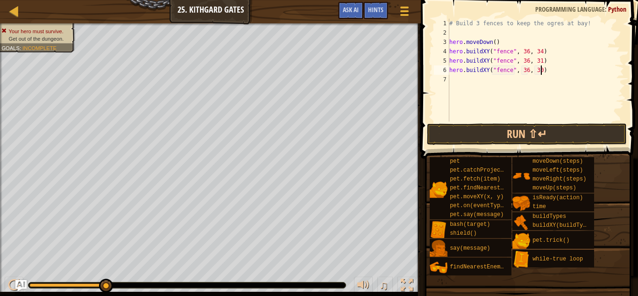
click at [541, 72] on div "# Build 3 fences to keep the ogres at bay! hero . moveDown ( ) hero . buildXY (…" at bounding box center [536, 80] width 177 height 122
type textarea "hero.buildXY("fence", 36, 27)"
click at [549, 128] on button "Run ⇧↵" at bounding box center [527, 134] width 200 height 22
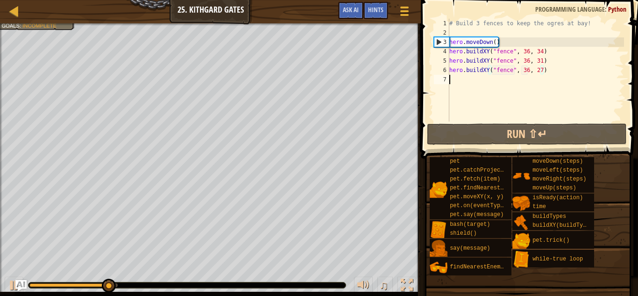
click at [484, 83] on div "# Build 3 fences to keep the ogres at bay! hero . moveDown ( ) hero . buildXY (…" at bounding box center [536, 80] width 177 height 122
type textarea "m"
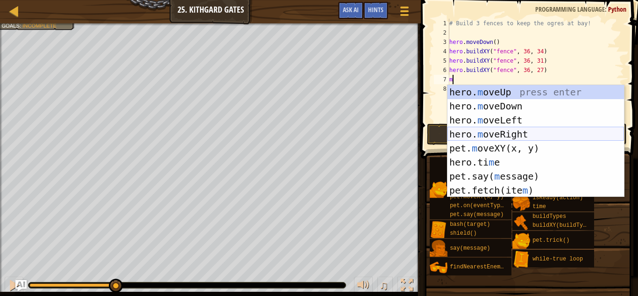
click at [509, 130] on div "hero. m oveUp press enter hero. m oveDown press enter hero. m oveLeft press ent…" at bounding box center [536, 155] width 177 height 140
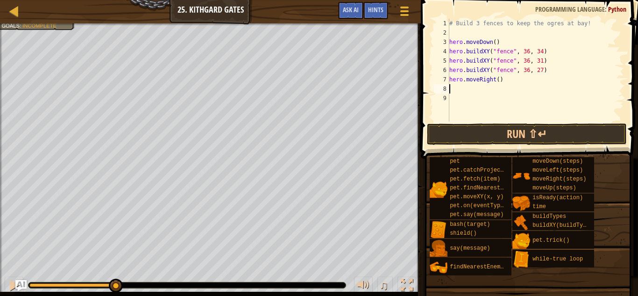
click at [499, 79] on div "# Build 3 fences to keep the ogres at bay! hero . moveDown ( ) hero . buildXY (…" at bounding box center [536, 80] width 177 height 122
type textarea "hero.moveRight(4)"
click at [524, 123] on button "Run ⇧↵" at bounding box center [527, 134] width 200 height 22
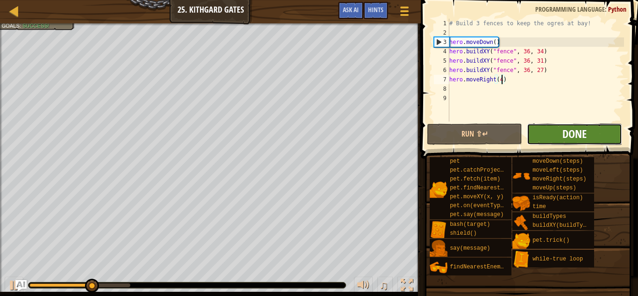
click at [571, 141] on span "Done" at bounding box center [575, 133] width 24 height 15
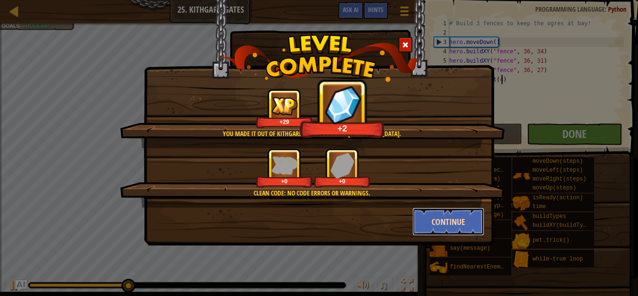
click at [449, 220] on button "Continue" at bounding box center [449, 222] width 72 height 28
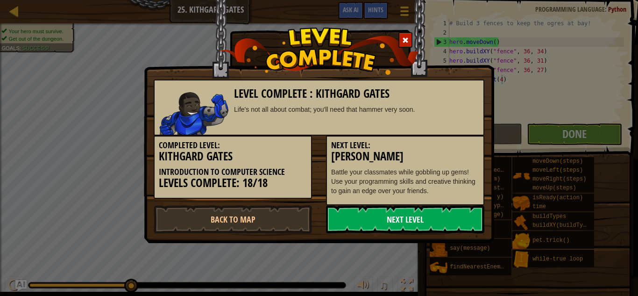
click at [431, 224] on link "Next Level" at bounding box center [405, 219] width 158 height 28
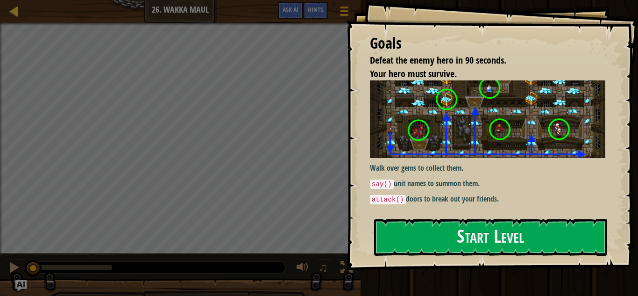
click at [19, 3] on div "Ladder" at bounding box center [21, 11] width 5 height 23
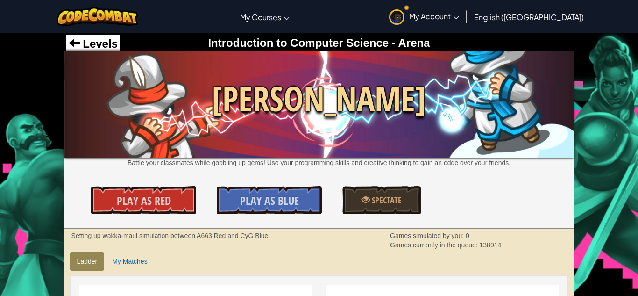
scroll to position [2, 0]
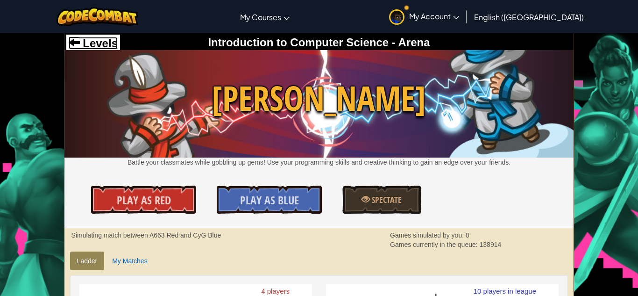
click at [94, 43] on span "Levels" at bounding box center [99, 43] width 38 height 13
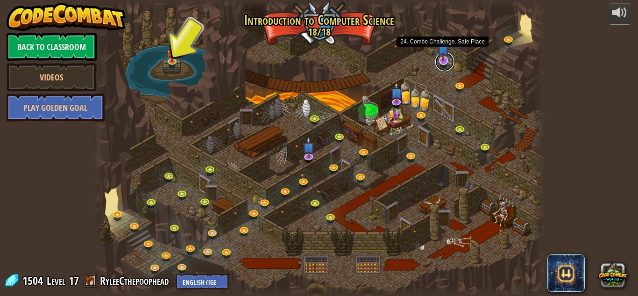
click at [452, 63] on link at bounding box center [445, 61] width 19 height 19
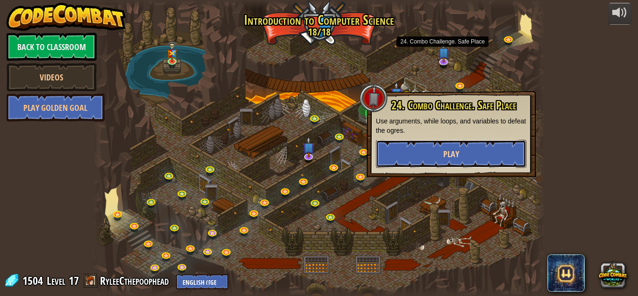
click at [481, 156] on button "Play" at bounding box center [451, 154] width 151 height 28
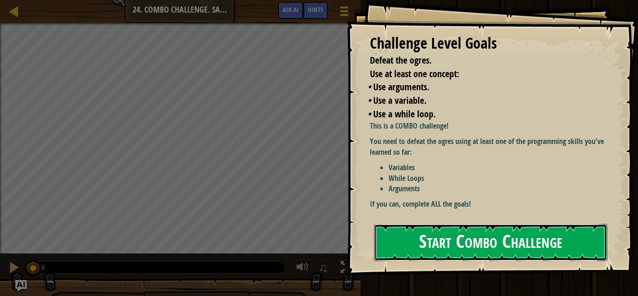
click at [491, 236] on button "Start Combo Challenge" at bounding box center [490, 242] width 233 height 37
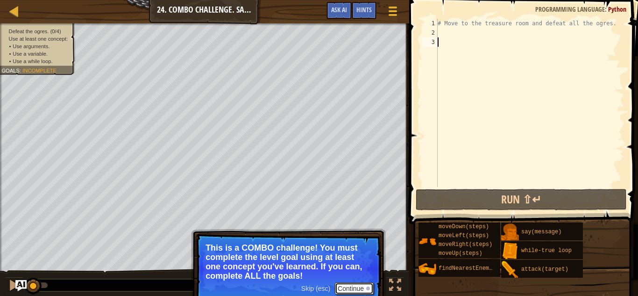
click at [340, 286] on button "Continue" at bounding box center [354, 288] width 39 height 12
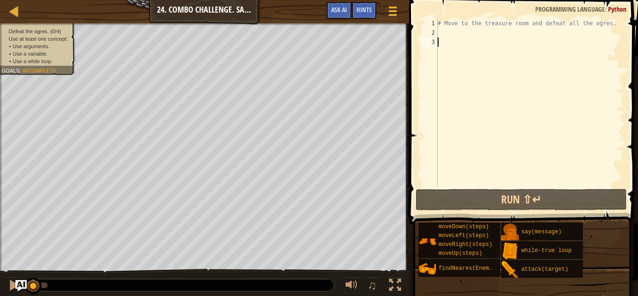
click at [451, 31] on div "# Move to the treasure room and defeat all the ogres." at bounding box center [530, 112] width 188 height 187
type textarea "m"
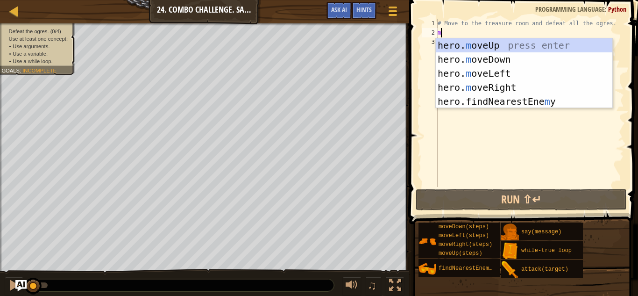
scroll to position [4, 0]
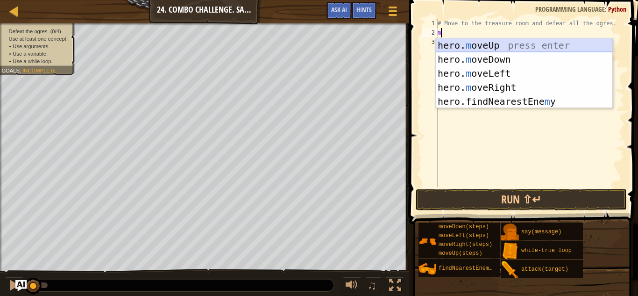
click at [485, 48] on div "hero. m oveUp press enter hero. m oveDown press enter hero. m oveLeft press ent…" at bounding box center [524, 87] width 177 height 98
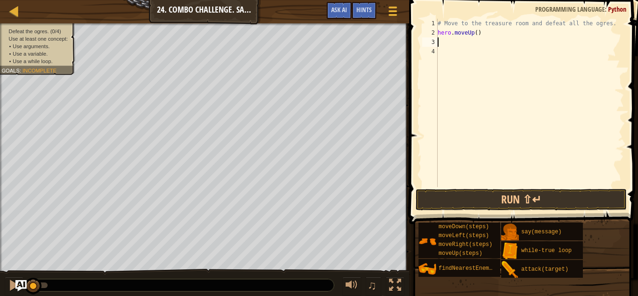
click at [477, 34] on div "# Move to the treasure room and defeat all the ogres. hero . moveUp ( )" at bounding box center [530, 112] width 188 height 187
type textarea "hero.moveUp(4)"
click at [459, 45] on div "# Move to the treasure room and defeat all the ogres. hero . moveUp ( 4 )" at bounding box center [530, 112] width 188 height 187
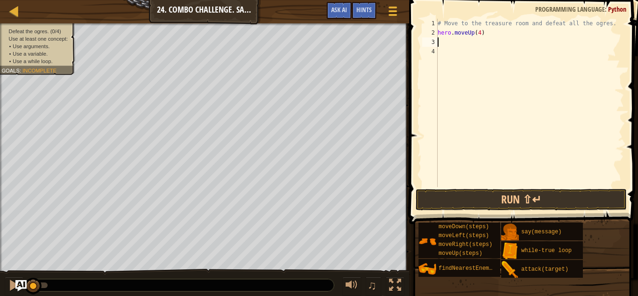
type textarea "m"
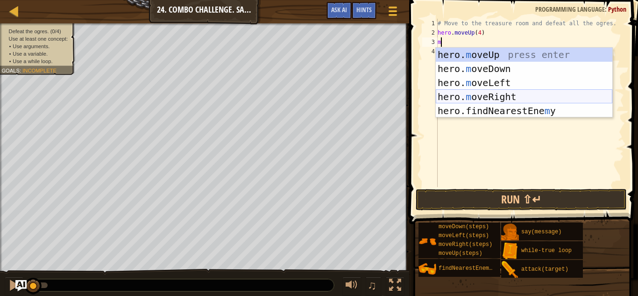
click at [475, 92] on div "hero. m oveUp press enter hero. m oveDown press enter hero. m oveLeft press ent…" at bounding box center [524, 97] width 177 height 98
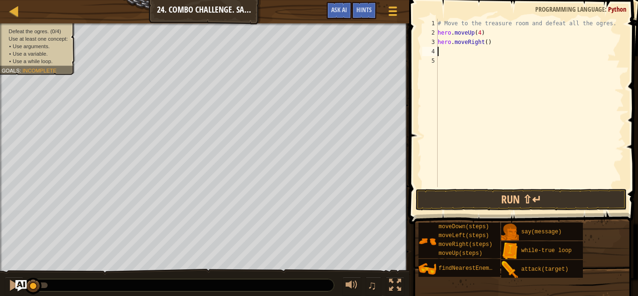
click at [488, 43] on div "# Move to the treasure room and defeat all the ogres. hero . moveUp ( 4 ) hero …" at bounding box center [530, 112] width 188 height 187
type textarea "hero.moveRight(4)"
click at [466, 50] on div "# Move to the treasure room and defeat all the ogres. hero . moveUp ( 4 ) hero …" at bounding box center [530, 112] width 188 height 187
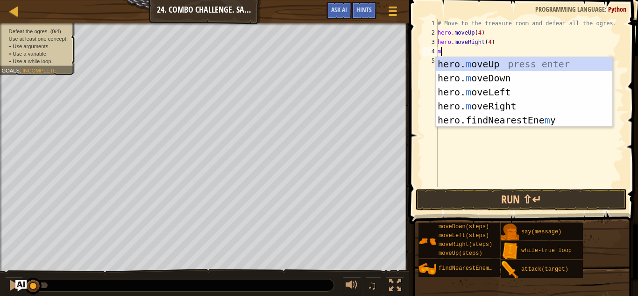
type textarea "m"
click at [481, 79] on div "hero. m oveUp press enter hero. m oveDown press enter hero. m oveLeft press ent…" at bounding box center [524, 106] width 177 height 98
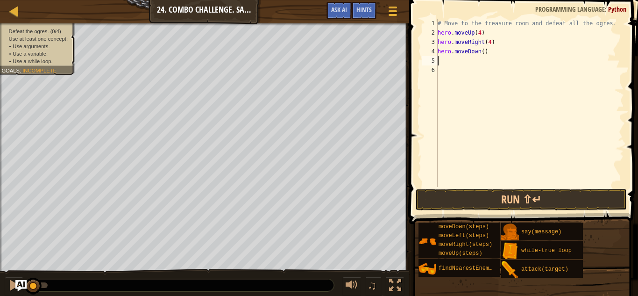
click at [484, 52] on div "# Move to the treasure room and defeat all the ogres. hero . moveUp ( 4 ) hero …" at bounding box center [530, 112] width 188 height 187
type textarea "hero.moveDown(3)"
click at [457, 62] on div "# Move to the treasure room and defeat all the ogres. hero . moveUp ( 4 ) hero …" at bounding box center [530, 112] width 188 height 187
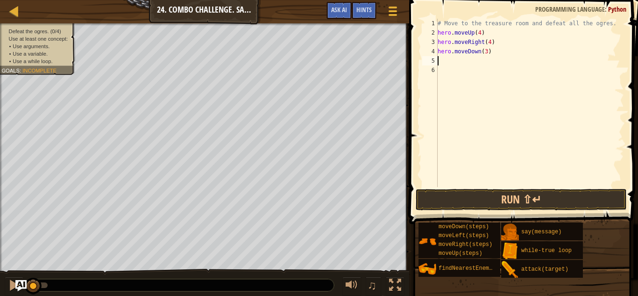
type textarea "m"
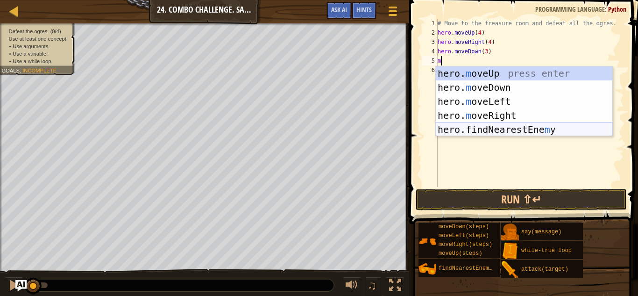
click at [492, 128] on div "hero. m oveUp press enter hero. m oveDown press enter hero. m oveLeft press ent…" at bounding box center [524, 115] width 177 height 98
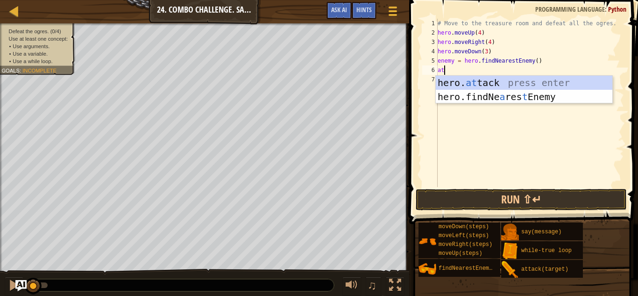
scroll to position [4, 0]
click at [466, 83] on div "hero. at tack press enter hero.findNe a res t Enemy press enter" at bounding box center [524, 104] width 177 height 56
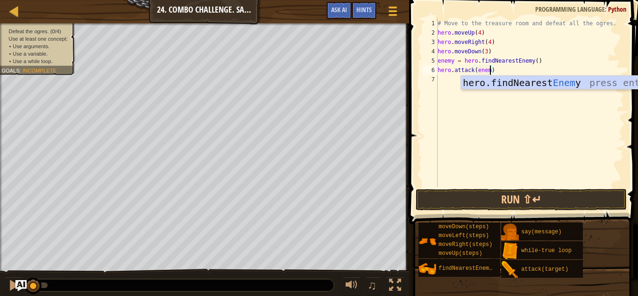
type textarea "hero.attack(enemy)"
click at [500, 72] on div "# Move to the treasure room and defeat all the ogres. hero . moveUp ( 4 ) hero …" at bounding box center [530, 112] width 188 height 187
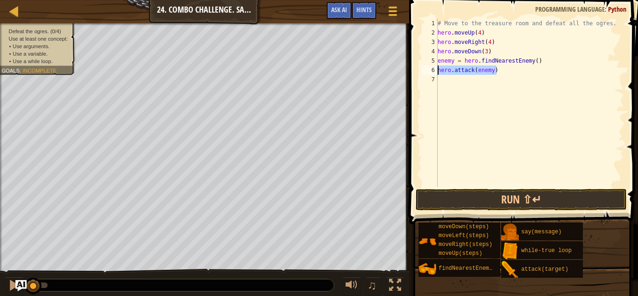
drag, startPoint x: 504, startPoint y: 69, endPoint x: 434, endPoint y: 67, distance: 70.1
click at [434, 67] on div "hero.attack(enemy) 1 2 3 4 5 6 7 # Move to the treasure room and defeat all the…" at bounding box center [523, 103] width 204 height 168
click at [443, 79] on div "# Move to the treasure room and defeat all the ogres. hero . moveUp ( 4 ) hero …" at bounding box center [530, 112] width 188 height 187
paste textarea "hero.attack(enemy)"
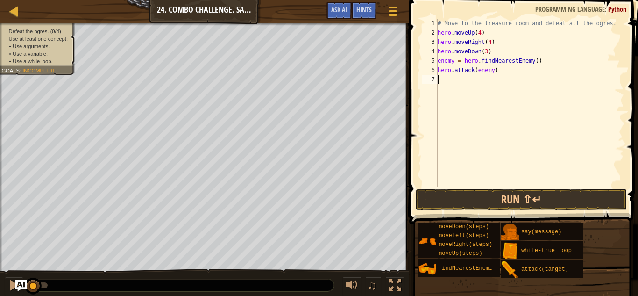
type textarea "hero.attack(enemy)"
click at [448, 87] on div "# Move to the treasure room and defeat all the ogres. hero . moveUp ( 4 ) hero …" at bounding box center [530, 112] width 188 height 187
drag, startPoint x: 544, startPoint y: 62, endPoint x: 418, endPoint y: 64, distance: 125.3
click at [418, 64] on div "1 2 3 4 5 6 7 8 # Move to the treasure room and defeat all the ogres. hero . mo…" at bounding box center [523, 130] width 232 height 251
type textarea "enemy = hero.findNearestEnemy()"
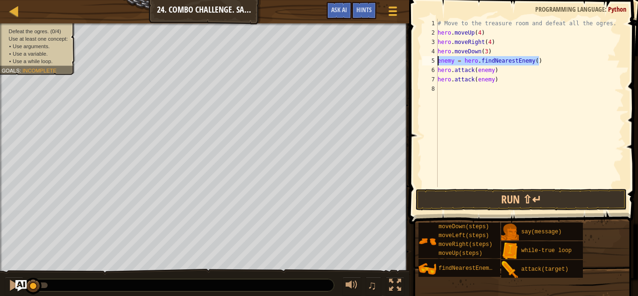
click at [441, 89] on div "# Move to the treasure room and defeat all the ogres. hero . moveUp ( 4 ) hero …" at bounding box center [530, 112] width 188 height 187
paste textarea "enemy = hero.findNearestEnemy()"
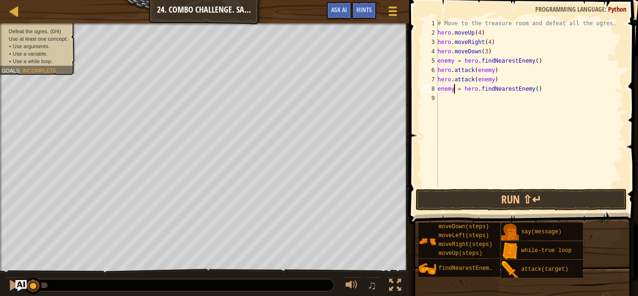
click at [453, 89] on div "# Move to the treasure room and defeat all the ogres. hero . moveUp ( 4 ) hero …" at bounding box center [530, 112] width 188 height 187
type textarea "enemy1 = hero.findNearestEnemy()"
click at [449, 95] on div "# Move to the treasure room and defeat all the ogres. hero . moveUp ( 4 ) hero …" at bounding box center [530, 112] width 188 height 187
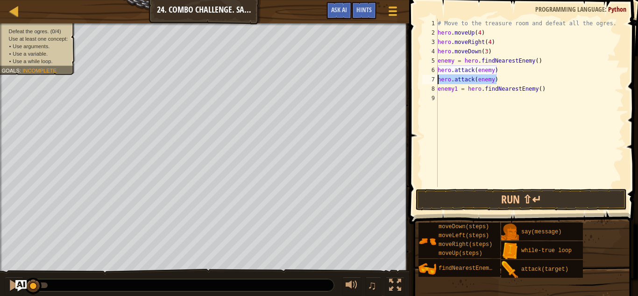
drag, startPoint x: 500, startPoint y: 82, endPoint x: 430, endPoint y: 79, distance: 70.6
click at [430, 79] on div "1 2 3 4 5 6 7 8 9 # Move to the treasure room and defeat all the ogres. hero . …" at bounding box center [523, 103] width 204 height 168
type textarea "hero.attack(enemy)"
click at [444, 99] on div "# Move to the treasure room and defeat all the ogres. hero . moveUp ( 4 ) hero …" at bounding box center [530, 112] width 188 height 187
paste textarea "hero.attack(enemy)"
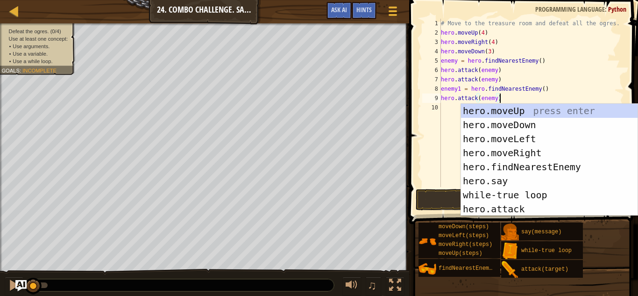
click at [496, 99] on div "# Move to the treasure room and defeat all the ogres. hero . moveUp ( 4 ) hero …" at bounding box center [531, 112] width 185 height 187
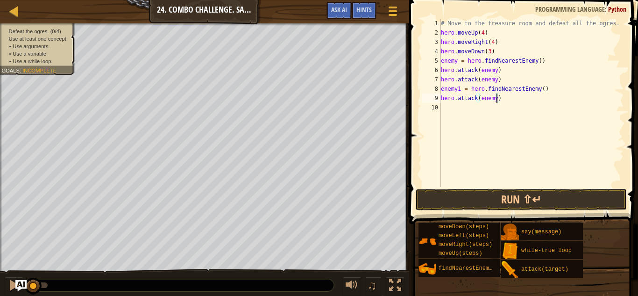
type textarea "hero.attack(enemy1)"
drag, startPoint x: 505, startPoint y: 101, endPoint x: 441, endPoint y: 98, distance: 63.7
click at [441, 98] on div "# Move to the treasure room and defeat all the ogres. hero . moveUp ( 4 ) hero …" at bounding box center [531, 112] width 185 height 187
click at [446, 107] on div "# Move to the treasure room and defeat all the ogres. hero . moveUp ( 4 ) hero …" at bounding box center [531, 112] width 185 height 187
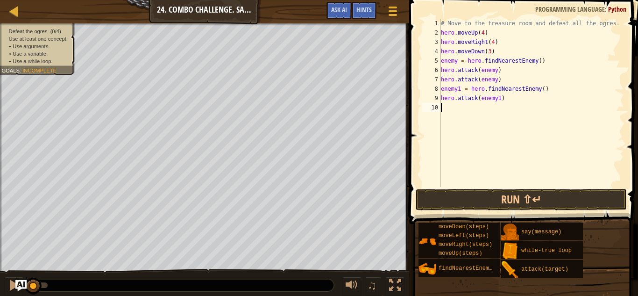
paste textarea "hero.attack(enemy1)"
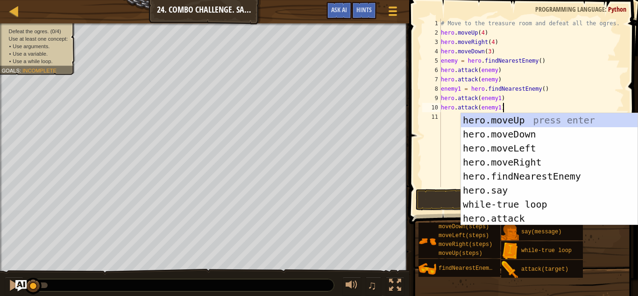
scroll to position [4, 0]
click at [514, 109] on div "# Move to the treasure room and defeat all the ogres. hero . moveUp ( 4 ) hero …" at bounding box center [531, 112] width 185 height 187
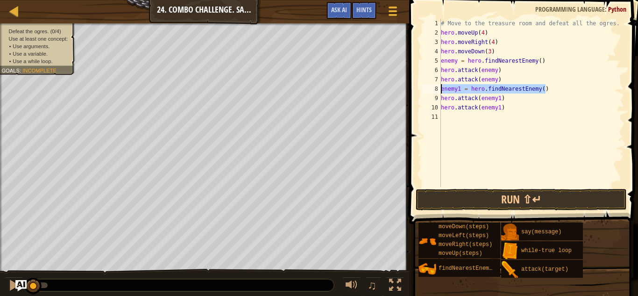
drag, startPoint x: 552, startPoint y: 91, endPoint x: 435, endPoint y: 93, distance: 116.4
click at [435, 93] on div "hero.attack(enemy1) 1 2 3 4 5 6 7 8 9 10 11 # Move to the treasure room and def…" at bounding box center [523, 103] width 204 height 168
paste textarea "hero.attack(enemy1"
type textarea "h"
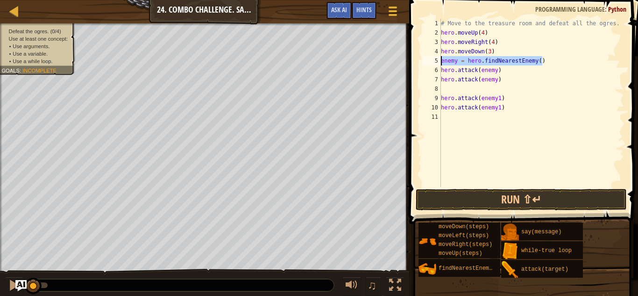
drag, startPoint x: 553, startPoint y: 59, endPoint x: 434, endPoint y: 60, distance: 119.7
click at [434, 60] on div "1 2 3 4 5 6 7 8 9 10 11 # Move to the treasure room and defeat all the ogres. h…" at bounding box center [523, 103] width 204 height 168
type textarea "enemy = hero.findNearestEnemy()"
click at [448, 91] on div "# Move to the treasure room and defeat all the ogres. hero . moveUp ( 4 ) hero …" at bounding box center [531, 112] width 185 height 187
paste textarea "enemy = hero.findNearestEnemy()"
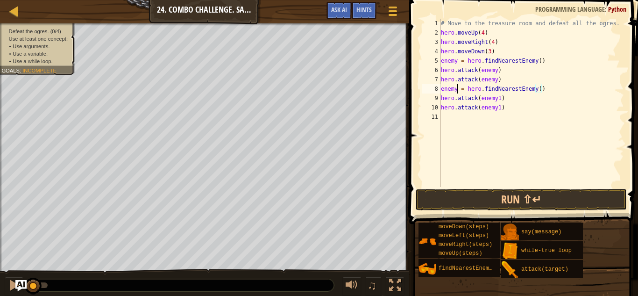
click at [458, 88] on div "# Move to the treasure room and defeat all the ogres. hero . moveUp ( 4 ) hero …" at bounding box center [531, 112] width 185 height 187
type textarea "enemy1 = hero.findNearestEnemy()"
click at [458, 115] on div "# Move to the treasure room and defeat all the ogres. hero . moveUp ( 4 ) hero …" at bounding box center [531, 112] width 185 height 187
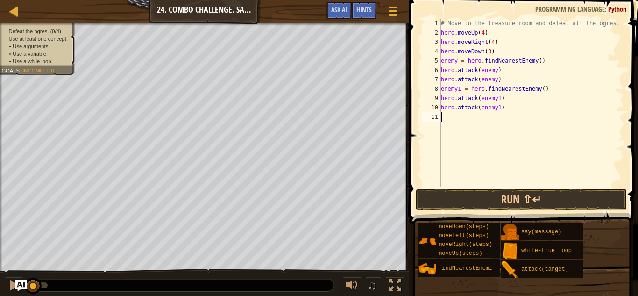
paste textarea "enemy = hero.findNearestEnemy()"
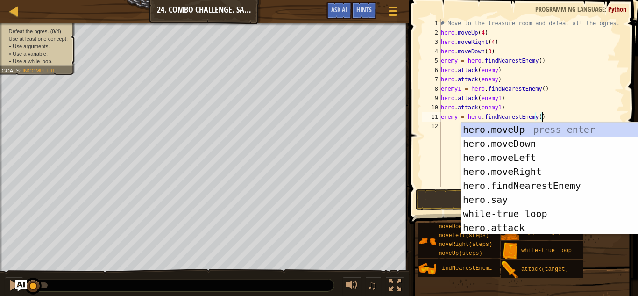
click at [458, 116] on div "# Move to the treasure room and defeat all the ogres. hero . moveUp ( 4 ) hero …" at bounding box center [531, 112] width 185 height 187
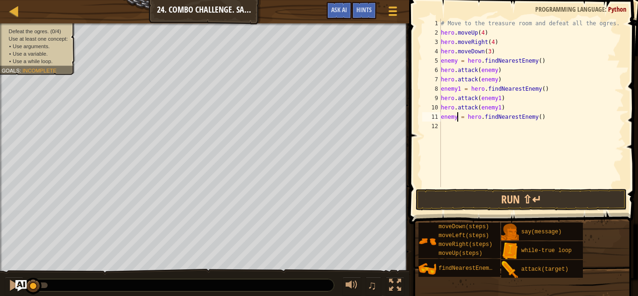
type textarea "enemy2 = hero.findNearestEnemy()"
click at [472, 127] on div "# Move to the treasure room and defeat all the ogres. hero . moveUp ( 4 ) hero …" at bounding box center [531, 112] width 185 height 187
type textarea "h"
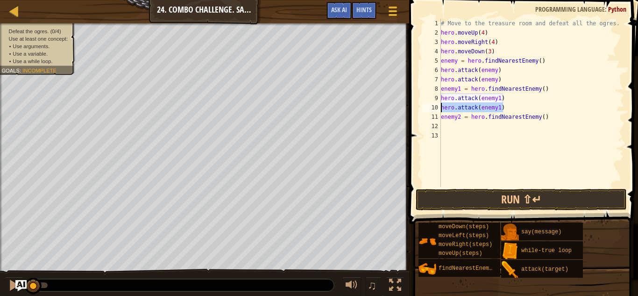
drag, startPoint x: 514, startPoint y: 110, endPoint x: 432, endPoint y: 110, distance: 81.3
click at [432, 110] on div "1 2 3 4 5 6 7 8 9 10 11 12 13 # Move to the treasure room and defeat all the og…" at bounding box center [523, 103] width 204 height 168
type textarea "hero.attack(enemy1)"
click at [448, 125] on div "# Move to the treasure room and defeat all the ogres. hero . moveUp ( 4 ) hero …" at bounding box center [531, 112] width 185 height 187
paste textarea "hero.attack(enemy1)"
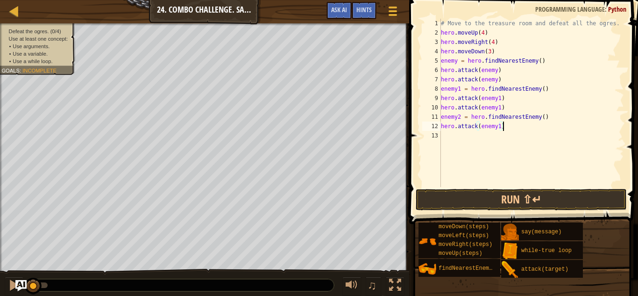
click at [501, 128] on div "# Move to the treasure room and defeat all the ogres. hero . moveUp ( 4 ) hero …" at bounding box center [531, 112] width 185 height 187
type textarea "hero.attack(enemy2)"
drag, startPoint x: 510, startPoint y: 130, endPoint x: 438, endPoint y: 128, distance: 72.5
click at [438, 128] on div "hero.attack(enemy2) 1 2 3 4 5 6 7 8 9 10 11 12 13 # Move to the treasure room a…" at bounding box center [523, 103] width 204 height 168
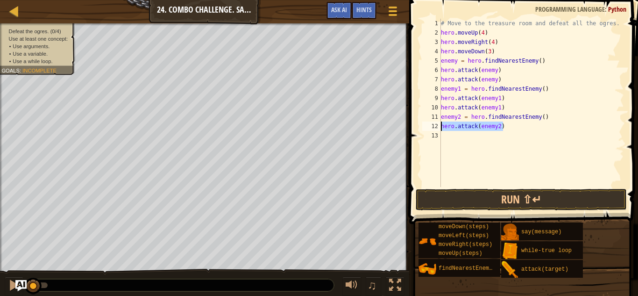
click at [447, 138] on div "# Move to the treasure room and defeat all the ogres. hero . moveUp ( 4 ) hero …" at bounding box center [531, 112] width 185 height 187
paste textarea "hero.attack(enemy2)"
type textarea "hero.attack(enemy2)"
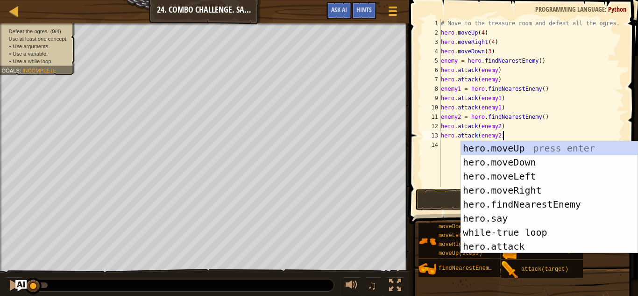
click at [446, 144] on div "# Move to the treasure room and defeat all the ogres. hero . moveUp ( 4 ) hero …" at bounding box center [531, 112] width 185 height 187
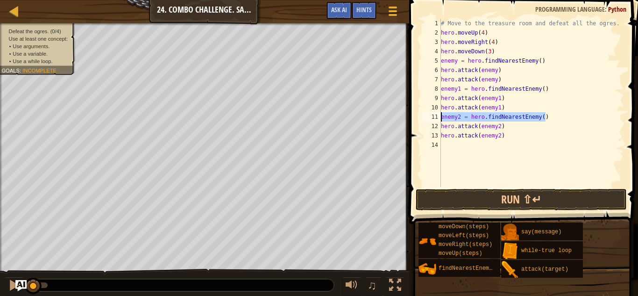
drag, startPoint x: 553, startPoint y: 117, endPoint x: 435, endPoint y: 119, distance: 118.3
click at [435, 119] on div "1 2 3 4 5 6 7 8 9 10 11 12 13 14 # Move to the treasure room and defeat all the…" at bounding box center [523, 103] width 204 height 168
type textarea "enemy2 = hero.findNearestEnemy()"
click at [450, 147] on div "# Move to the treasure room and defeat all the ogres. hero . moveUp ( 4 ) hero …" at bounding box center [531, 112] width 185 height 187
paste textarea "enemy2 = hero.findNearestEnemy()"
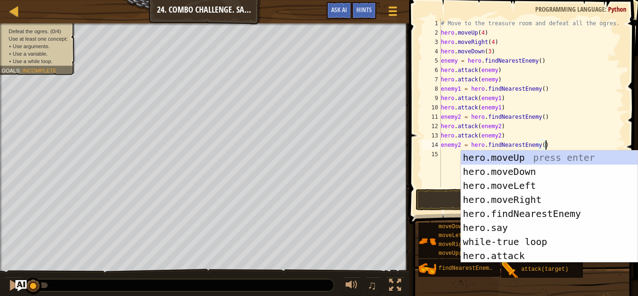
click at [460, 146] on div "# Move to the treasure room and defeat all the ogres. hero . moveUp ( 4 ) hero …" at bounding box center [531, 112] width 185 height 187
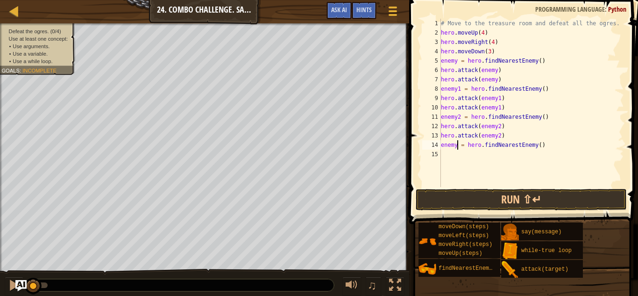
type textarea "enemy3 = hero.findNearestEnemy()"
click at [457, 155] on div "# Move to the treasure room and defeat all the ogres. hero . moveUp ( 4 ) hero …" at bounding box center [531, 112] width 185 height 187
drag, startPoint x: 513, startPoint y: 135, endPoint x: 437, endPoint y: 132, distance: 76.7
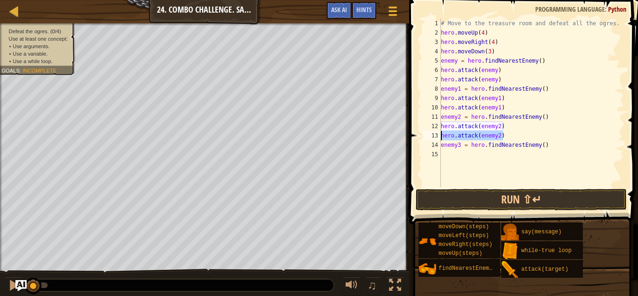
click at [437, 132] on div "1 2 3 4 5 6 7 8 9 10 11 12 13 14 15 # Move to the treasure room and defeat all …" at bounding box center [523, 103] width 204 height 168
type textarea "hero.attack(enemy2)"
click at [445, 155] on div "# Move to the treasure room and defeat all the ogres. hero . moveUp ( 4 ) hero …" at bounding box center [531, 112] width 185 height 187
paste textarea "hero.attack(enemy2)"
click at [500, 152] on div "# Move to the treasure room and defeat all the ogres. hero . moveUp ( 4 ) hero …" at bounding box center [531, 112] width 185 height 187
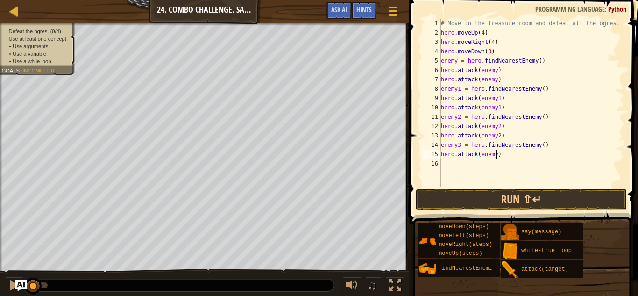
type textarea "hero.attack(enemy3)"
drag, startPoint x: 507, startPoint y: 156, endPoint x: 437, endPoint y: 151, distance: 69.8
click at [437, 151] on div "hero.attack(enemy3) 1 2 3 4 5 6 7 8 9 10 11 12 13 14 15 16 # Move to the treasu…" at bounding box center [523, 103] width 204 height 168
click at [442, 165] on div "# Move to the treasure room and defeat all the ogres. hero . moveUp ( 4 ) hero …" at bounding box center [531, 112] width 185 height 187
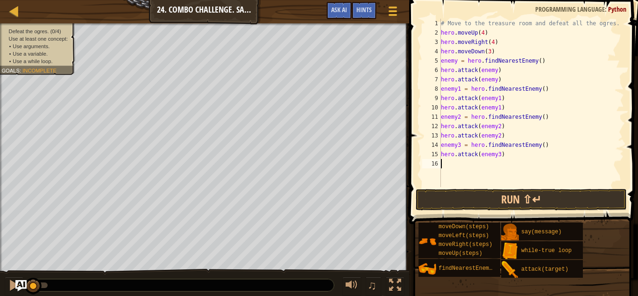
scroll to position [4, 0]
paste textarea "hero.attack(enemy3)"
type textarea "hero.attack(enemy3)"
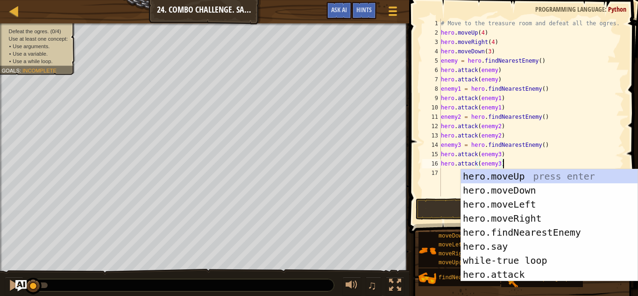
click at [509, 161] on div "# Move to the treasure room and defeat all the ogres. hero . moveUp ( 4 ) hero …" at bounding box center [531, 117] width 185 height 196
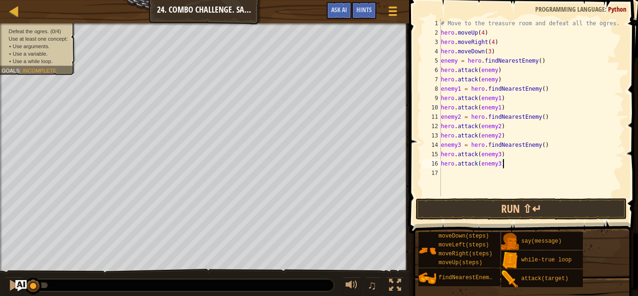
click at [475, 172] on div "# Move to the treasure room and defeat all the ogres. hero . moveUp ( 4 ) hero …" at bounding box center [531, 117] width 185 height 196
drag, startPoint x: 550, startPoint y: 142, endPoint x: 428, endPoint y: 147, distance: 122.1
click at [428, 147] on div "1 2 3 4 5 6 7 8 9 10 11 12 13 14 15 16 17 # Move to the treasure room and defea…" at bounding box center [523, 108] width 204 height 178
type textarea "enemy3 = hero.findNearestEnemy()"
click at [448, 172] on div "# Move to the treasure room and defeat all the ogres. hero . moveUp ( 4 ) hero …" at bounding box center [531, 117] width 185 height 196
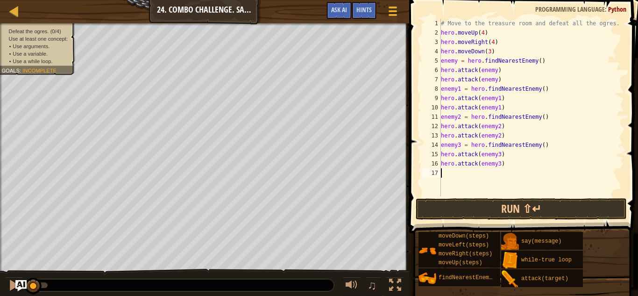
paste textarea "enemy3 = hero.findNearestEnemy()"
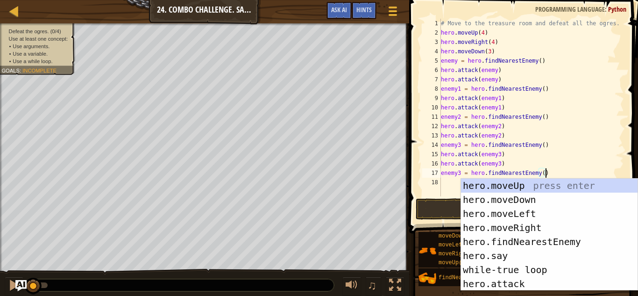
click at [460, 173] on div "# Move to the treasure room and defeat all the ogres. hero . moveUp ( 4 ) hero …" at bounding box center [531, 117] width 185 height 196
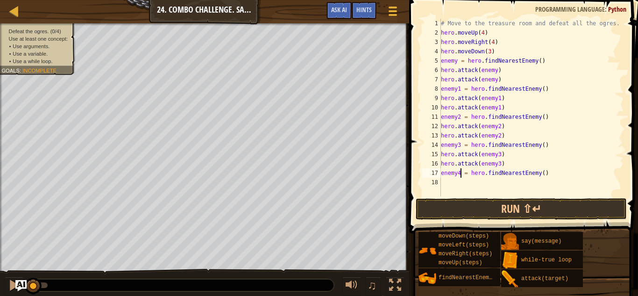
scroll to position [4, 3]
drag, startPoint x: 508, startPoint y: 165, endPoint x: 423, endPoint y: 164, distance: 84.6
click at [423, 164] on div "enemy4 = hero.findNearestEnemy() 1 2 3 4 5 6 7 8 9 10 11 12 13 14 15 16 17 18 #…" at bounding box center [523, 108] width 204 height 178
type textarea "hero.attack(enemy3)"
click at [445, 183] on div "# Move to the treasure room and defeat all the ogres. hero . moveUp ( 4 ) hero …" at bounding box center [531, 117] width 185 height 196
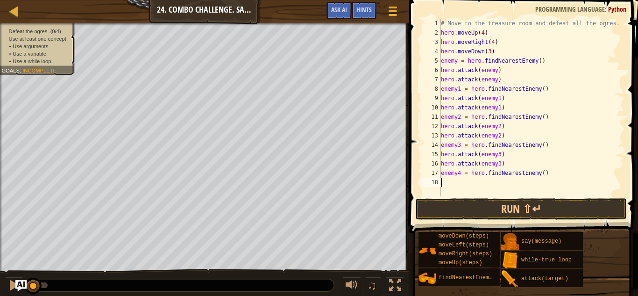
scroll to position [4, 0]
paste textarea "hero.attack(enemy3)"
type textarea "hero.attack(enemy4)"
drag, startPoint x: 505, startPoint y: 184, endPoint x: 440, endPoint y: 182, distance: 65.0
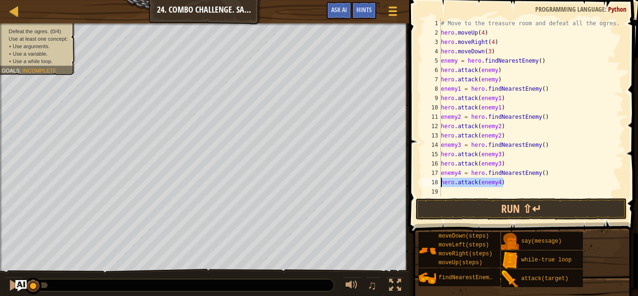
click at [440, 182] on div "hero.attack(enemy4) 1 2 3 4 5 6 7 8 9 10 11 12 13 14 15 16 17 18 19 # Move to t…" at bounding box center [523, 108] width 204 height 178
click at [444, 189] on div "# Move to the treasure room and defeat all the ogres. hero . moveUp ( 4 ) hero …" at bounding box center [531, 117] width 185 height 196
paste textarea "hero.attack(enemy4)"
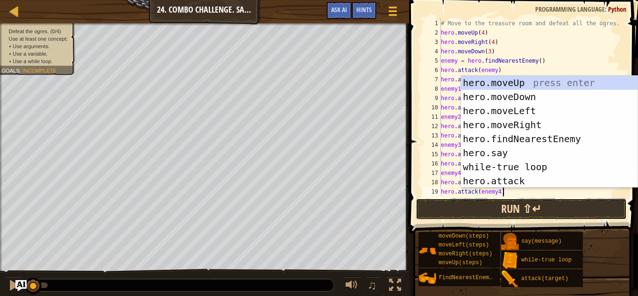
click at [459, 204] on button "Run ⇧↵" at bounding box center [521, 209] width 211 height 22
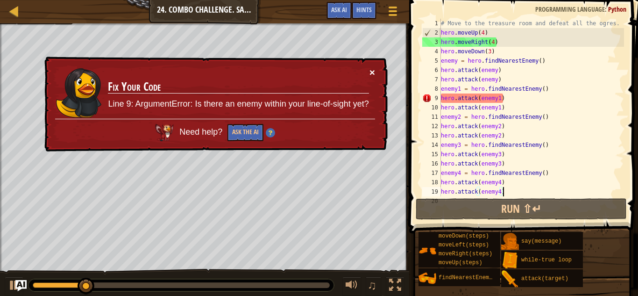
click at [373, 73] on button "×" at bounding box center [373, 72] width 6 height 10
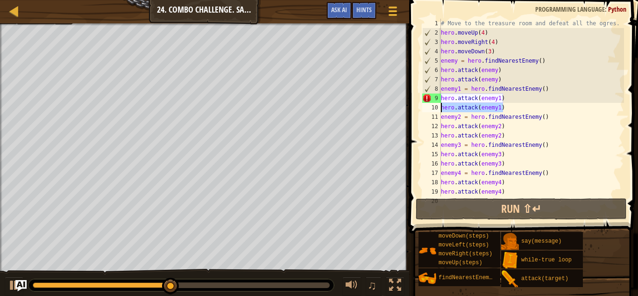
drag, startPoint x: 506, startPoint y: 108, endPoint x: 407, endPoint y: 112, distance: 99.1
click at [407, 112] on div "hero.attack(enemy4) 1 2 3 4 5 6 7 8 9 10 11 12 13 14 15 16 17 18 19 20 # Move t…" at bounding box center [523, 135] width 232 height 261
type textarea "hero.attack(enemy1)"
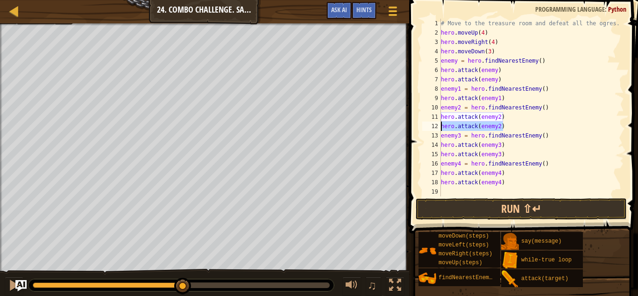
click at [381, 125] on div "Map Introduction to Computer Science 24. Combo Challenge. Safe Place Game Menu …" at bounding box center [319, 148] width 638 height 296
type textarea "hero.attack(enemy2)"
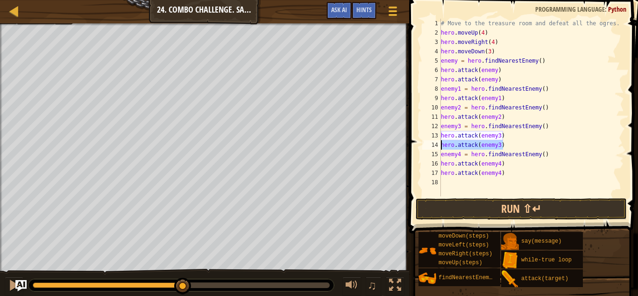
drag, startPoint x: 509, startPoint y: 147, endPoint x: 429, endPoint y: 143, distance: 80.0
click at [429, 143] on div "hero.attack(enemy2) 1 2 3 4 5 6 7 8 9 10 11 12 13 14 15 16 17 18 # Move to the …" at bounding box center [523, 108] width 204 height 178
type textarea "hero.attack(enemy3)"
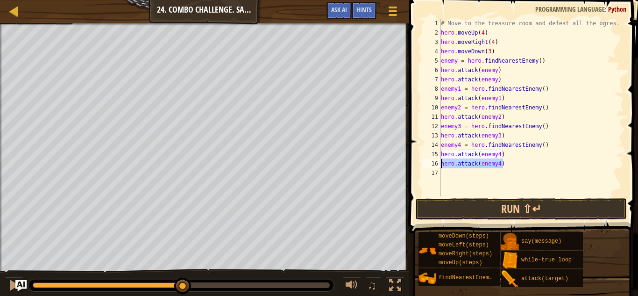
drag, startPoint x: 487, startPoint y: 165, endPoint x: 423, endPoint y: 164, distance: 64.0
click at [423, 164] on div "hero.attack(enemy3) 1 2 3 4 5 6 7 8 9 10 11 12 13 14 15 16 17 # Move to the tre…" at bounding box center [523, 108] width 204 height 178
type textarea "hero.attack(enemy4)"
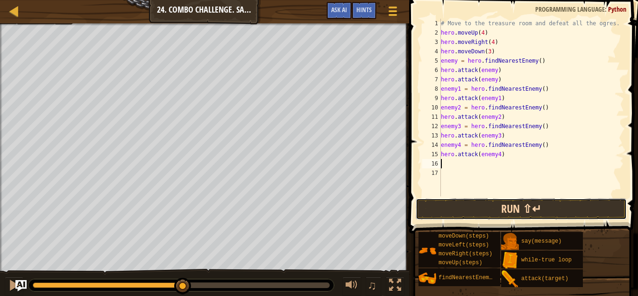
click at [473, 201] on button "Run ⇧↵" at bounding box center [521, 209] width 211 height 22
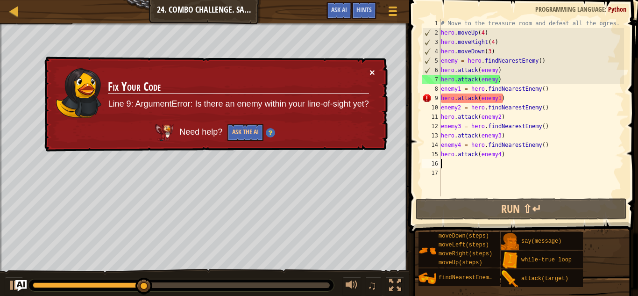
click at [373, 74] on button "×" at bounding box center [373, 72] width 6 height 10
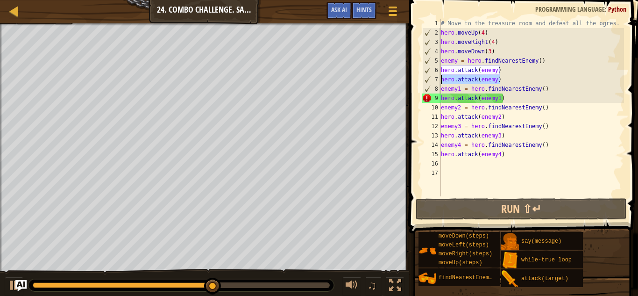
click at [401, 79] on div "Map Introduction to Computer Science 24. Combo Challenge. Safe Place Game Menu …" at bounding box center [319, 148] width 638 height 296
type textarea "hero.attack(enemy)"
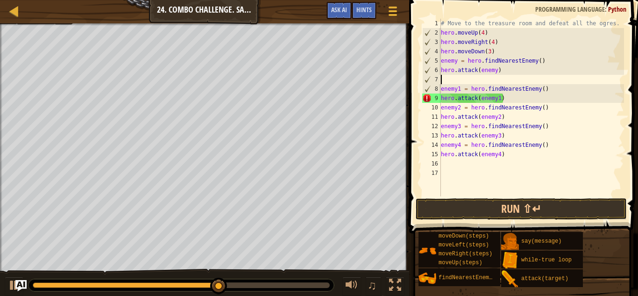
type textarea "hero.attack(enemy)"
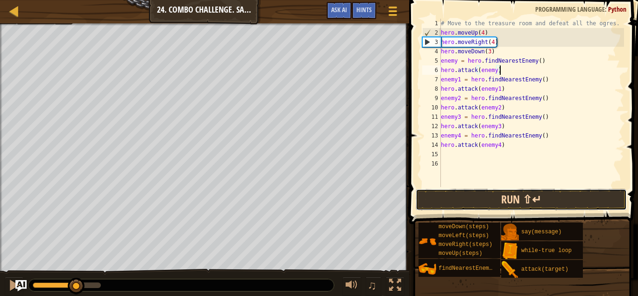
click at [500, 200] on button "Run ⇧↵" at bounding box center [521, 200] width 211 height 22
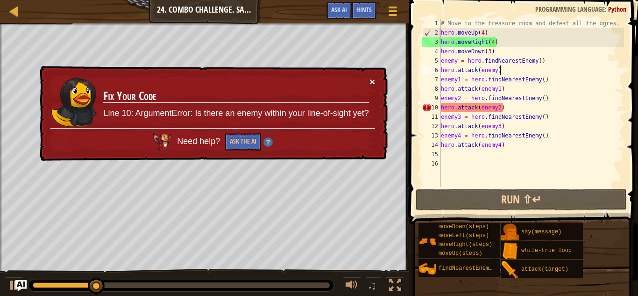
click at [375, 83] on button "×" at bounding box center [373, 82] width 6 height 10
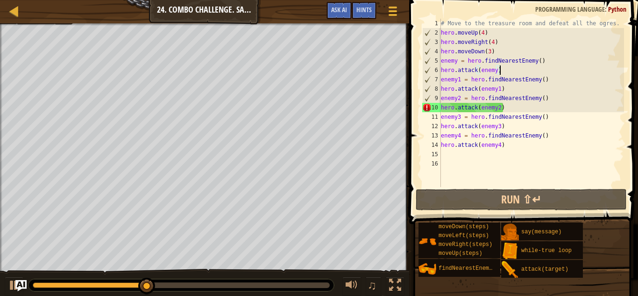
scroll to position [4, 0]
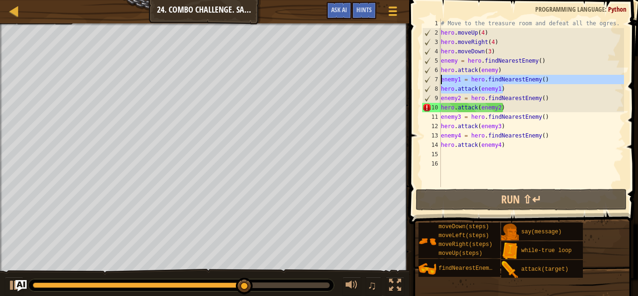
drag, startPoint x: 510, startPoint y: 89, endPoint x: 429, endPoint y: 82, distance: 81.2
click at [429, 82] on div "hero.attack(enemy) 1 2 3 4 5 6 7 8 9 10 11 12 13 14 15 16 # Move to the treasur…" at bounding box center [523, 103] width 204 height 168
type textarea "enemy1 = hero.findNearestEnemy() hero.attack(enemy1)"
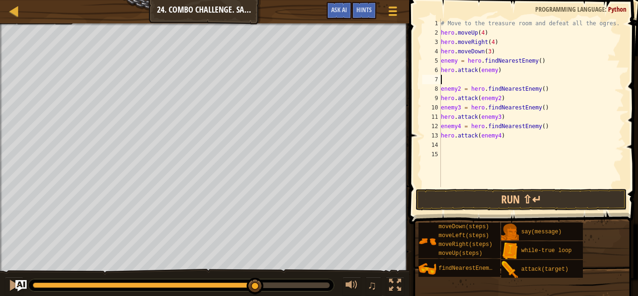
type textarea "hero.attack(enemy)"
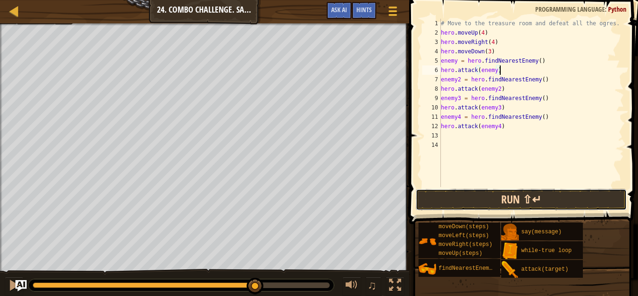
click at [492, 205] on button "Run ⇧↵" at bounding box center [521, 200] width 211 height 22
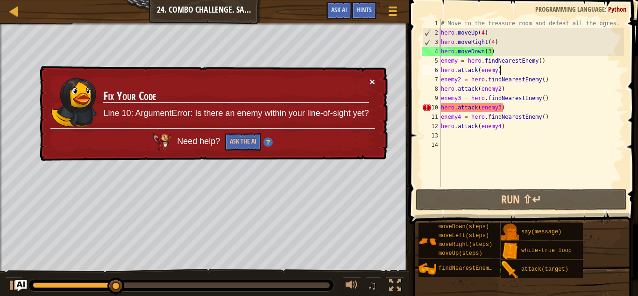
click at [372, 81] on button "×" at bounding box center [373, 82] width 6 height 10
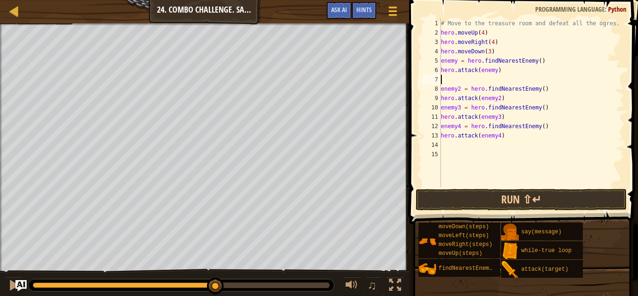
click at [494, 85] on div "# Move to the treasure room and defeat all the ogres. hero . moveUp ( 4 ) hero …" at bounding box center [531, 112] width 185 height 187
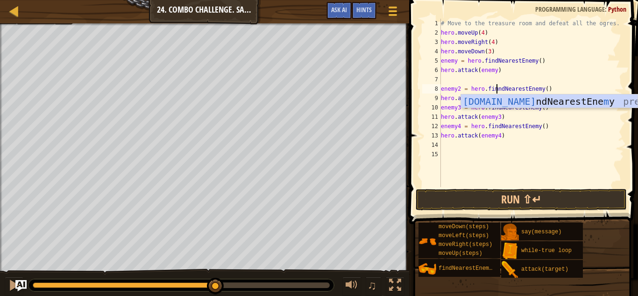
scroll to position [4, 8]
type textarea "enemy2 = hero.findNearestEnemy()"
click at [483, 77] on div "# Move to the treasure room and defeat all the ogres. hero . moveUp ( 4 ) hero …" at bounding box center [531, 112] width 185 height 187
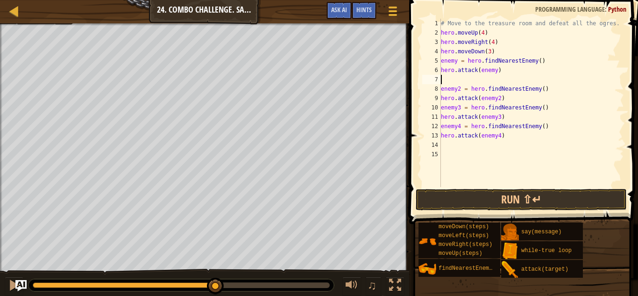
scroll to position [4, 0]
type textarea "m"
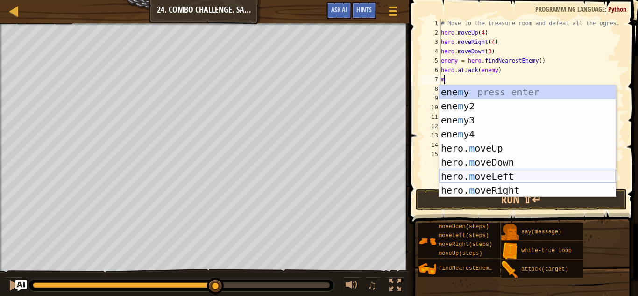
click at [495, 174] on div "ene m y press enter ene m y2 press enter ene m y3 press enter ene m y4 press en…" at bounding box center [527, 155] width 177 height 140
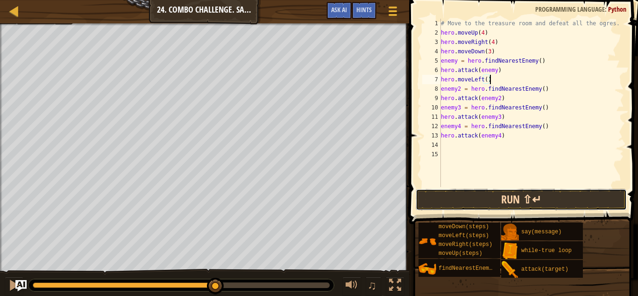
click at [531, 200] on button "Run ⇧↵" at bounding box center [521, 200] width 211 height 22
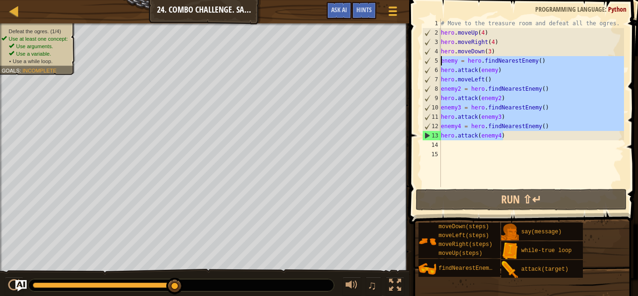
drag, startPoint x: 512, startPoint y: 140, endPoint x: 434, endPoint y: 61, distance: 111.1
click at [434, 61] on div "hero.moveLeft() 1 2 3 4 5 6 7 8 9 10 11 12 13 14 15 # Move to the treasure room…" at bounding box center [523, 103] width 204 height 168
type textarea "enemy = hero.findNearestEnemy() hero.attack(enemy)"
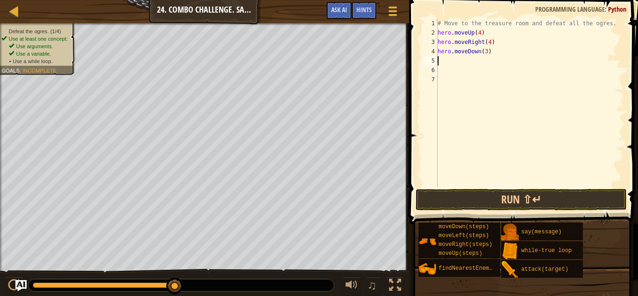
type textarea "wh"
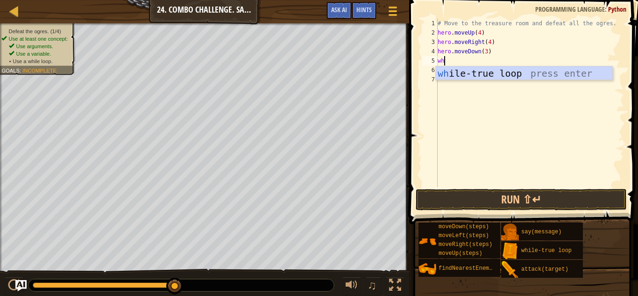
scroll to position [4, 0]
click at [464, 75] on div "wh ile-true loop press enter" at bounding box center [524, 87] width 177 height 42
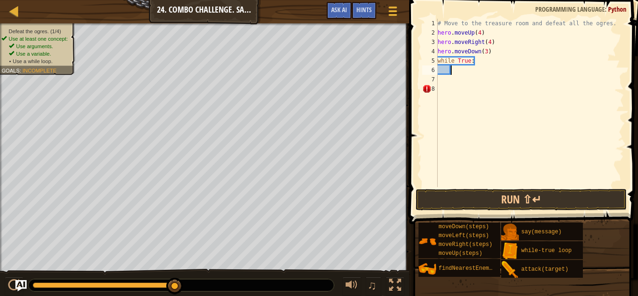
type textarea "f"
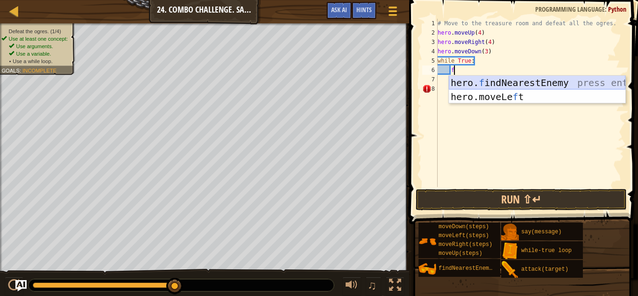
click at [495, 83] on div "hero. f indNearestEnemy press enter hero.moveLe f t press enter" at bounding box center [537, 104] width 177 height 56
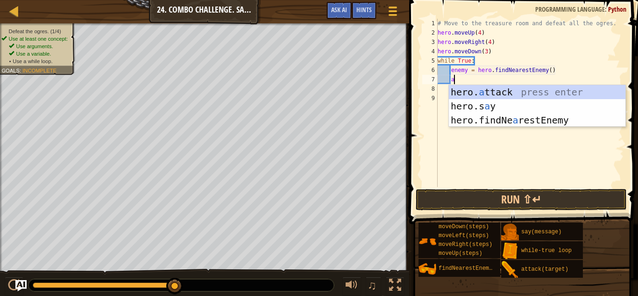
scroll to position [4, 2]
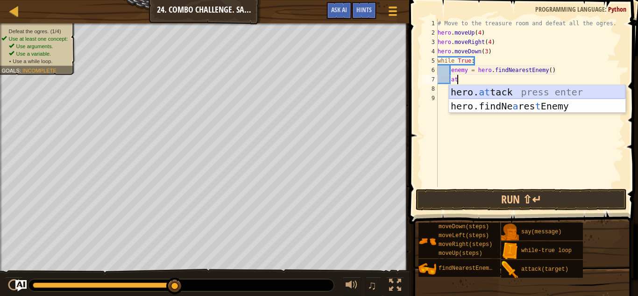
click at [527, 92] on div "hero. at tack press enter hero.findNe a res t Enemy press enter" at bounding box center [537, 113] width 177 height 56
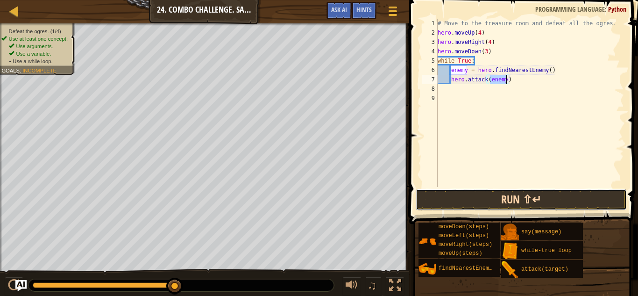
click at [504, 196] on button "Run ⇧↵" at bounding box center [521, 200] width 211 height 22
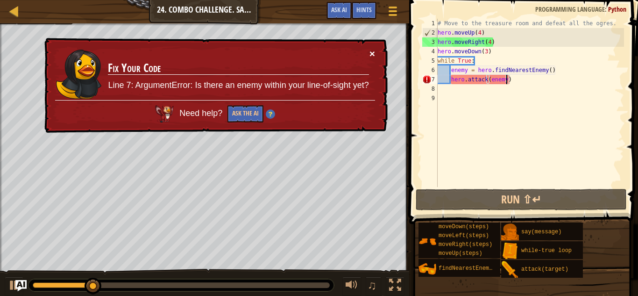
click at [370, 53] on button "×" at bounding box center [373, 54] width 6 height 10
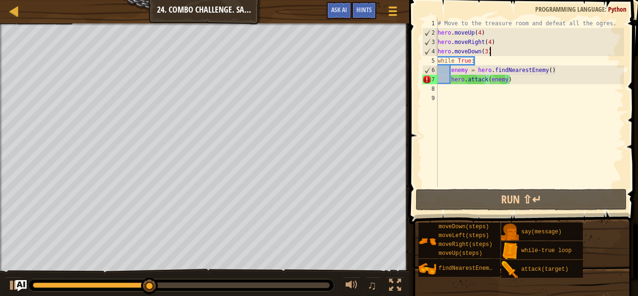
click at [493, 53] on div "# Move to the treasure room and defeat all the ogres. hero . moveUp ( 4 ) hero …" at bounding box center [530, 112] width 188 height 187
type textarea "hero.moveDown(3)"
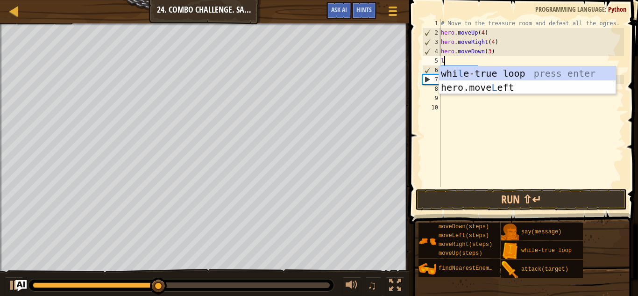
type textarea "le"
click at [516, 86] on div "whi le -true loop press enter hero.move Le ft press enter" at bounding box center [527, 94] width 177 height 56
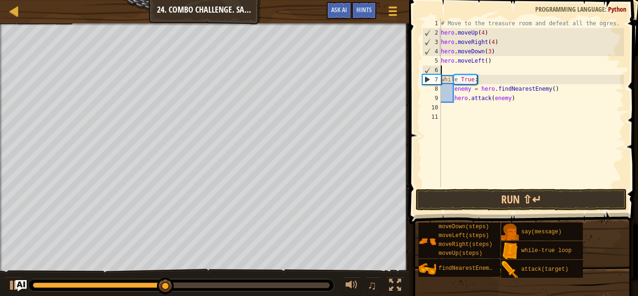
scroll to position [4, 0]
click at [514, 206] on button "Run ⇧↵" at bounding box center [521, 200] width 211 height 22
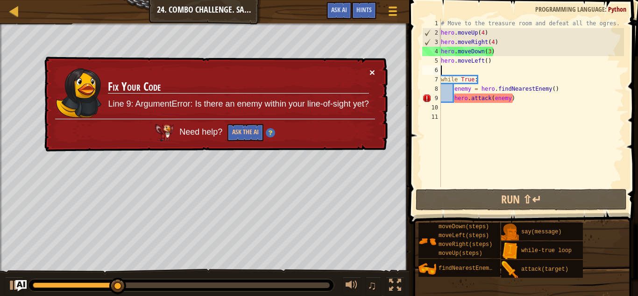
click at [372, 73] on button "×" at bounding box center [373, 72] width 6 height 10
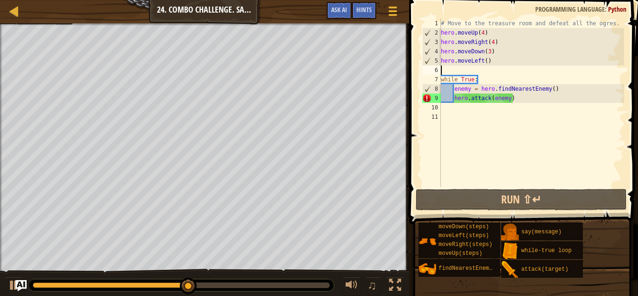
click at [491, 61] on div "# Move to the treasure room and defeat all the ogres. hero . moveUp ( 4 ) hero …" at bounding box center [531, 112] width 185 height 187
click at [487, 61] on div "# Move to the treasure room and defeat all the ogres. hero . moveUp ( 4 ) hero …" at bounding box center [531, 112] width 185 height 187
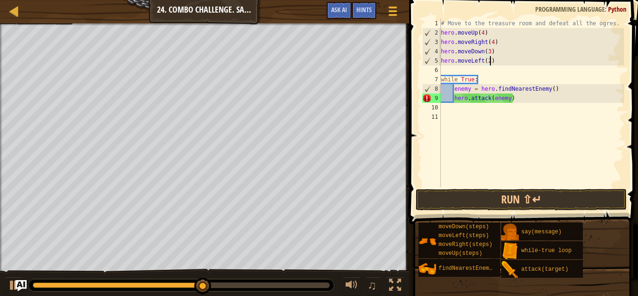
scroll to position [4, 7]
type textarea "hero.moveLeft(2)"
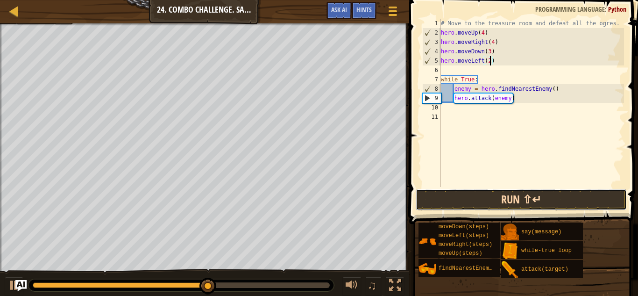
click at [511, 201] on button "Run ⇧↵" at bounding box center [521, 200] width 211 height 22
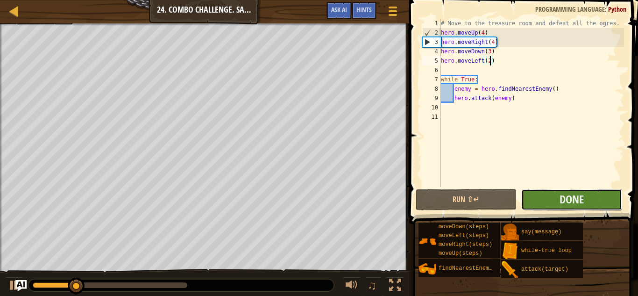
click at [533, 204] on button "Done" at bounding box center [572, 200] width 101 height 22
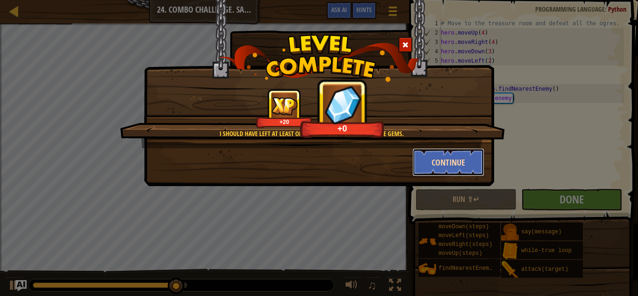
click at [428, 155] on button "Continue" at bounding box center [449, 162] width 72 height 28
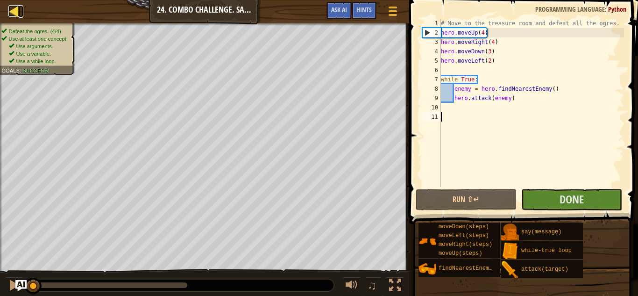
click at [14, 7] on div at bounding box center [14, 11] width 12 height 12
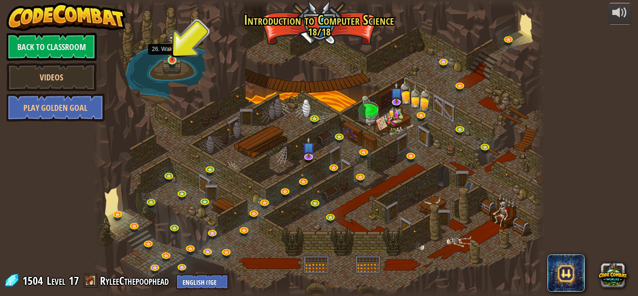
click at [172, 60] on img at bounding box center [172, 47] width 11 height 28
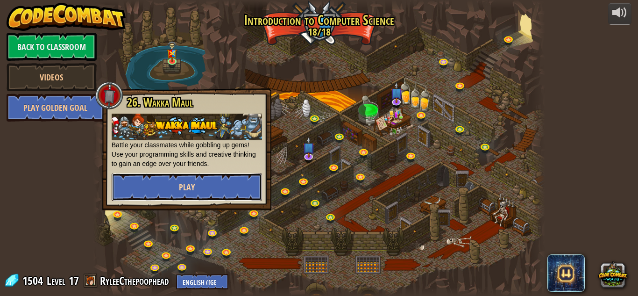
click at [158, 187] on button "Play" at bounding box center [187, 187] width 151 height 28
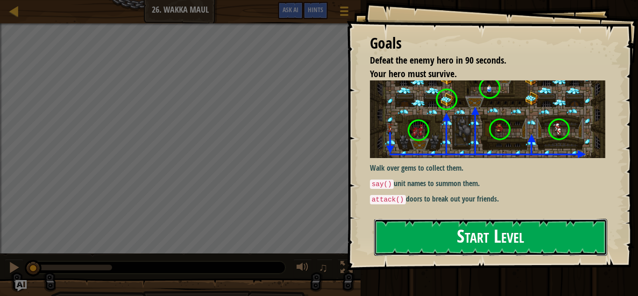
click at [431, 235] on button "Start Level" at bounding box center [490, 237] width 233 height 37
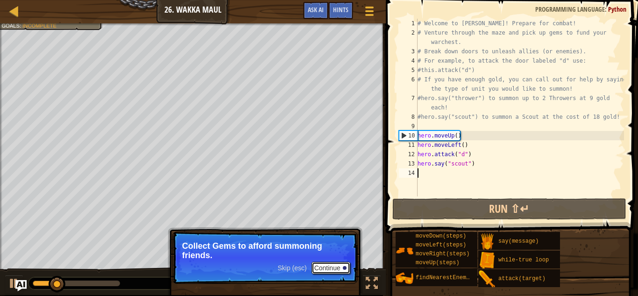
click at [330, 269] on button "Continue" at bounding box center [331, 268] width 39 height 12
click at [333, 270] on button "Continue" at bounding box center [331, 268] width 39 height 12
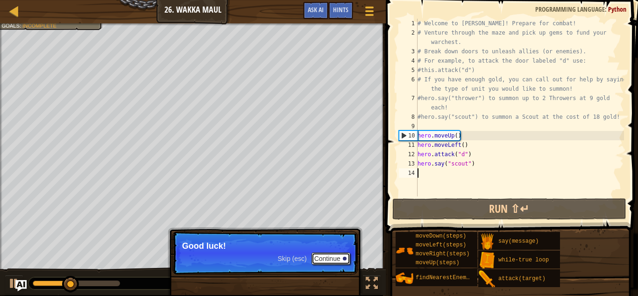
click at [328, 259] on button "Continue" at bounding box center [331, 258] width 39 height 12
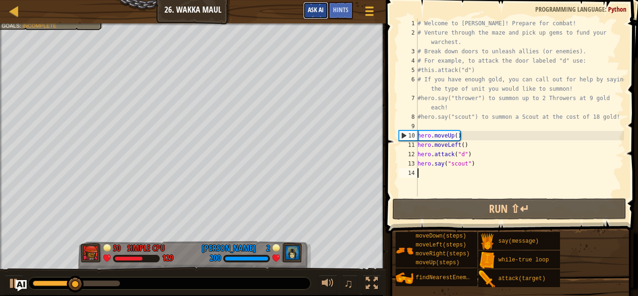
click at [309, 13] on span "Ask AI" at bounding box center [316, 9] width 16 height 9
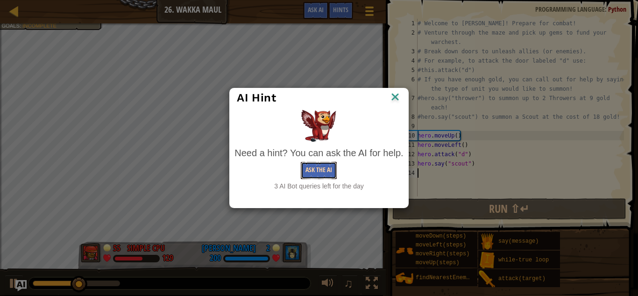
click at [326, 165] on button "Ask the AI" at bounding box center [319, 170] width 36 height 17
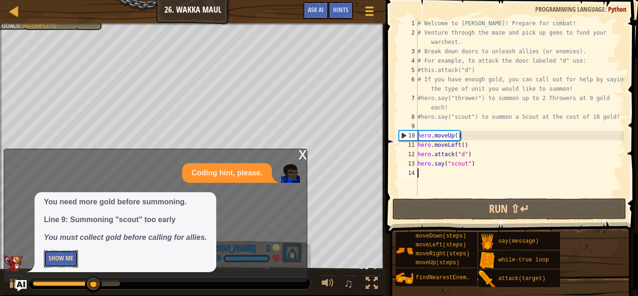
click at [60, 260] on button "Show Me" at bounding box center [61, 258] width 34 height 17
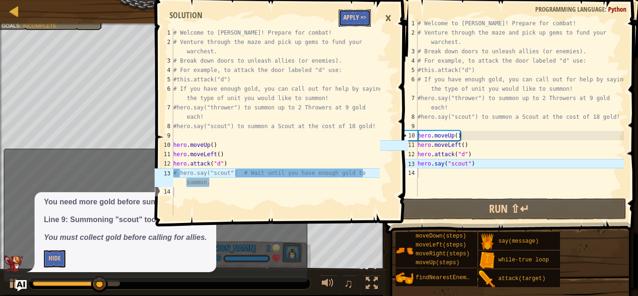
click at [351, 20] on button "Apply =>" at bounding box center [355, 17] width 32 height 17
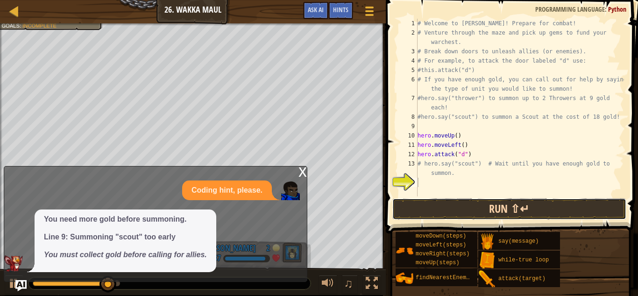
click at [416, 207] on button "Run ⇧↵" at bounding box center [510, 209] width 234 height 22
click at [418, 208] on button "Running" at bounding box center [510, 209] width 234 height 22
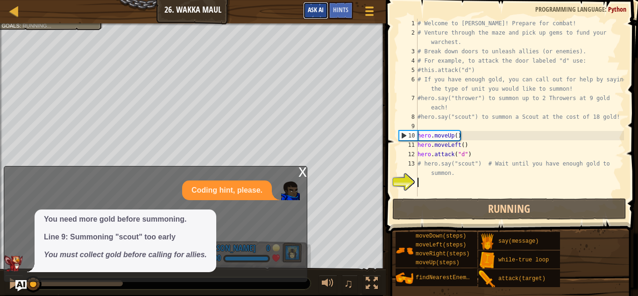
click at [318, 15] on button "Ask AI" at bounding box center [315, 10] width 25 height 17
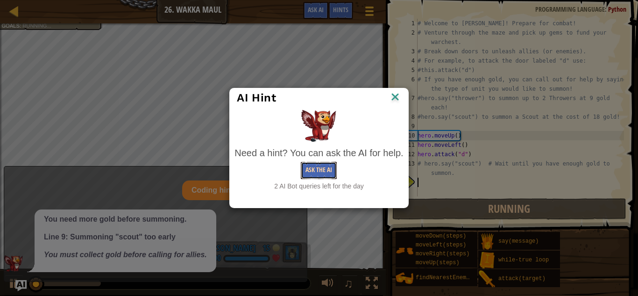
click at [316, 168] on button "Ask the AI" at bounding box center [319, 170] width 36 height 17
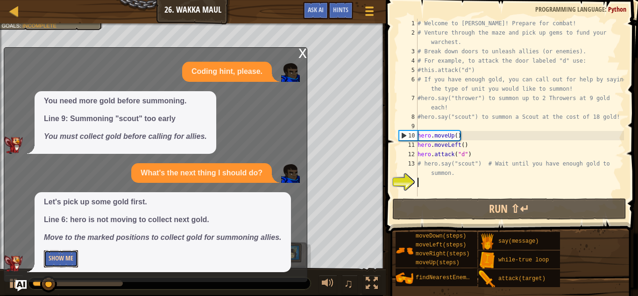
click at [70, 255] on button "Show Me" at bounding box center [61, 258] width 34 height 17
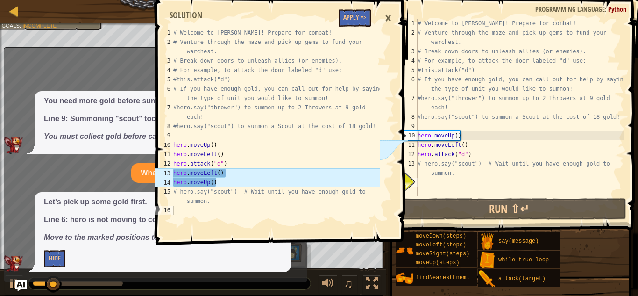
click at [357, 28] on div "# Welcome to Wakka Maul! Prepare for combat! # Venture through the maze and pic…" at bounding box center [276, 140] width 208 height 224
type textarea "# Welcome to Wakka Maul! Prepare for combat!"
click at [359, 15] on button "Apply =>" at bounding box center [355, 17] width 32 height 17
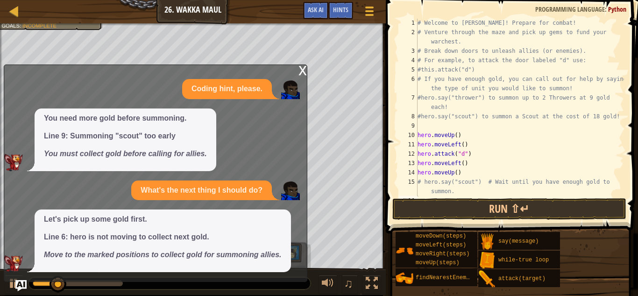
scroll to position [0, 0]
click at [433, 207] on button "Run ⇧↵" at bounding box center [510, 209] width 234 height 22
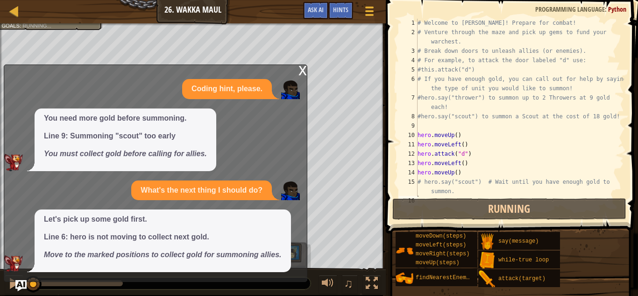
click at [303, 73] on div "x" at bounding box center [303, 69] width 8 height 9
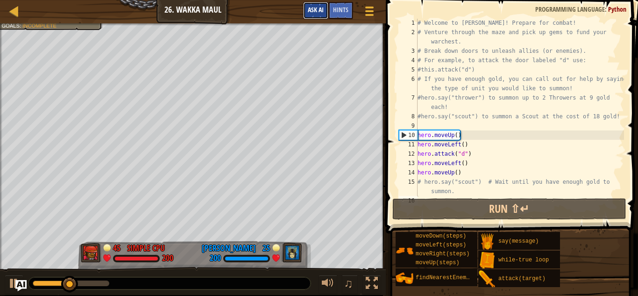
click at [312, 10] on span "Ask AI" at bounding box center [316, 9] width 16 height 9
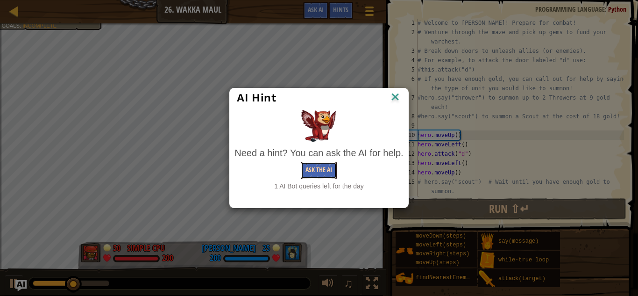
click at [311, 170] on button "Ask the AI" at bounding box center [319, 170] width 36 height 17
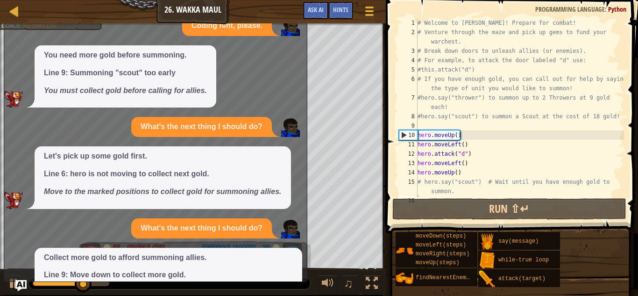
scroll to position [68, 0]
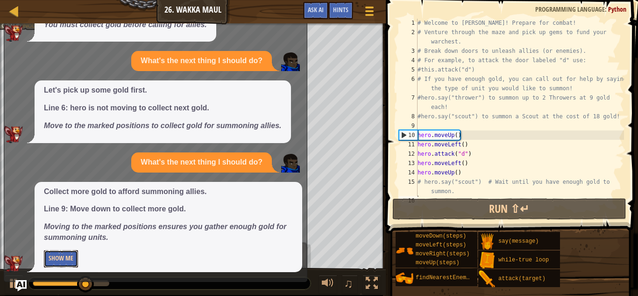
click at [57, 255] on button "Show Me" at bounding box center [61, 258] width 34 height 17
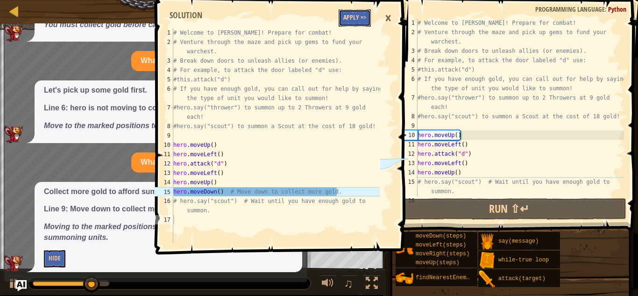
click at [355, 25] on button "Apply =>" at bounding box center [355, 17] width 32 height 17
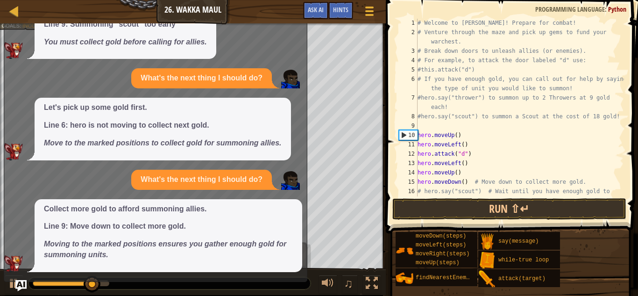
scroll to position [50, 0]
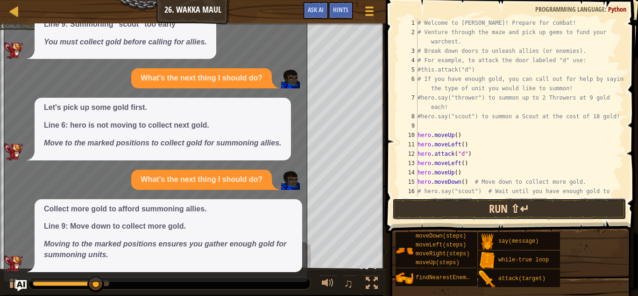
click at [407, 206] on button "Run ⇧↵" at bounding box center [510, 209] width 234 height 22
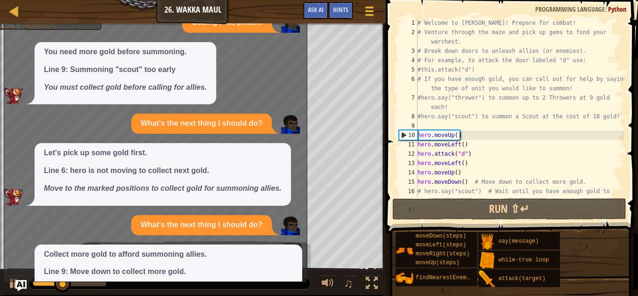
scroll to position [0, 0]
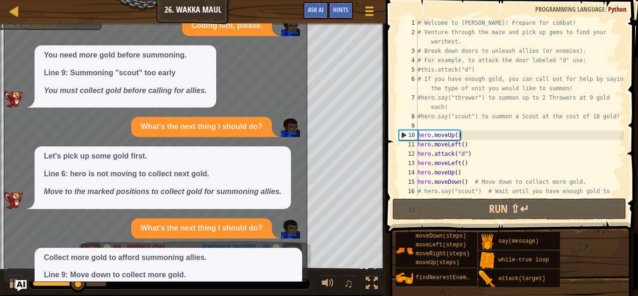
click at [287, 39] on div "Coding hint, please. You need more gold before summoning. Line 9: Summoning "sc…" at bounding box center [153, 168] width 298 height 305
click at [281, 72] on div "You need more gold before summoning. Line 9: Summoning "scout" too early You mu…" at bounding box center [153, 76] width 298 height 63
click at [301, 26] on link at bounding box center [291, 26] width 21 height 8
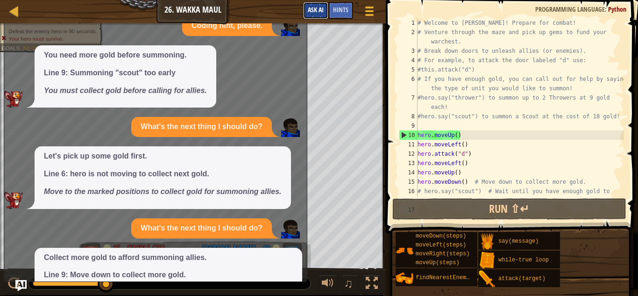
click at [314, 11] on span "Ask AI" at bounding box center [316, 9] width 16 height 9
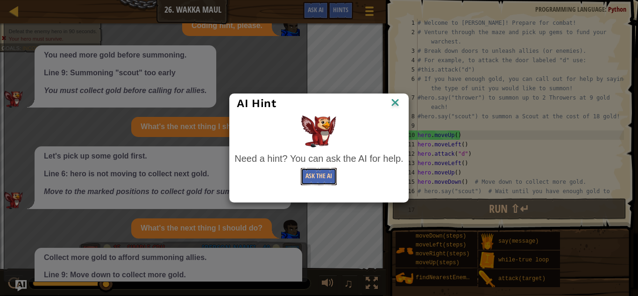
click at [328, 176] on button "Ask the AI" at bounding box center [319, 176] width 36 height 17
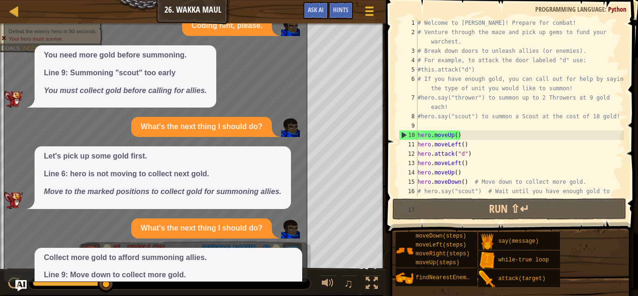
scroll to position [50, 0]
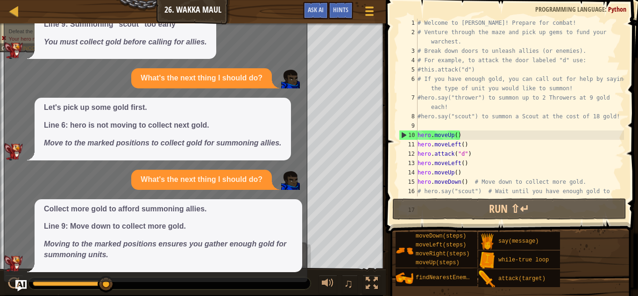
click at [20, 29] on div "You need more gold before summoning. Line 9: Summoning "scout" too early You mu…" at bounding box center [153, 28] width 298 height 63
click at [0, 84] on div at bounding box center [1, 153] width 2 height 260
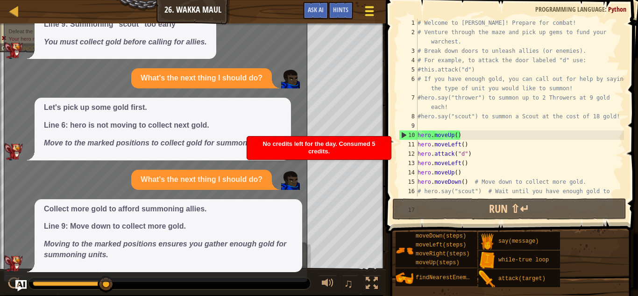
click at [367, 8] on div at bounding box center [369, 11] width 13 height 14
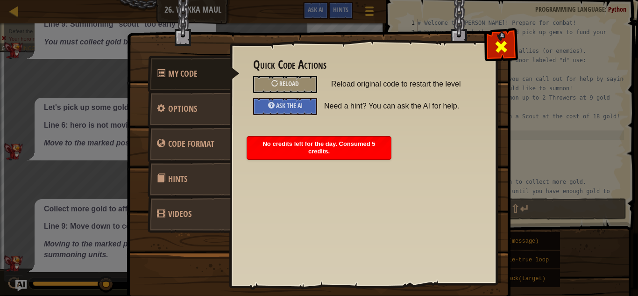
click at [496, 40] on span at bounding box center [501, 46] width 15 height 15
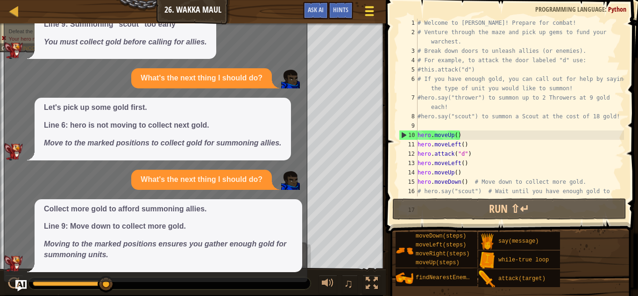
click at [371, 14] on span at bounding box center [369, 15] width 9 height 2
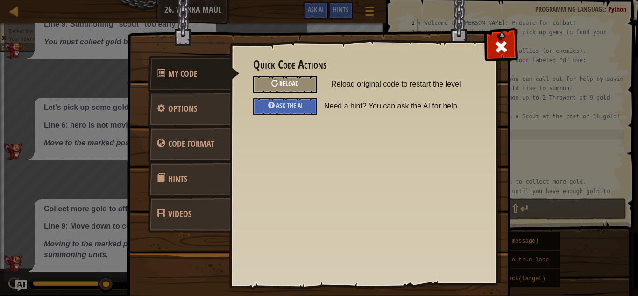
click at [293, 85] on span "Reload" at bounding box center [290, 83] width 20 height 9
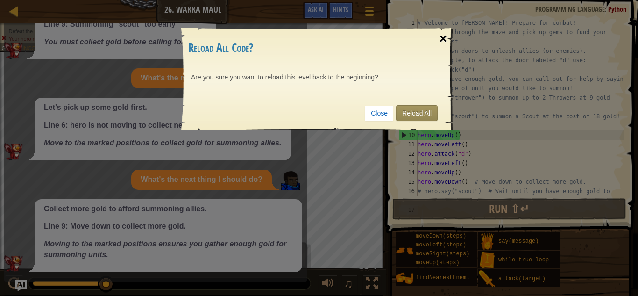
click at [444, 35] on div "×" at bounding box center [444, 38] width 22 height 27
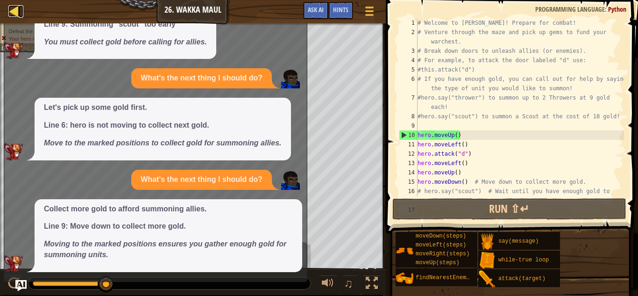
click at [8, 6] on div at bounding box center [14, 11] width 12 height 12
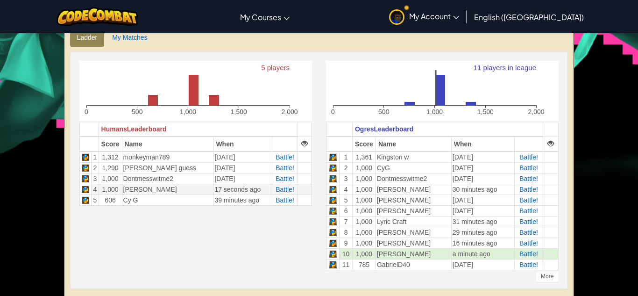
scroll to position [227, 0]
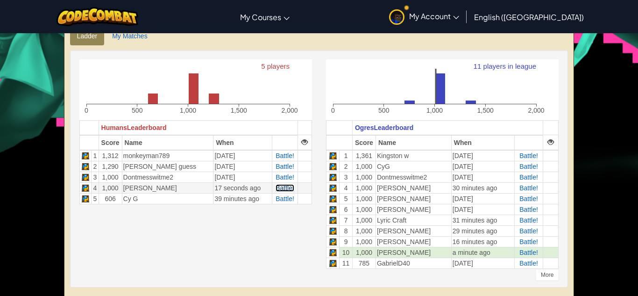
click at [284, 185] on span "Battle!" at bounding box center [285, 187] width 19 height 7
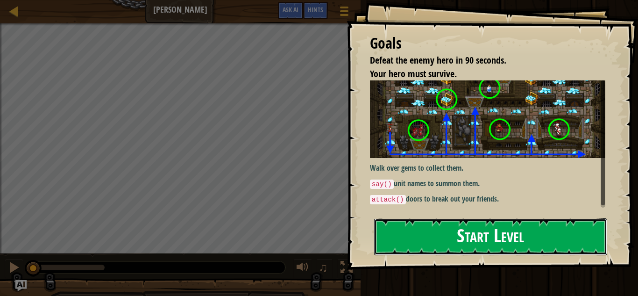
click at [407, 232] on button "Start Level" at bounding box center [490, 236] width 233 height 37
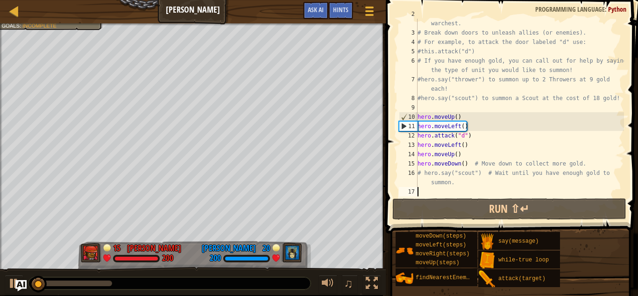
scroll to position [19, 0]
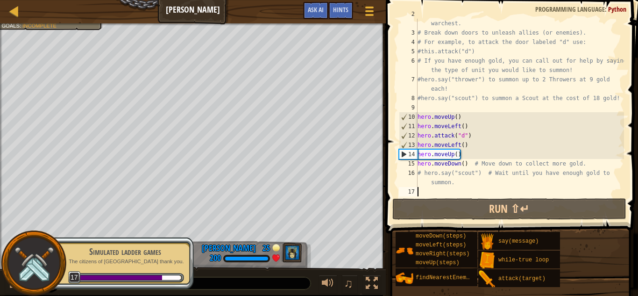
click at [151, 253] on div "Simulated ladder games" at bounding box center [125, 251] width 118 height 13
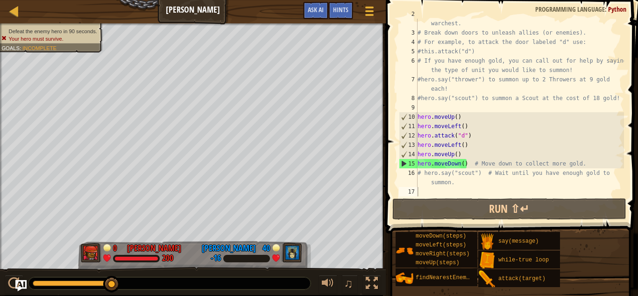
click at [588, 169] on div "# Venture through the maze and pick up gems to fund your warchest. # Break down…" at bounding box center [520, 112] width 208 height 206
click at [588, 164] on div "# Venture through the maze and pick up gems to fund your warchest. # Break down…" at bounding box center [520, 112] width 208 height 206
type textarea "hero.moveDown() # Move down to collect more gold."
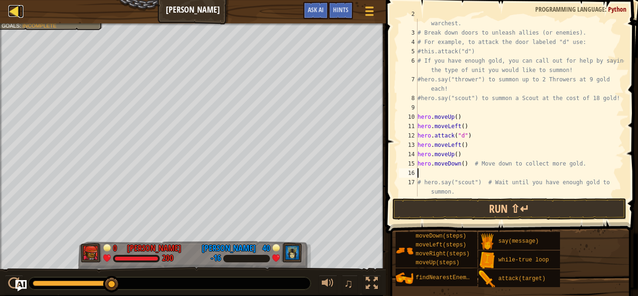
click at [14, 8] on div at bounding box center [14, 11] width 12 height 12
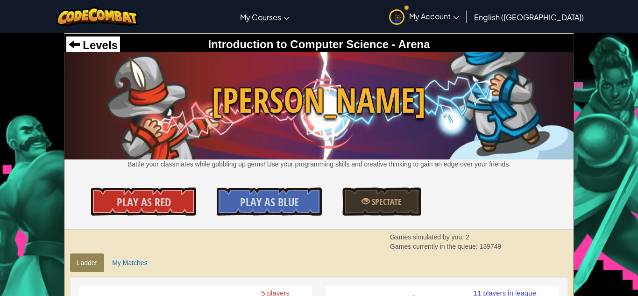
click at [14, 8] on div "Toggle navigation My Courses CodeCombat Classroom Ozaria Classroom AI League Es…" at bounding box center [319, 16] width 643 height 33
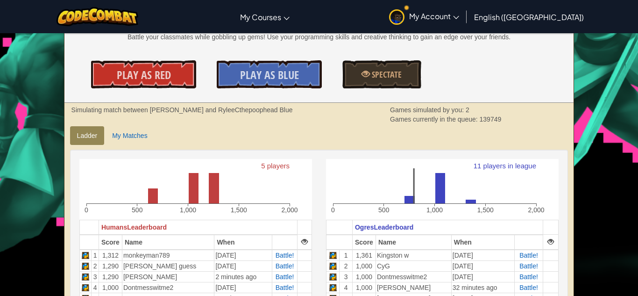
scroll to position [126, 0]
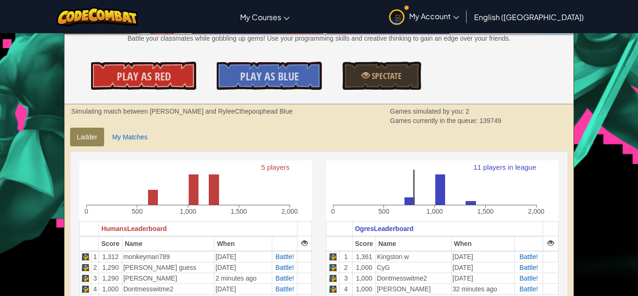
click at [153, 79] on span "Play As Red" at bounding box center [144, 76] width 54 height 15
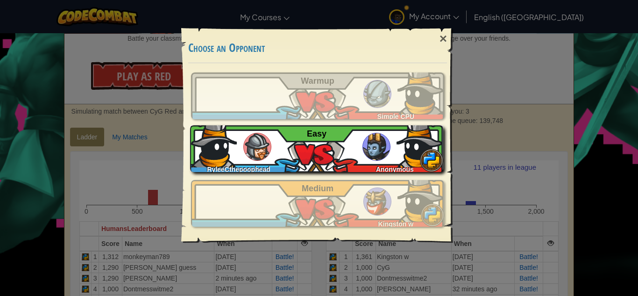
click at [353, 152] on div "RyleeCthepoophead Anonymous Easy" at bounding box center [316, 148] width 253 height 47
